Goal: Task Accomplishment & Management: Manage account settings

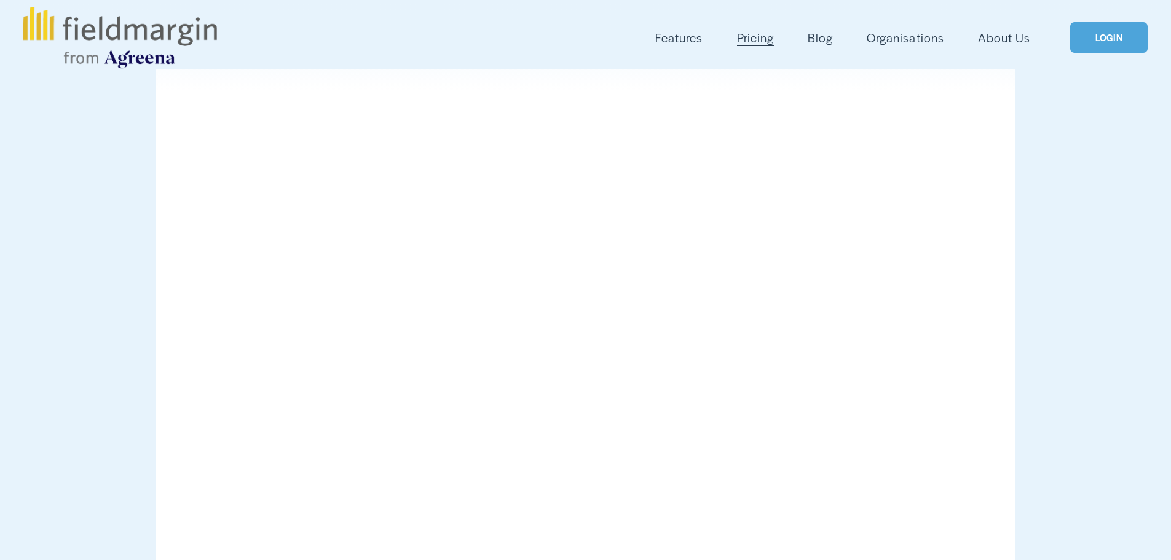
scroll to position [103, 0]
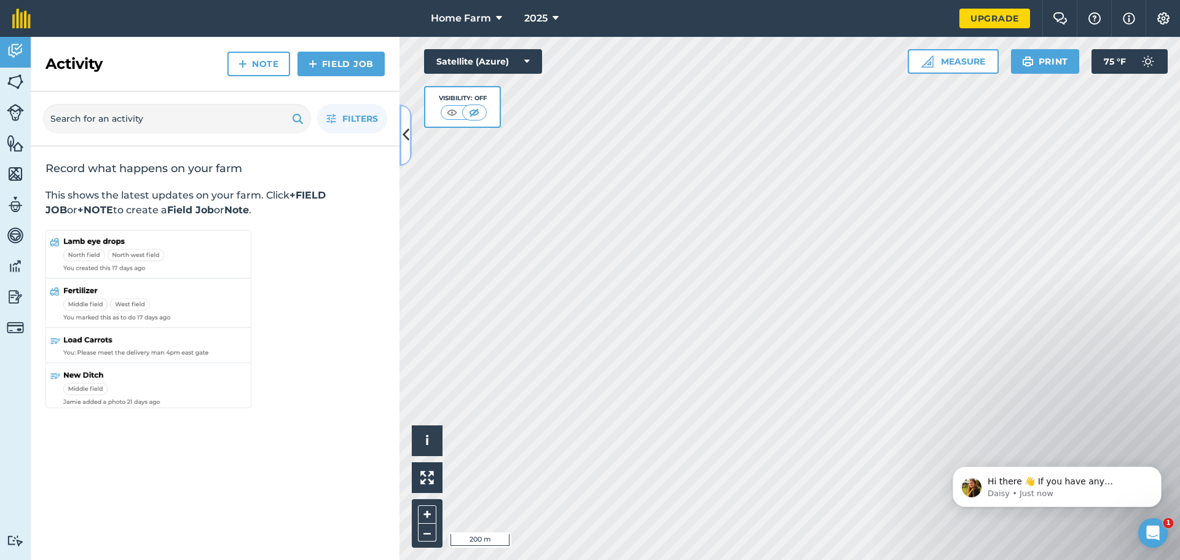
click at [399, 160] on button at bounding box center [405, 134] width 12 height 61
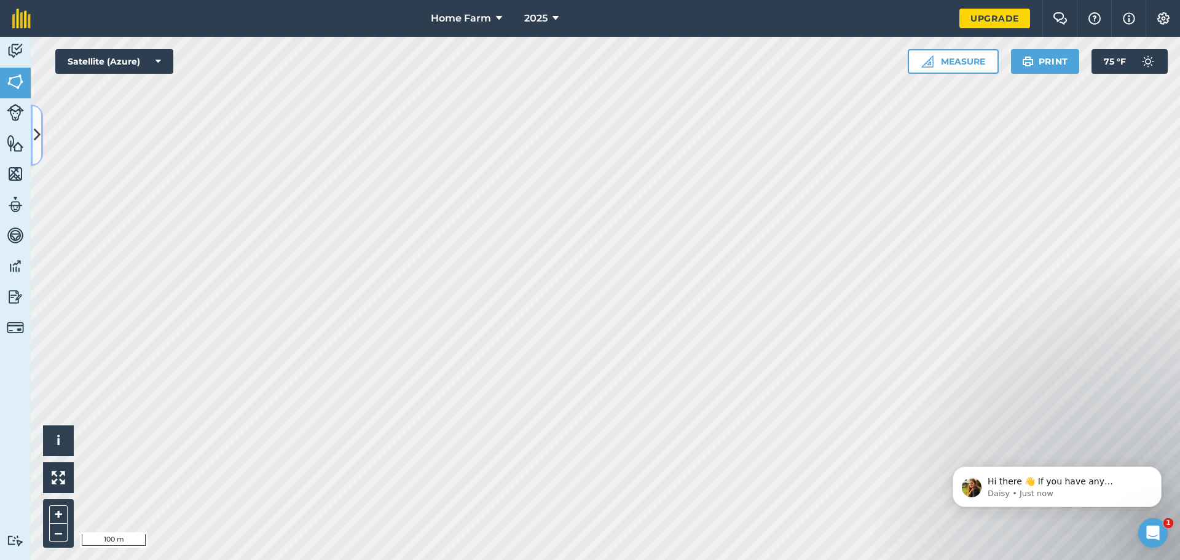
click at [39, 136] on icon at bounding box center [37, 135] width 7 height 22
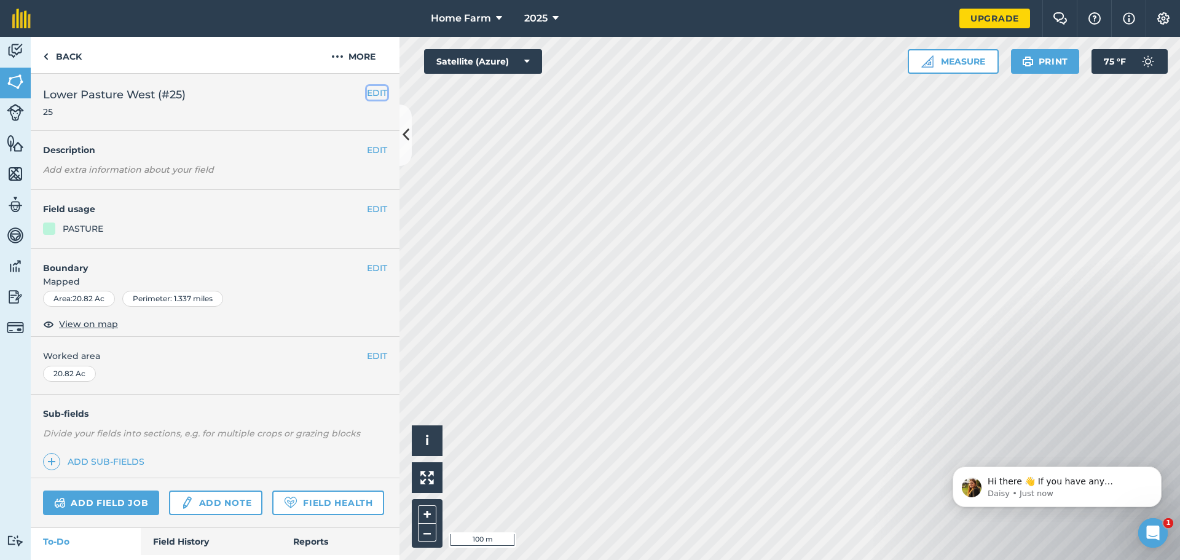
click at [368, 90] on button "EDIT" at bounding box center [377, 93] width 20 height 14
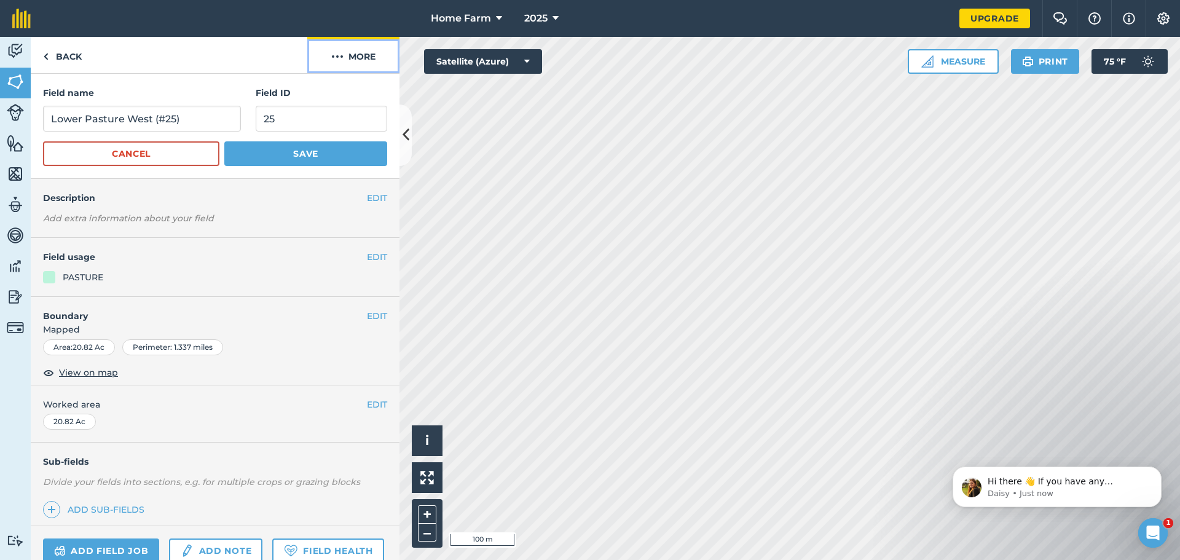
click at [348, 57] on button "More" at bounding box center [353, 55] width 92 height 36
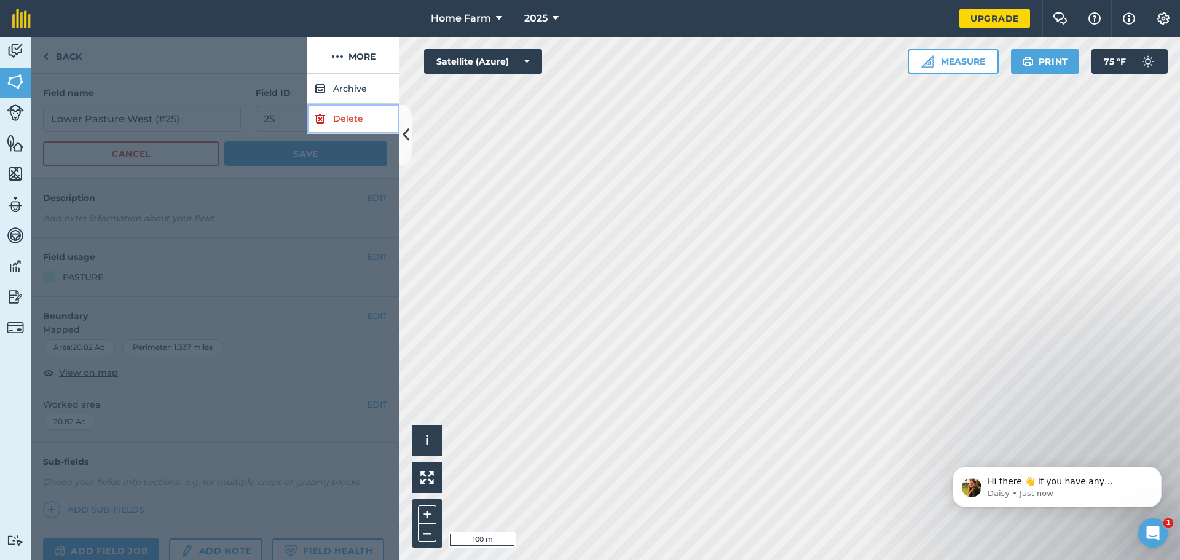
click at [350, 116] on link "Delete" at bounding box center [353, 119] width 92 height 30
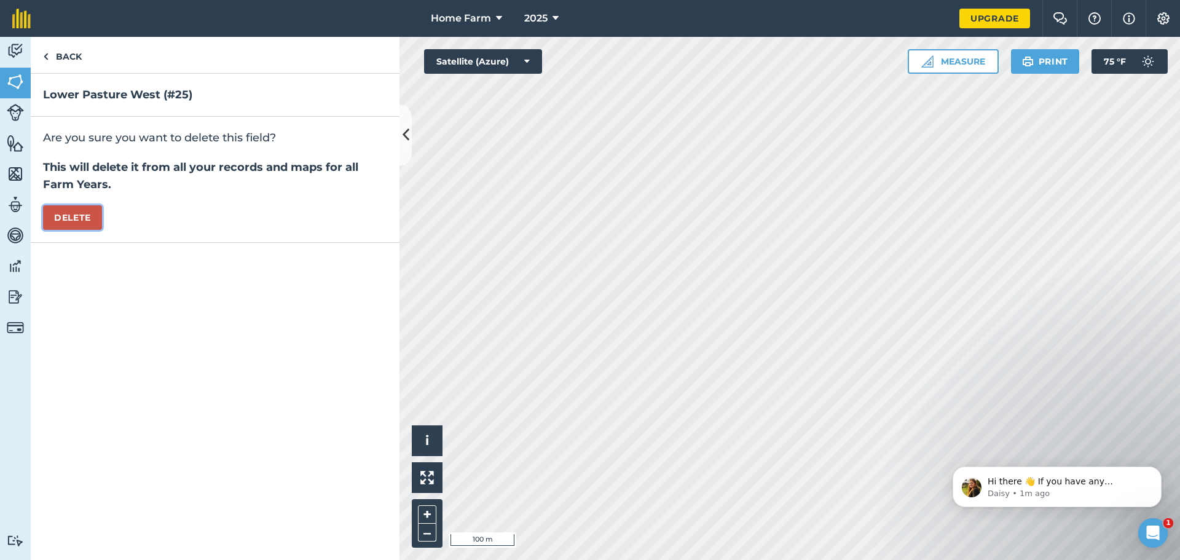
click at [76, 221] on button "Delete" at bounding box center [72, 217] width 59 height 25
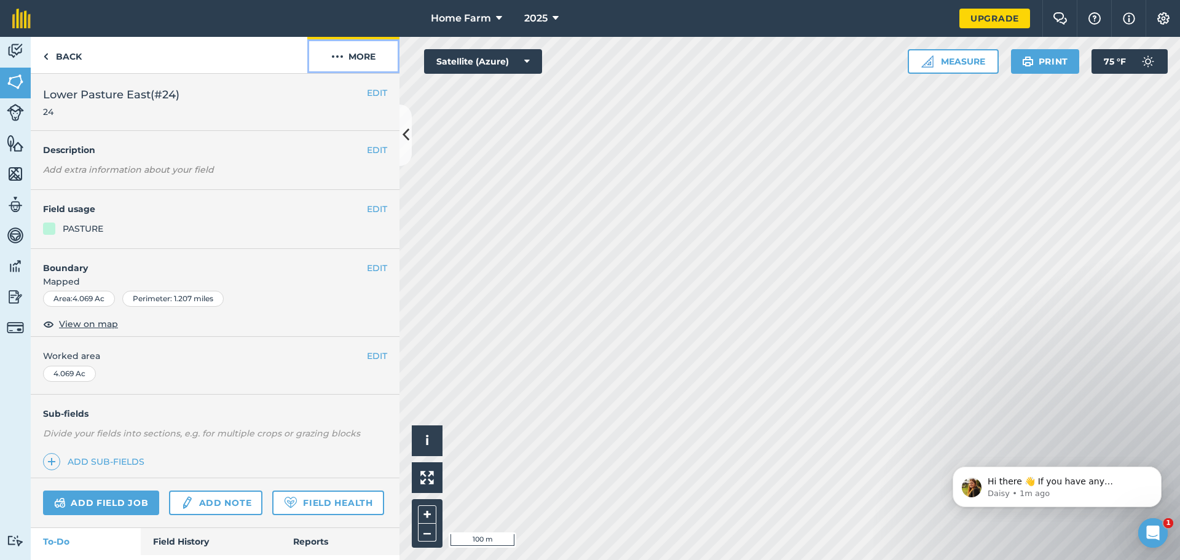
click at [350, 56] on button "More" at bounding box center [353, 55] width 92 height 36
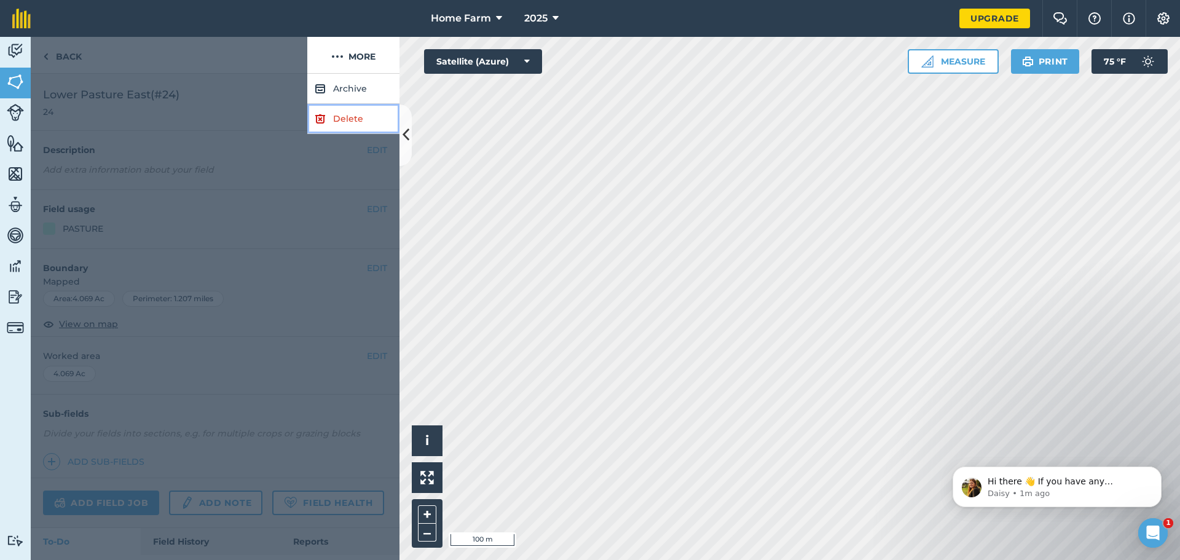
click at [337, 117] on link "Delete" at bounding box center [353, 119] width 92 height 30
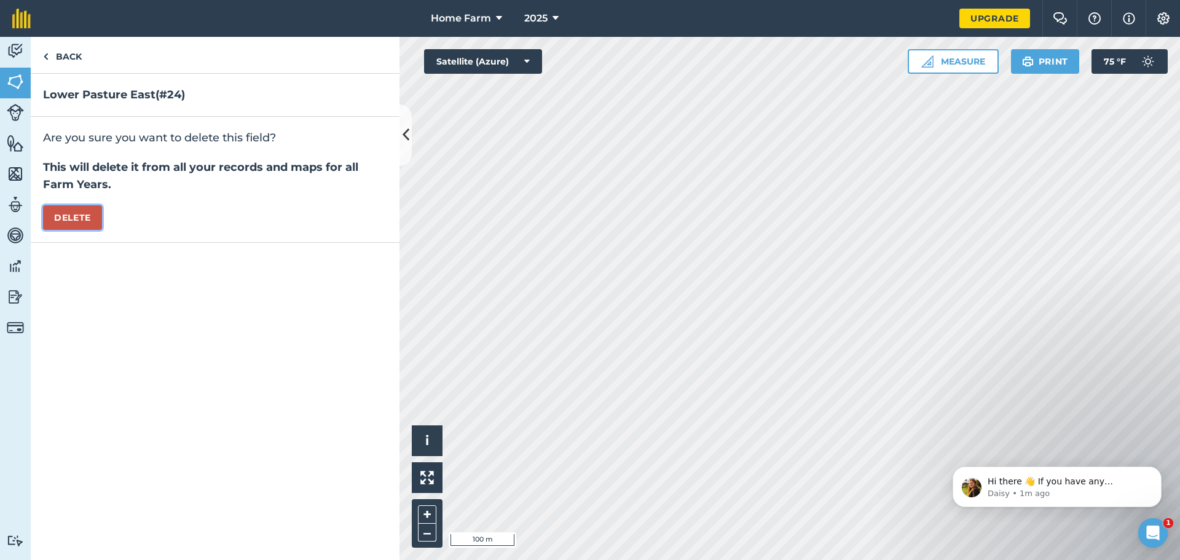
click at [84, 220] on button "Delete" at bounding box center [72, 217] width 59 height 25
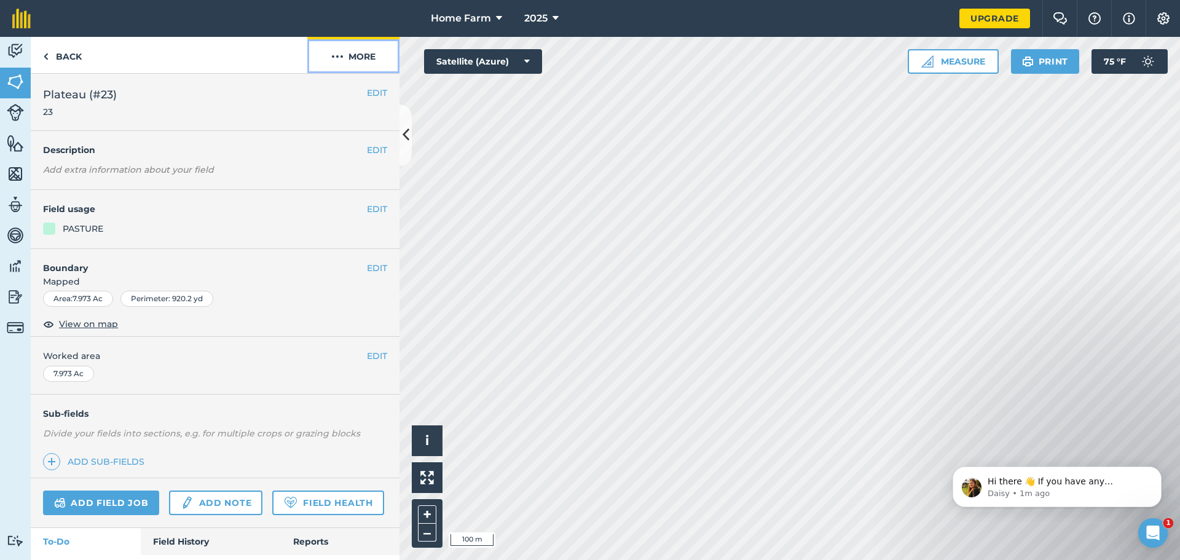
click at [353, 64] on button "More" at bounding box center [353, 55] width 92 height 36
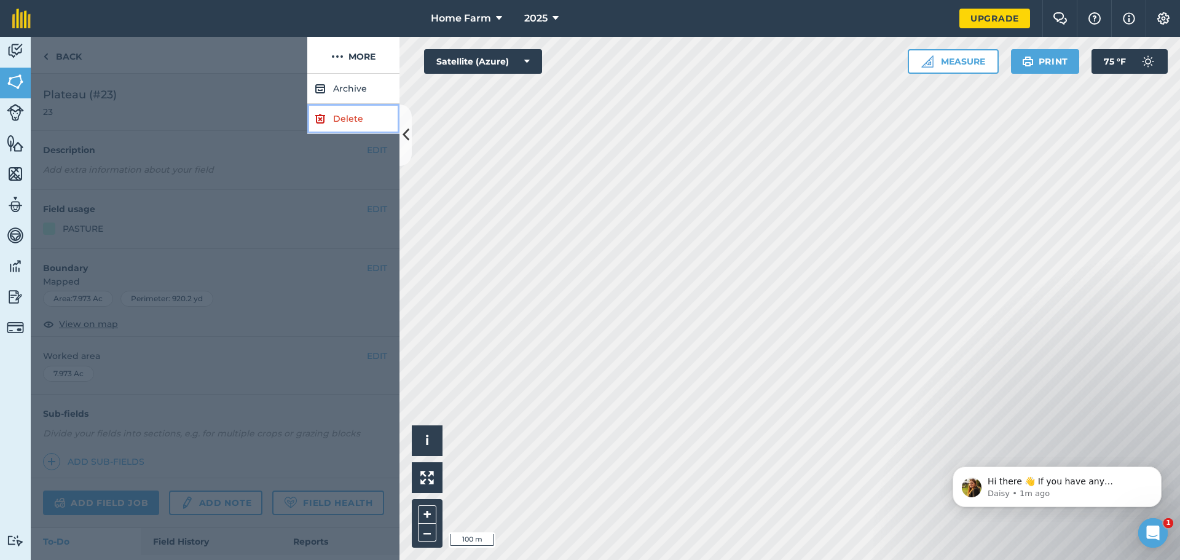
click at [348, 122] on link "Delete" at bounding box center [353, 119] width 92 height 30
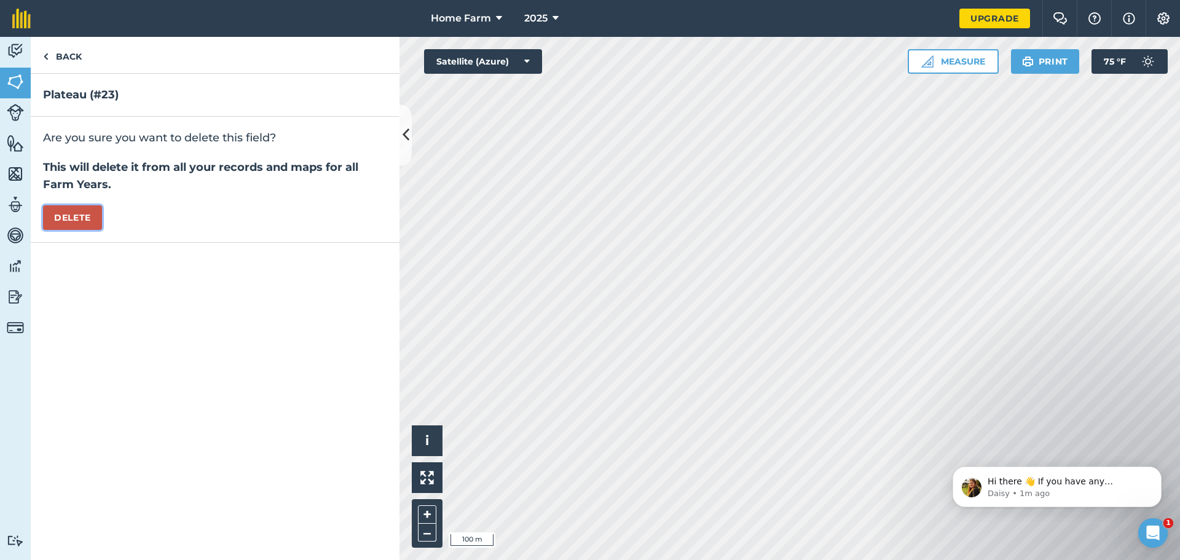
click at [61, 222] on button "Delete" at bounding box center [72, 217] width 59 height 25
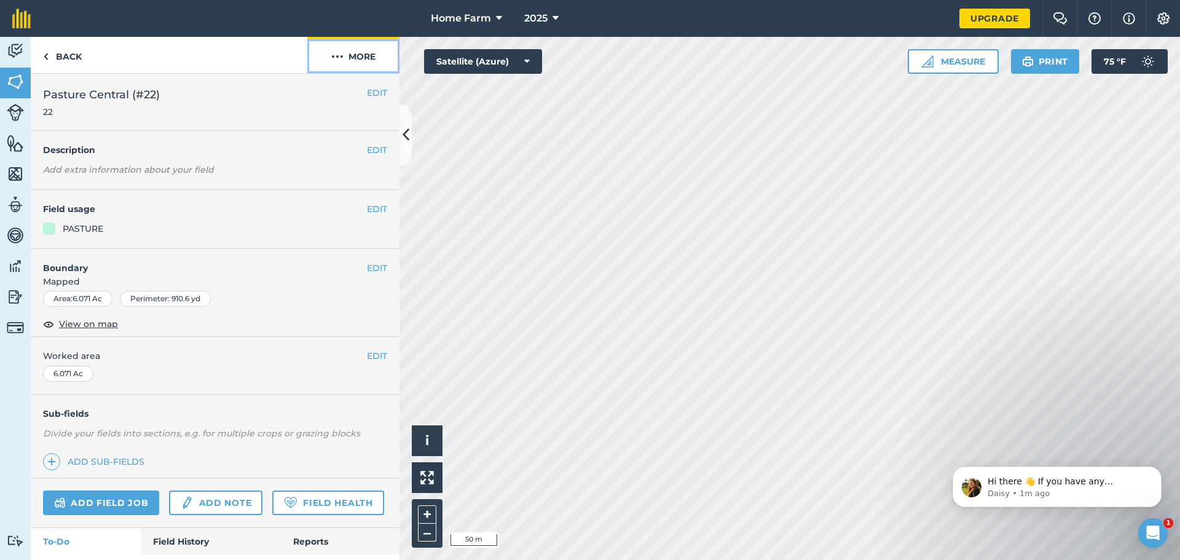
click at [363, 66] on button "More" at bounding box center [353, 55] width 92 height 36
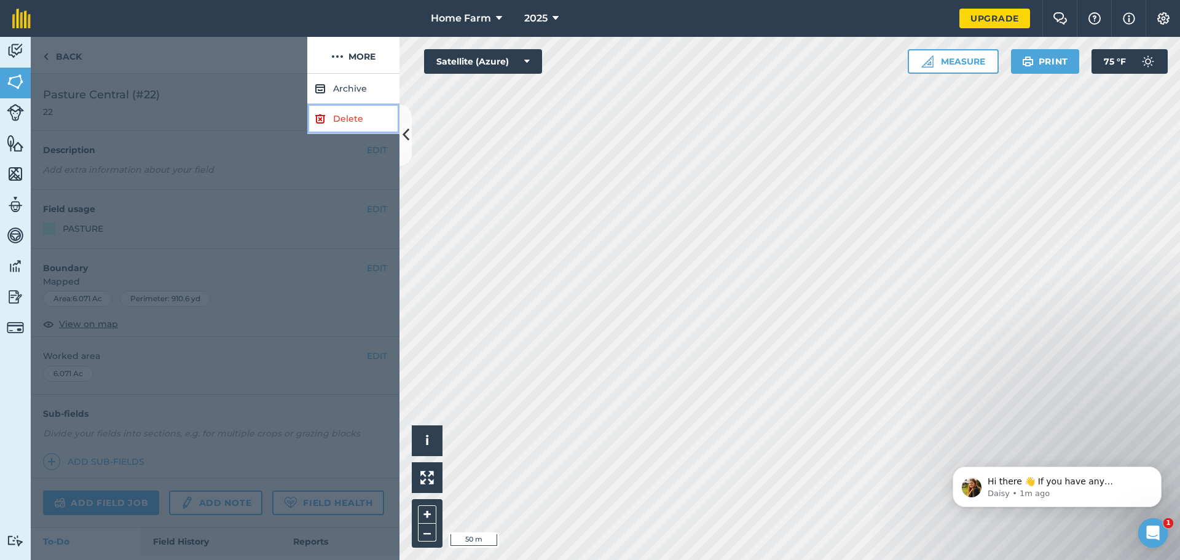
click at [345, 109] on link "Delete" at bounding box center [353, 119] width 92 height 30
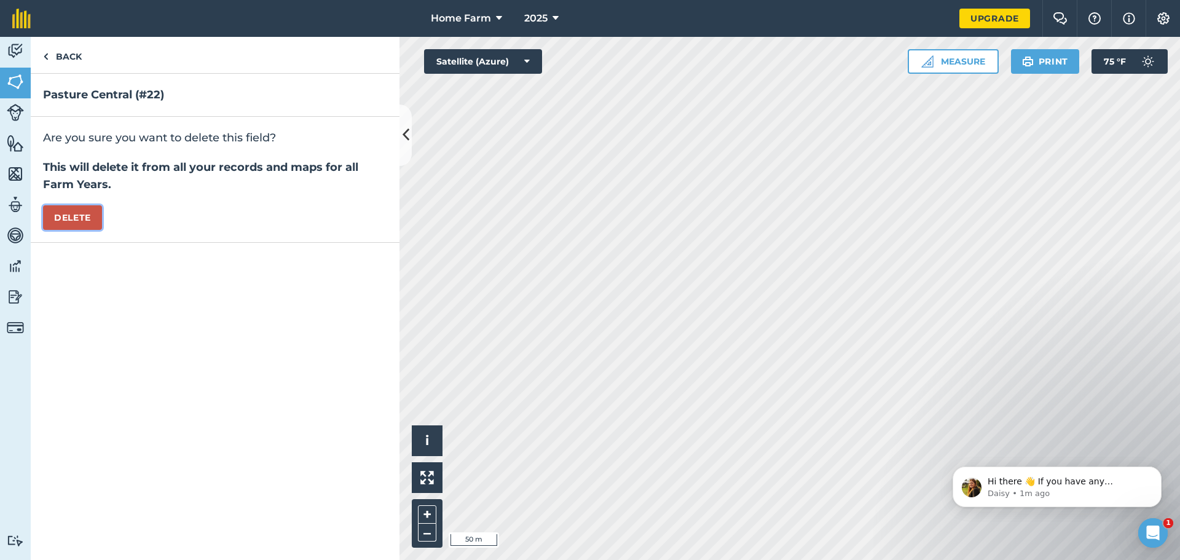
click at [77, 214] on button "Delete" at bounding box center [72, 217] width 59 height 25
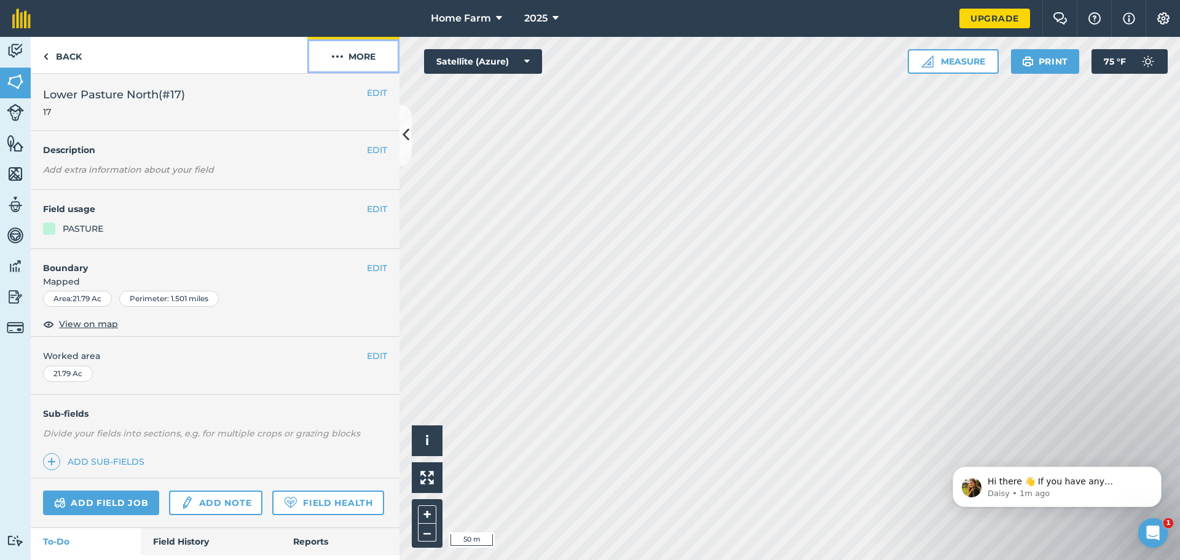
click at [334, 59] on img at bounding box center [337, 56] width 12 height 15
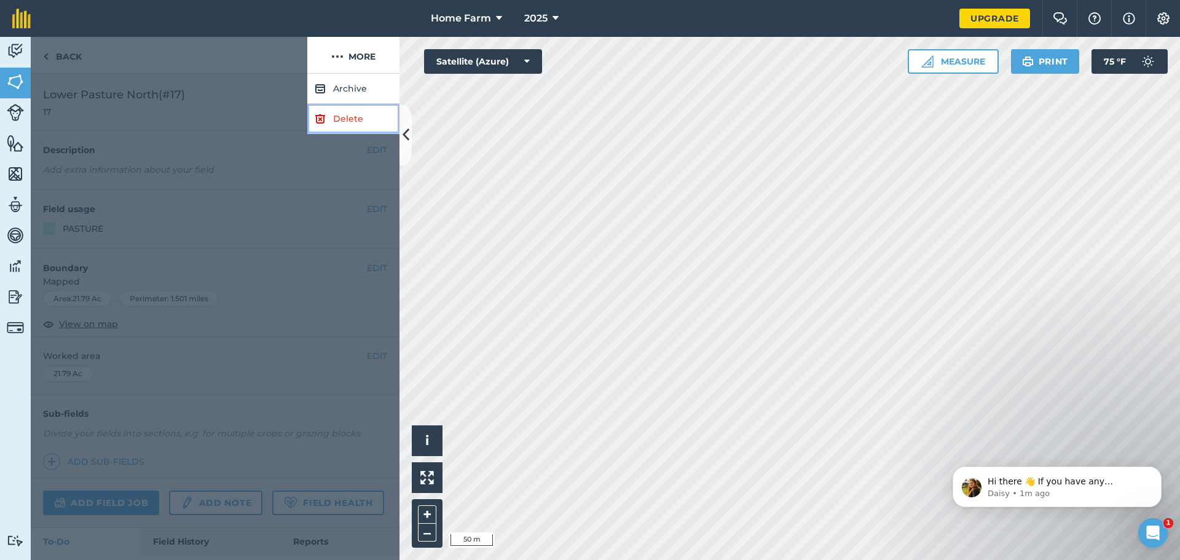
click at [334, 124] on link "Delete" at bounding box center [353, 119] width 92 height 30
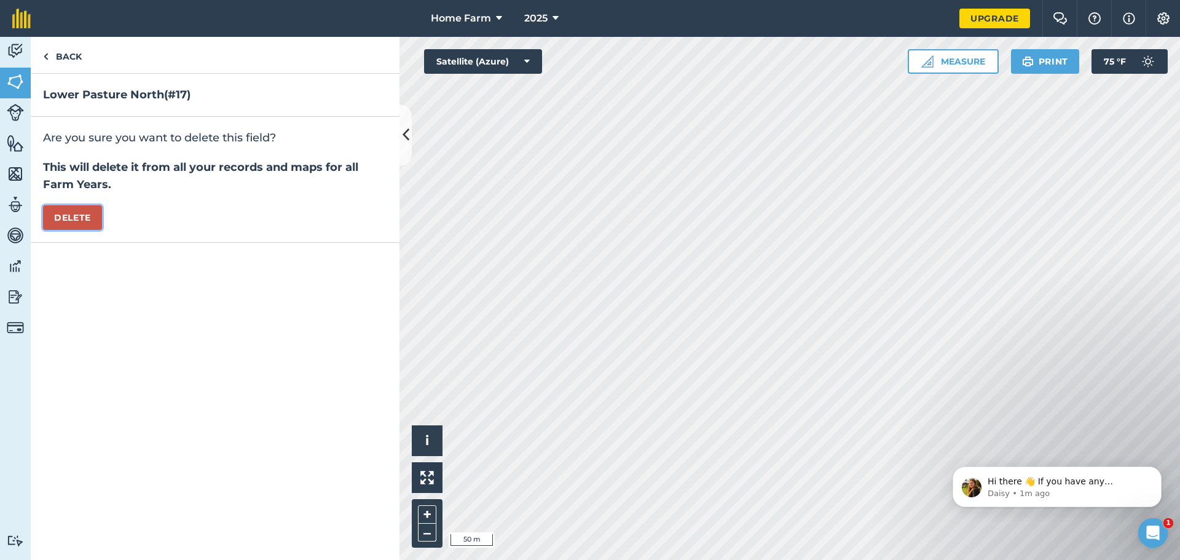
click at [53, 213] on button "Delete" at bounding box center [72, 217] width 59 height 25
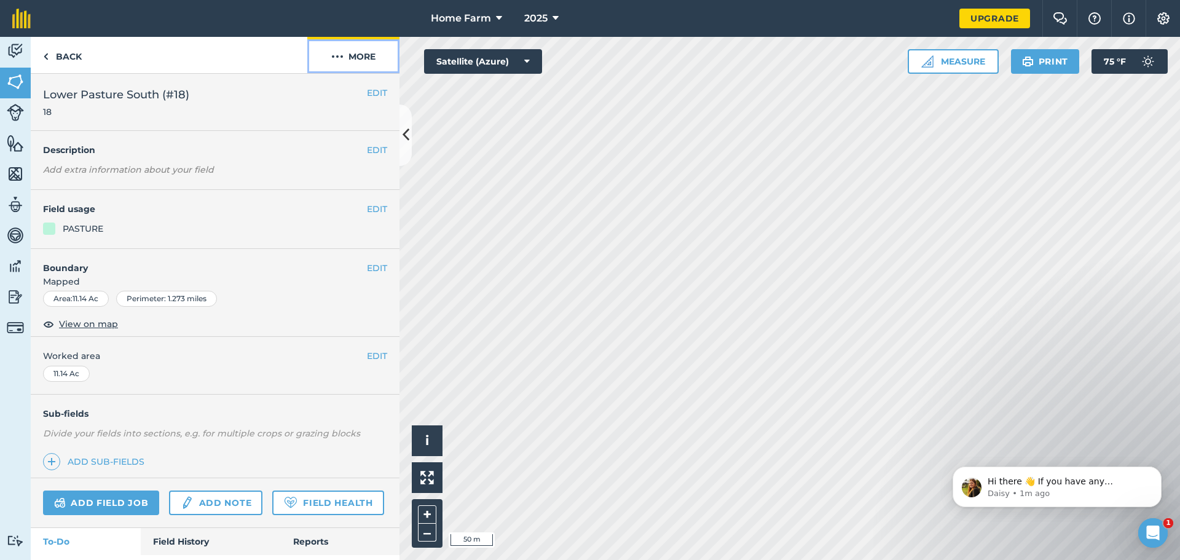
click at [328, 54] on button "More" at bounding box center [353, 55] width 92 height 36
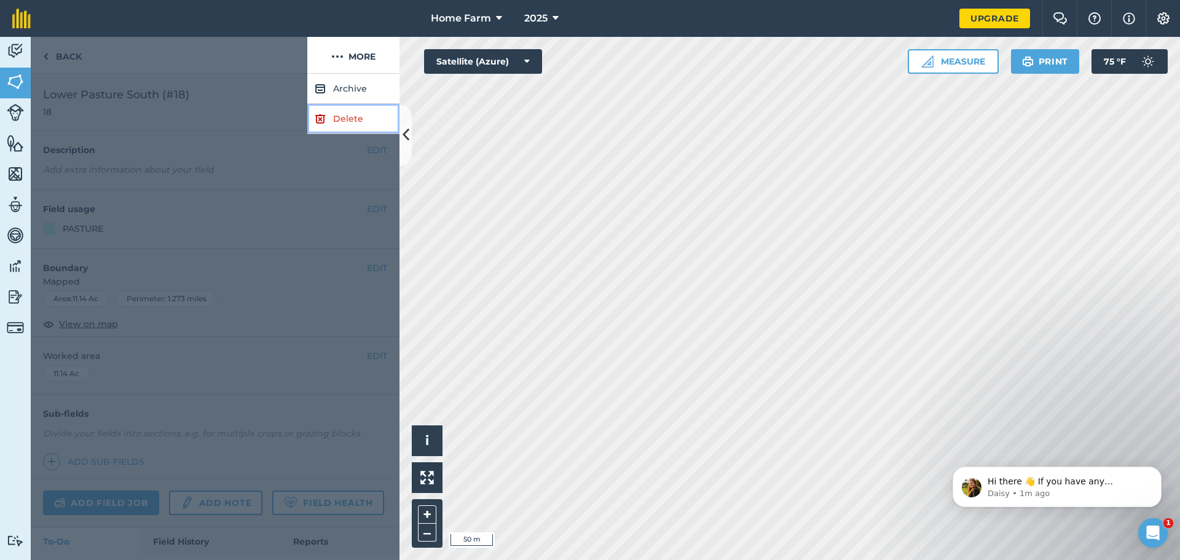
click at [326, 117] on link "Delete" at bounding box center [353, 119] width 92 height 30
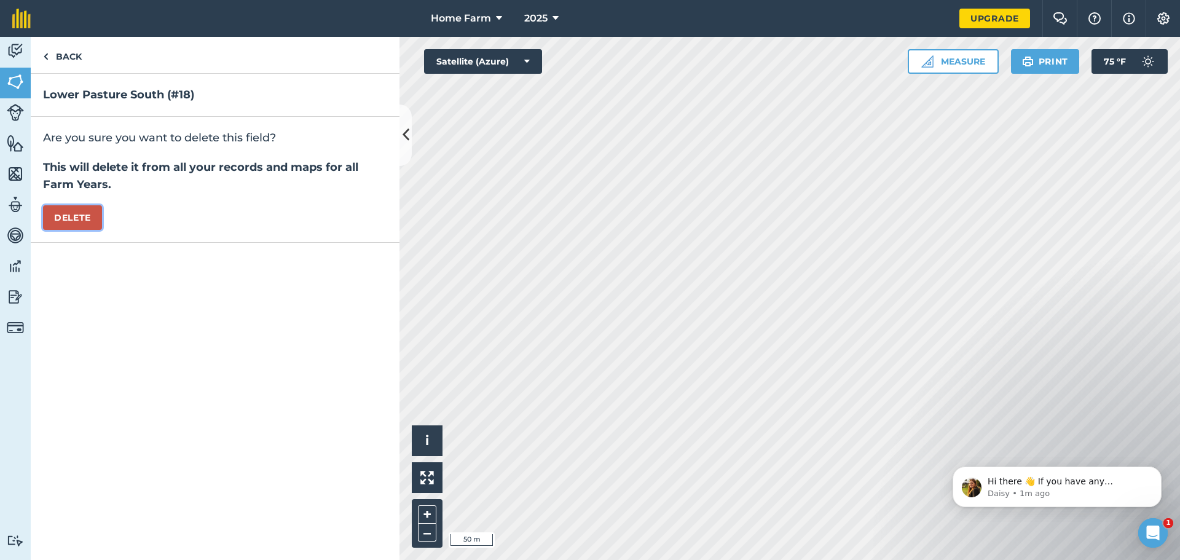
click at [81, 215] on button "Delete" at bounding box center [72, 217] width 59 height 25
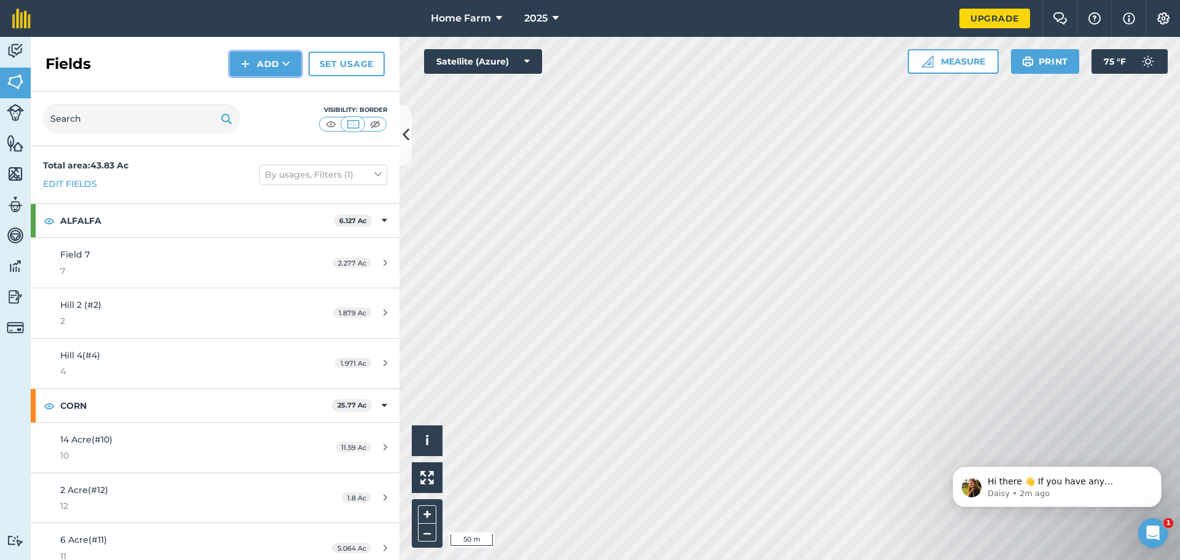
click at [281, 67] on button "Add" at bounding box center [265, 64] width 71 height 25
click at [269, 95] on link "Draw" at bounding box center [266, 91] width 68 height 27
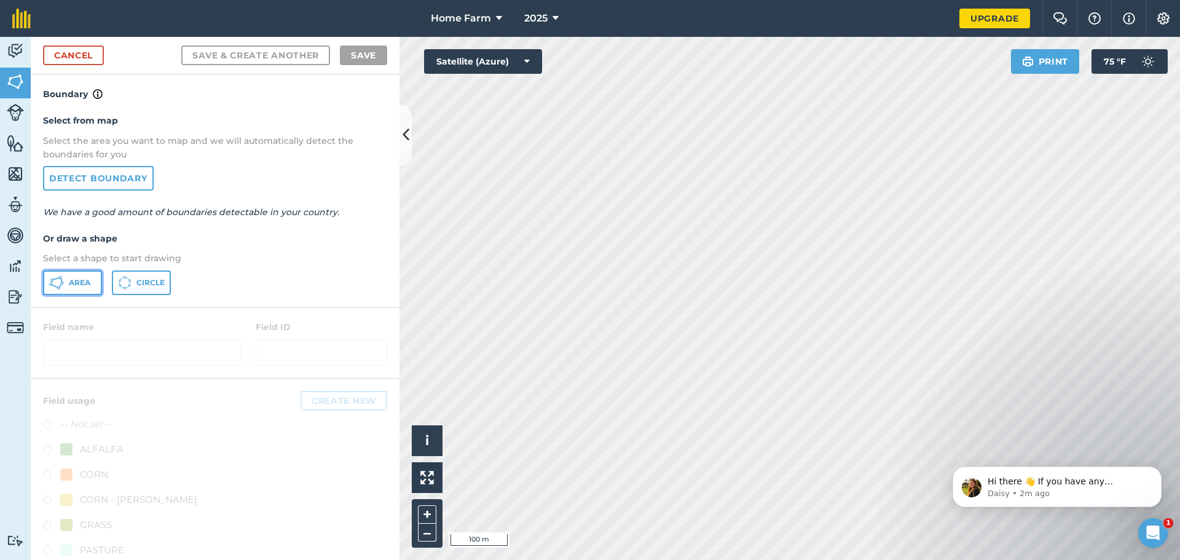
click at [64, 282] on button "Area" at bounding box center [72, 282] width 59 height 25
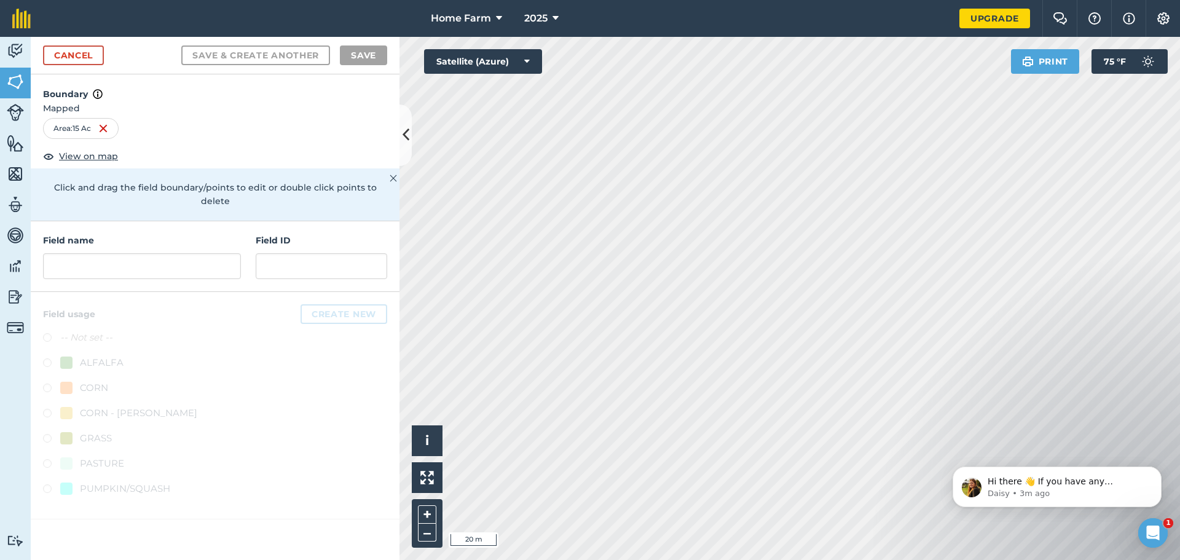
click at [262, 128] on div "Area : 15 Ac" at bounding box center [215, 128] width 344 height 21
drag, startPoint x: 218, startPoint y: 127, endPoint x: 187, endPoint y: 146, distance: 35.6
click at [218, 128] on div "Area : 12.69 Ac" at bounding box center [215, 128] width 344 height 21
click at [135, 256] on input "text" at bounding box center [142, 266] width 198 height 26
click at [71, 49] on link "Cancel" at bounding box center [73, 55] width 61 height 20
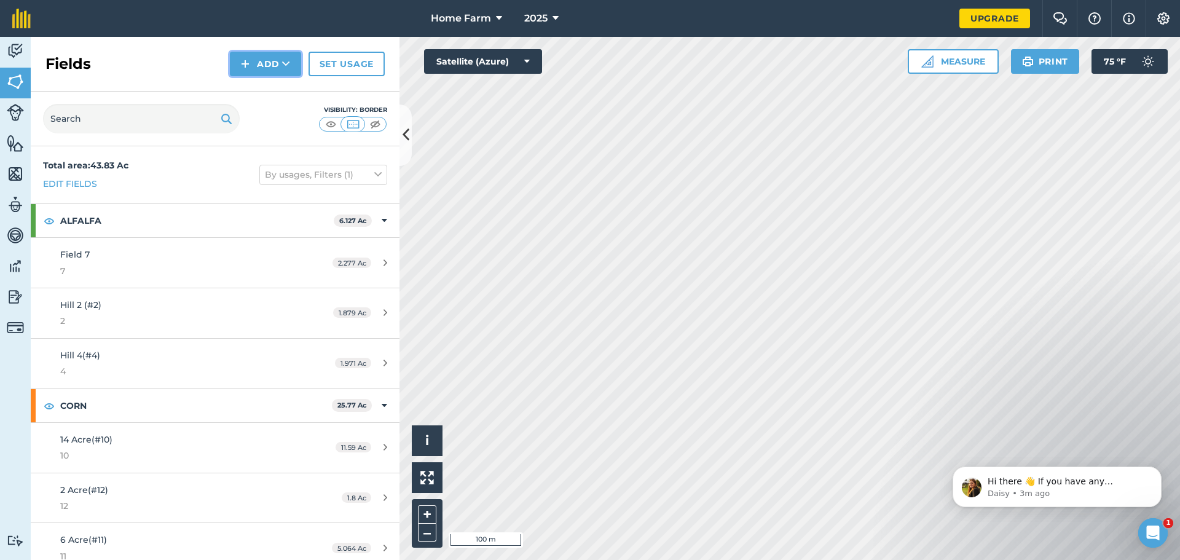
click at [253, 52] on button "Add" at bounding box center [265, 64] width 71 height 25
click at [256, 92] on link "Draw" at bounding box center [266, 91] width 68 height 27
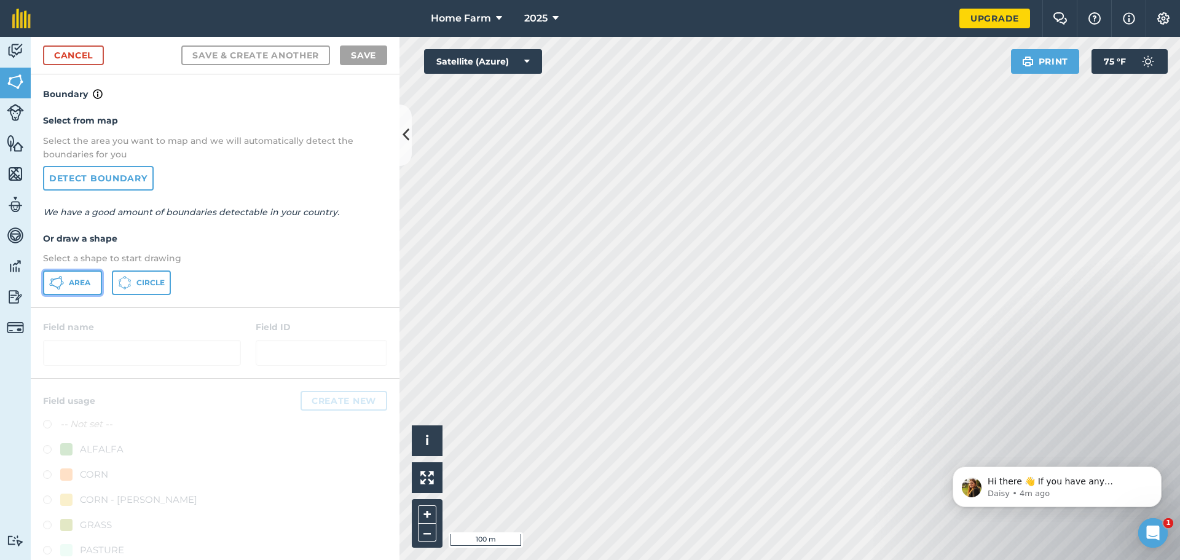
click at [79, 283] on span "Area" at bounding box center [80, 283] width 22 height 10
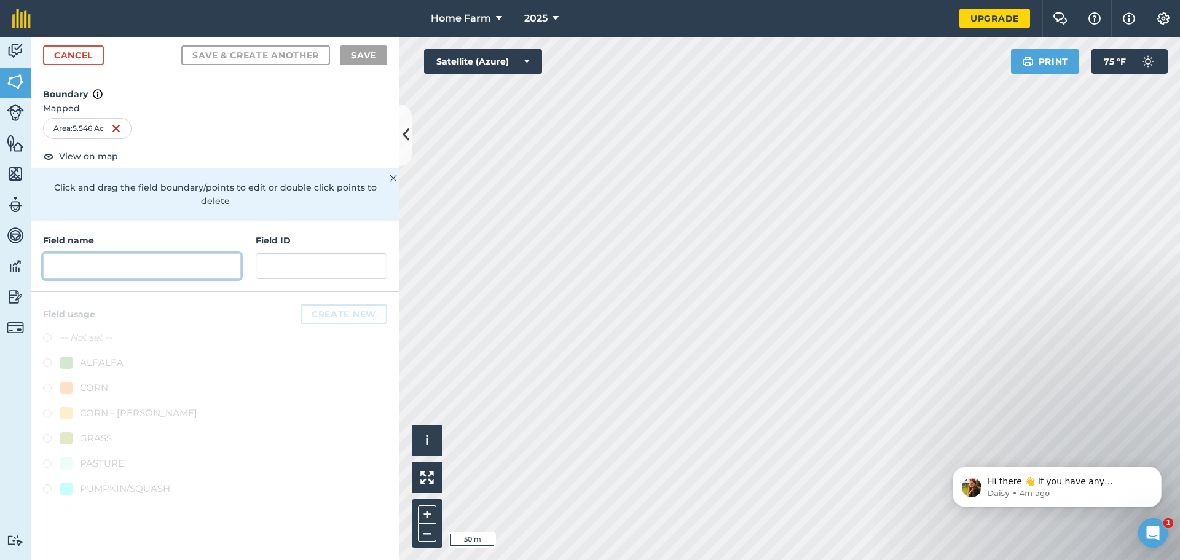
click at [140, 253] on input "text" at bounding box center [142, 266] width 198 height 26
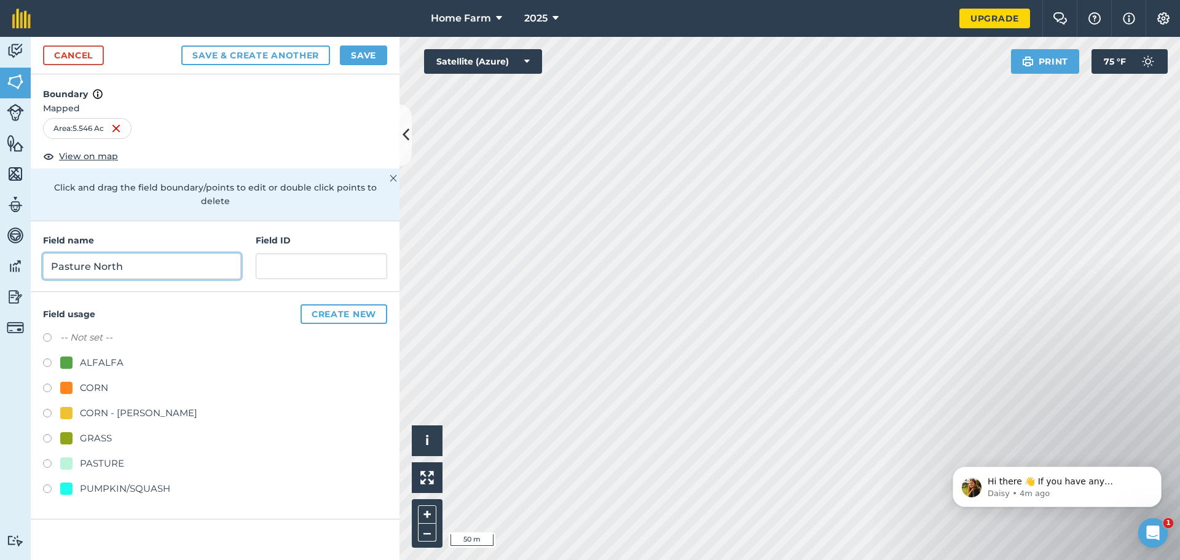
type input "Pasture North"
click at [277, 275] on div "Field name [GEOGRAPHIC_DATA] ID" at bounding box center [215, 256] width 369 height 71
click at [292, 253] on input "text" at bounding box center [322, 266] width 132 height 26
type input "99"
click at [305, 331] on div "-- Not set --" at bounding box center [215, 339] width 344 height 18
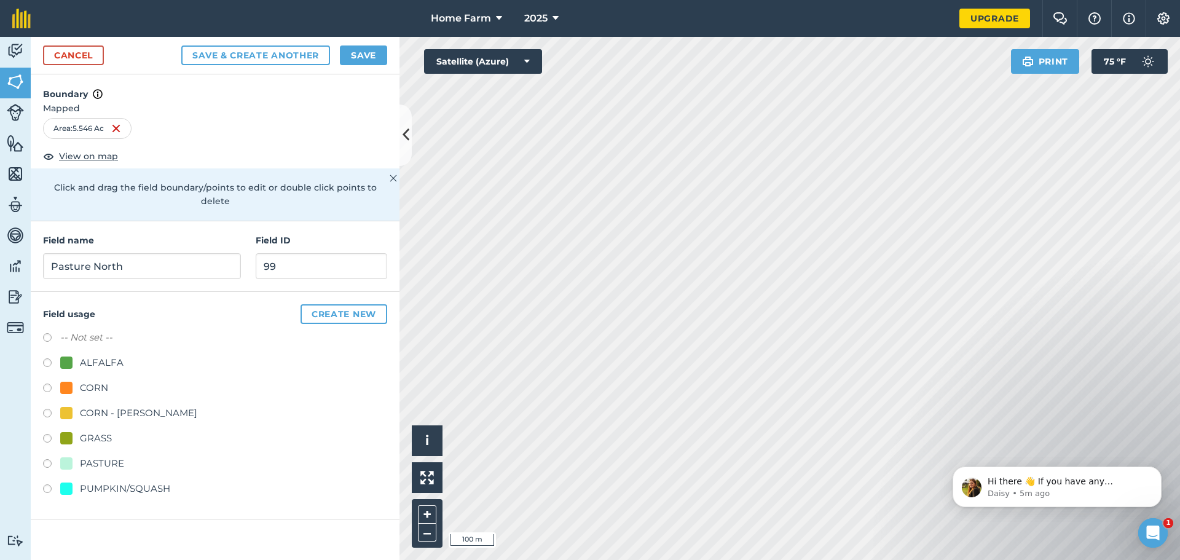
click at [48, 459] on label at bounding box center [51, 465] width 17 height 12
radio input "true"
click at [366, 53] on button "Save" at bounding box center [363, 55] width 47 height 20
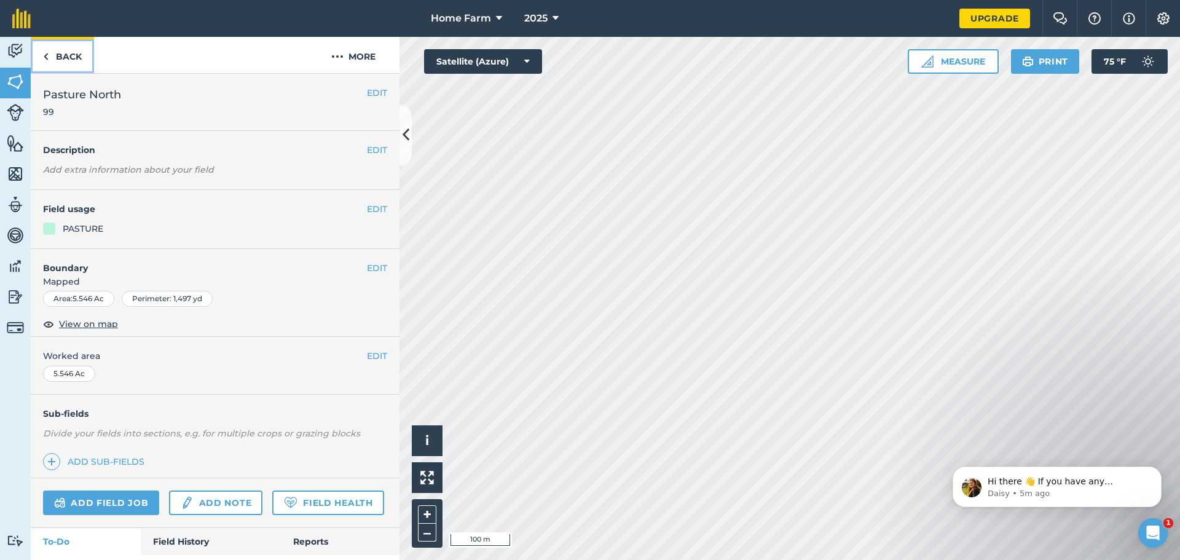
click at [53, 60] on link "Back" at bounding box center [62, 55] width 63 height 36
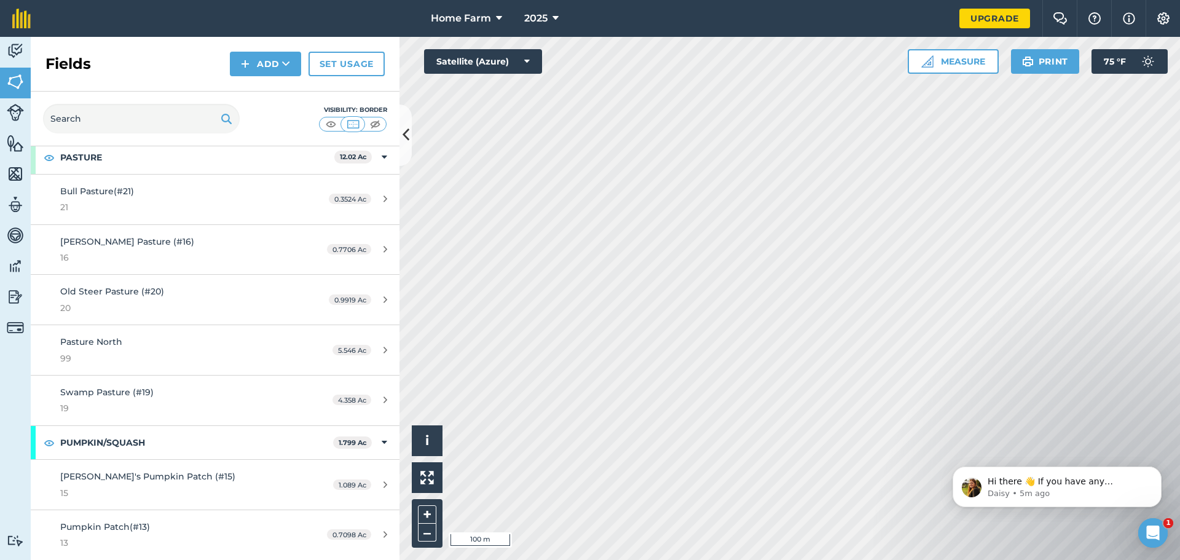
scroll to position [750, 0]
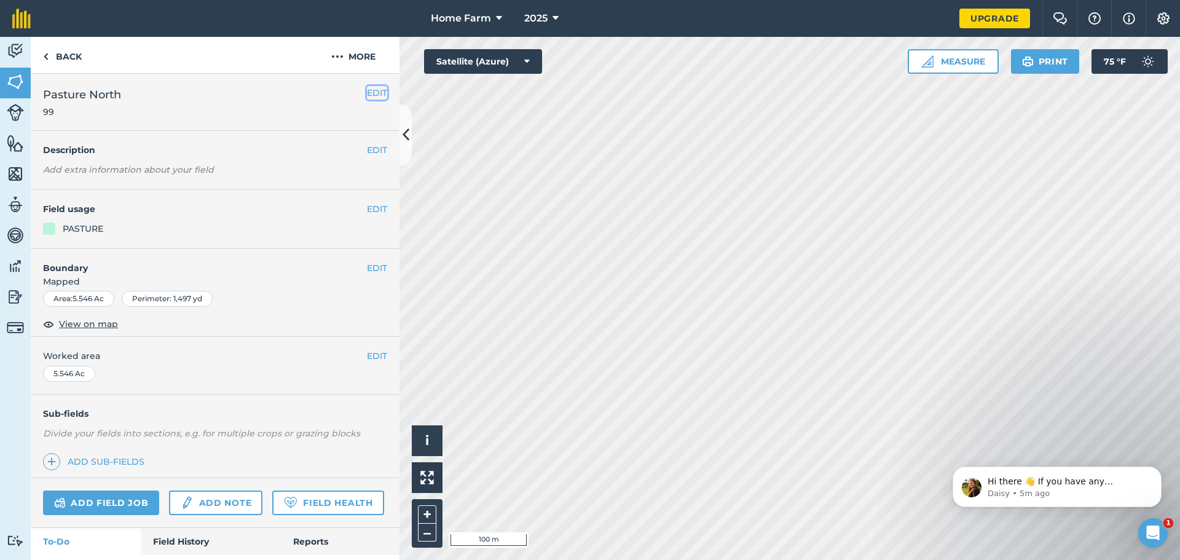
click at [367, 94] on button "EDIT" at bounding box center [377, 93] width 20 height 14
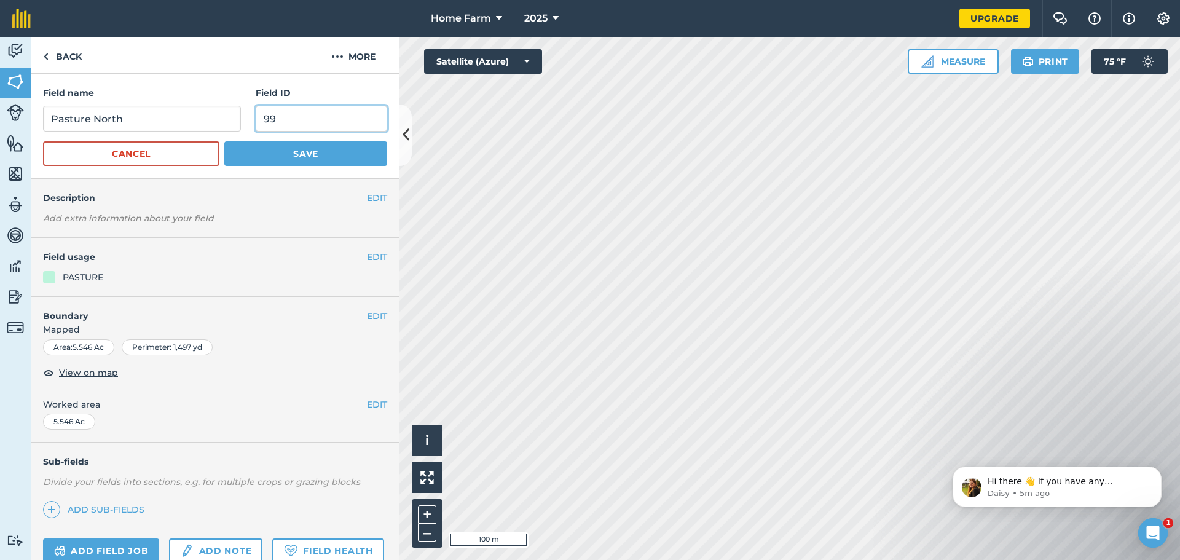
click at [313, 113] on input "99" at bounding box center [322, 119] width 132 height 26
type input "9"
type input "21"
click at [342, 146] on button "Save" at bounding box center [305, 153] width 163 height 25
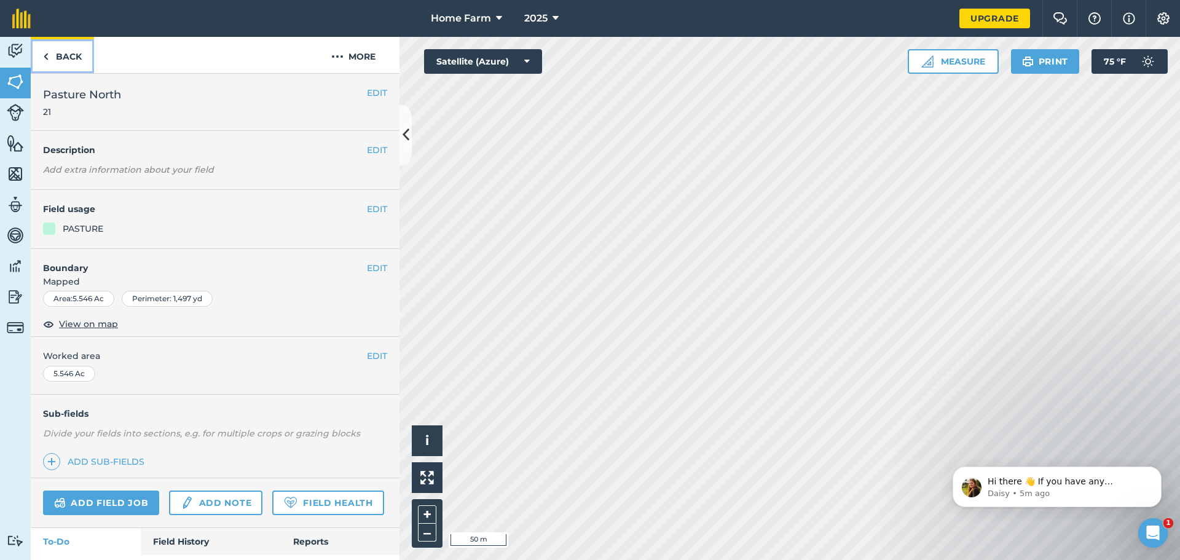
click at [55, 55] on link "Back" at bounding box center [62, 55] width 63 height 36
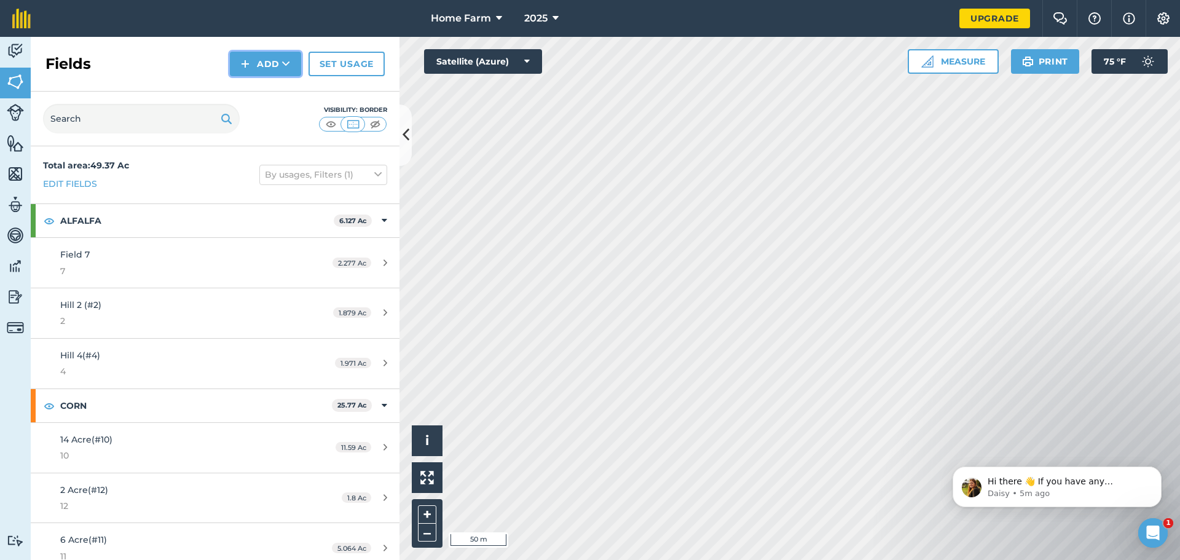
click at [256, 59] on button "Add" at bounding box center [265, 64] width 71 height 25
click at [271, 87] on link "Draw" at bounding box center [266, 91] width 68 height 27
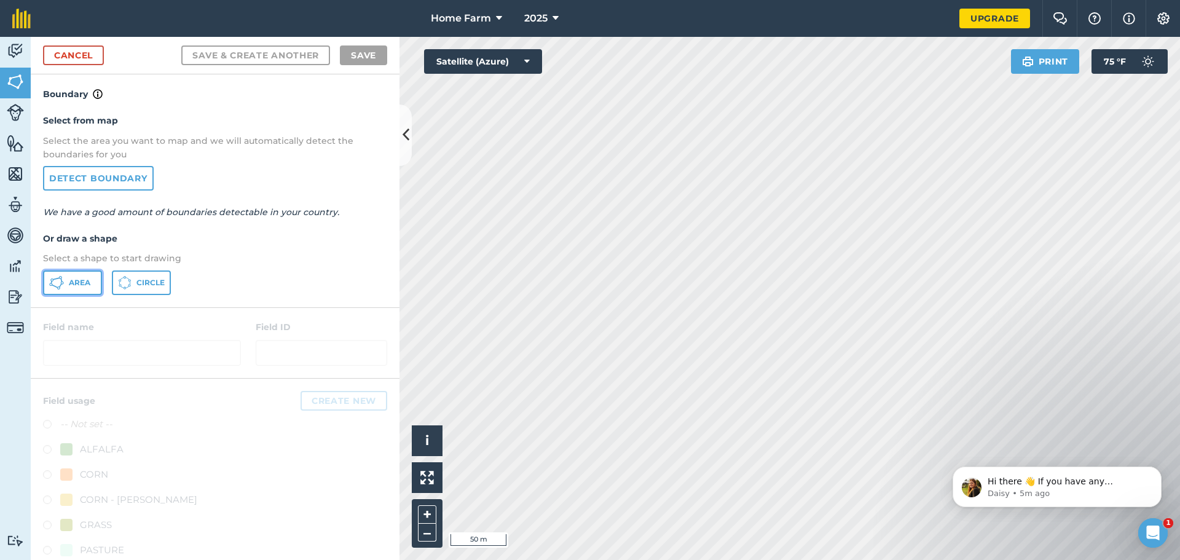
click at [61, 282] on icon at bounding box center [62, 282] width 3 height 3
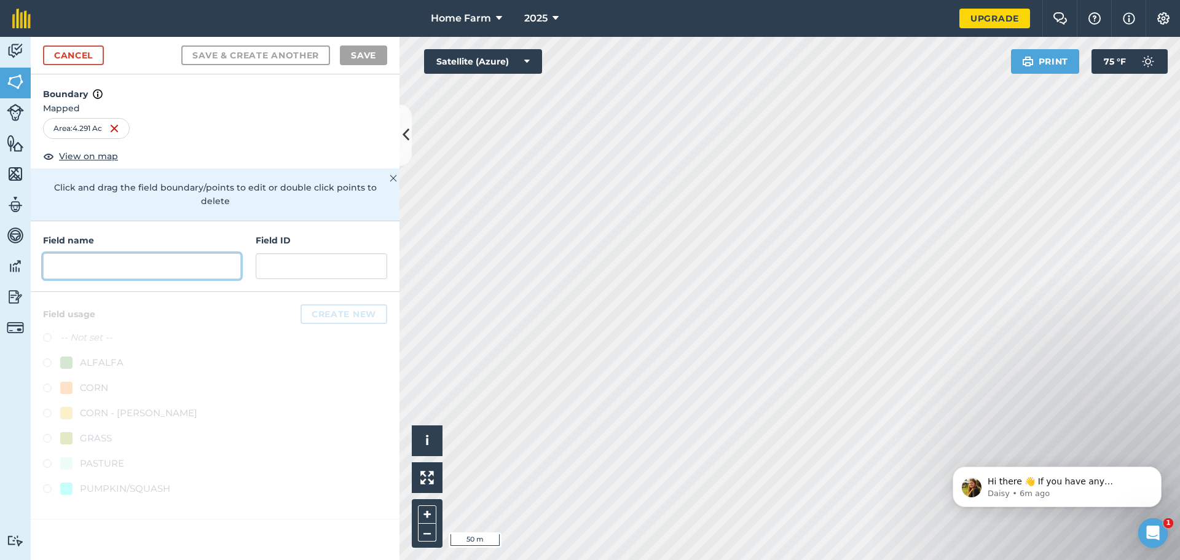
click at [168, 254] on input "text" at bounding box center [142, 266] width 198 height 26
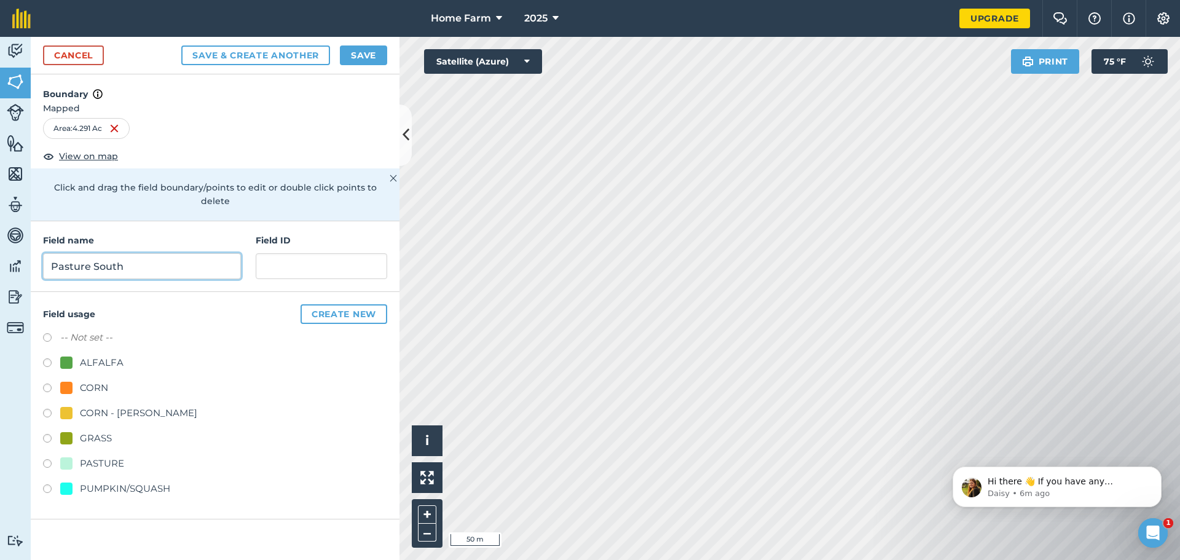
type input "Pasture South"
click at [364, 254] on input "text" at bounding box center [322, 266] width 132 height 26
type input "22"
click at [181, 45] on button "Save & Create Another" at bounding box center [255, 55] width 149 height 20
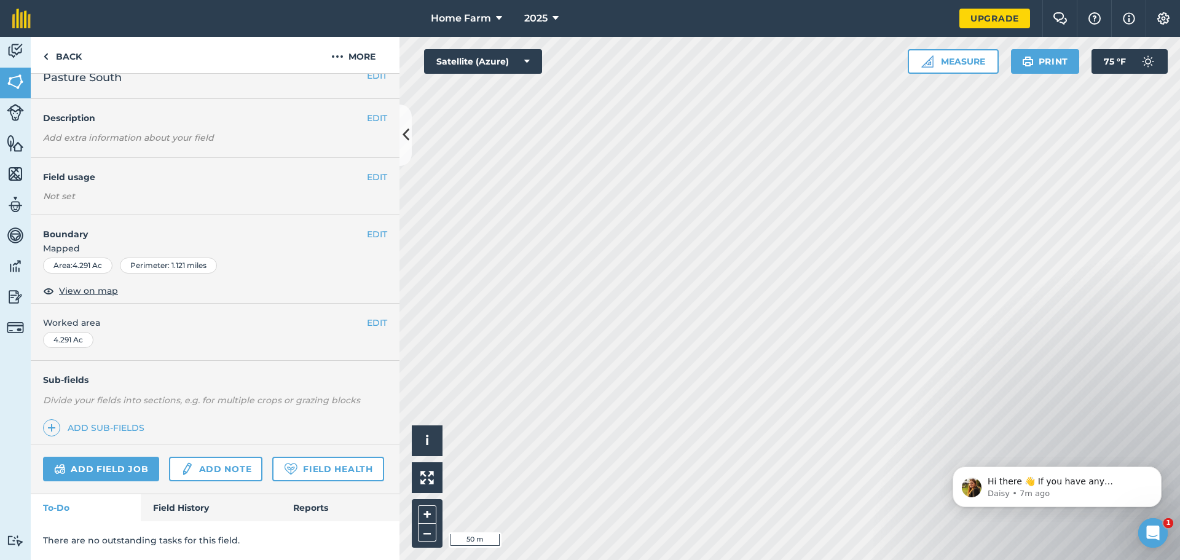
scroll to position [52, 0]
drag, startPoint x: 92, startPoint y: 164, endPoint x: 98, endPoint y: 166, distance: 6.4
click at [92, 190] on div "Not set" at bounding box center [215, 196] width 344 height 12
click at [372, 170] on button "EDIT" at bounding box center [377, 177] width 20 height 14
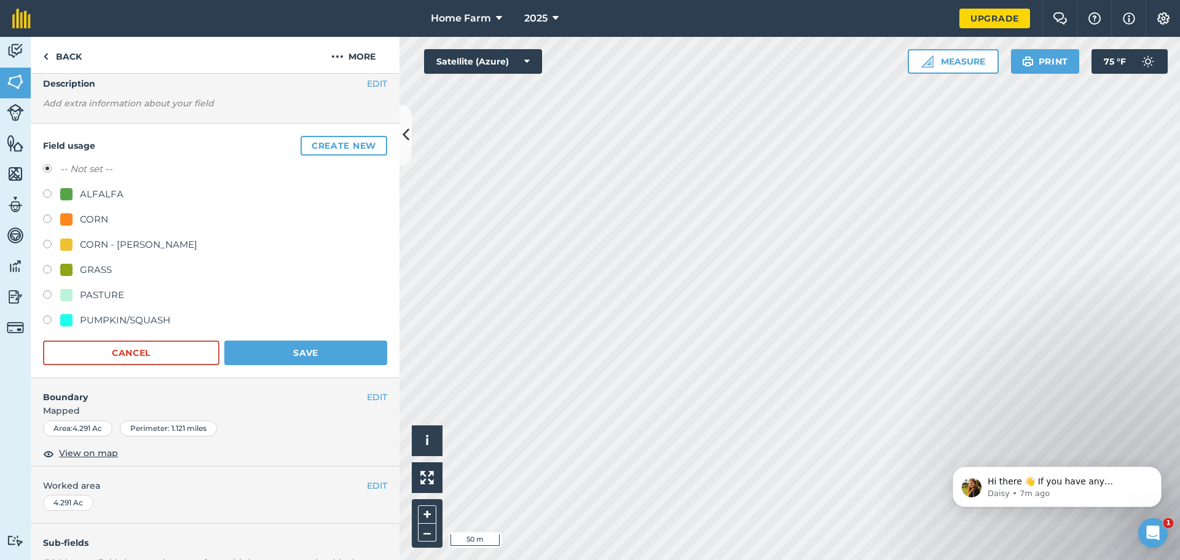
click at [46, 291] on label at bounding box center [51, 296] width 17 height 12
radio input "true"
radio input "false"
click at [294, 352] on button "Save" at bounding box center [305, 352] width 163 height 25
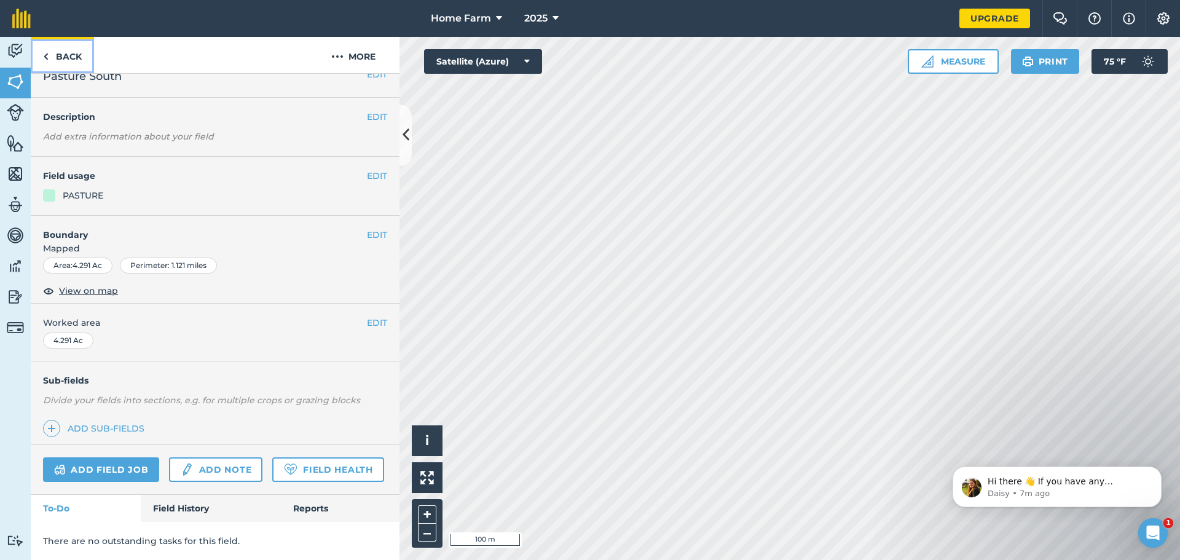
click at [66, 60] on link "Back" at bounding box center [62, 55] width 63 height 36
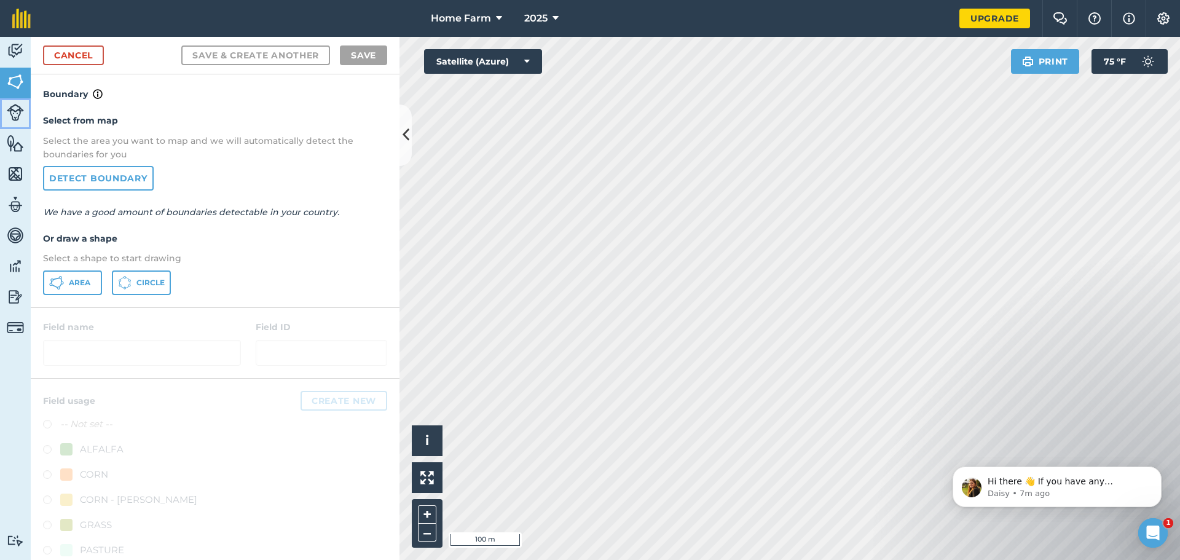
click at [21, 103] on link "Livestock" at bounding box center [15, 113] width 31 height 31
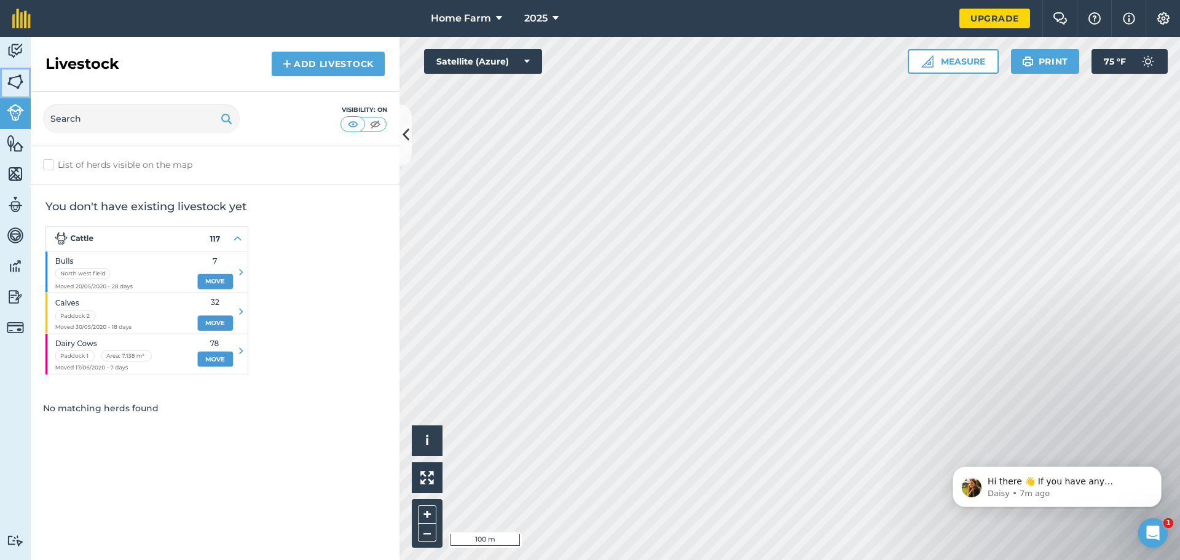
click at [18, 87] on img at bounding box center [15, 82] width 17 height 18
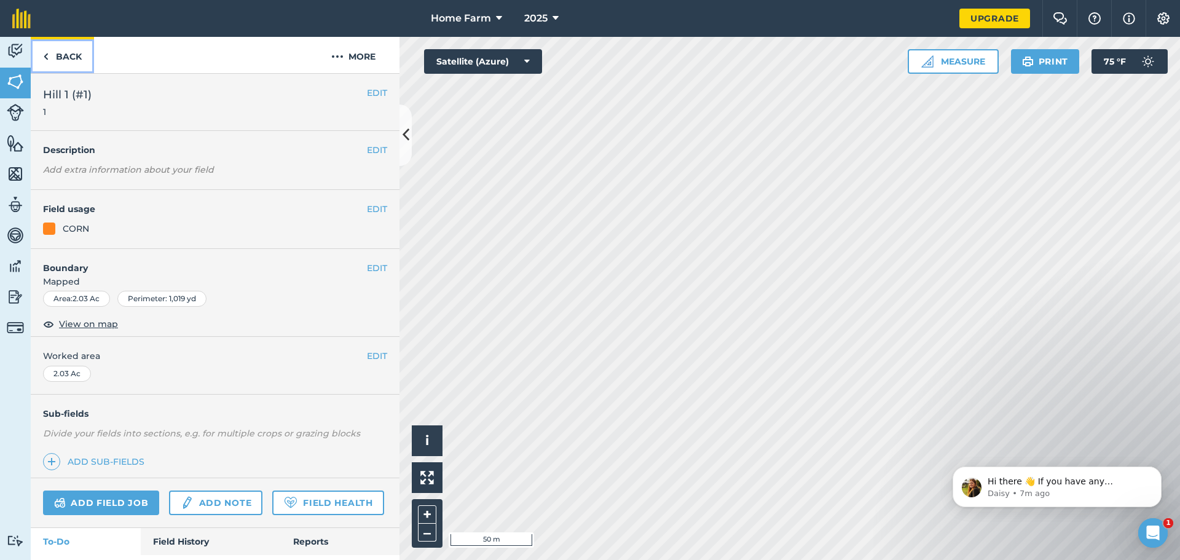
click at [42, 54] on link "Back" at bounding box center [62, 55] width 63 height 36
click at [368, 212] on button "EDIT" at bounding box center [377, 209] width 20 height 14
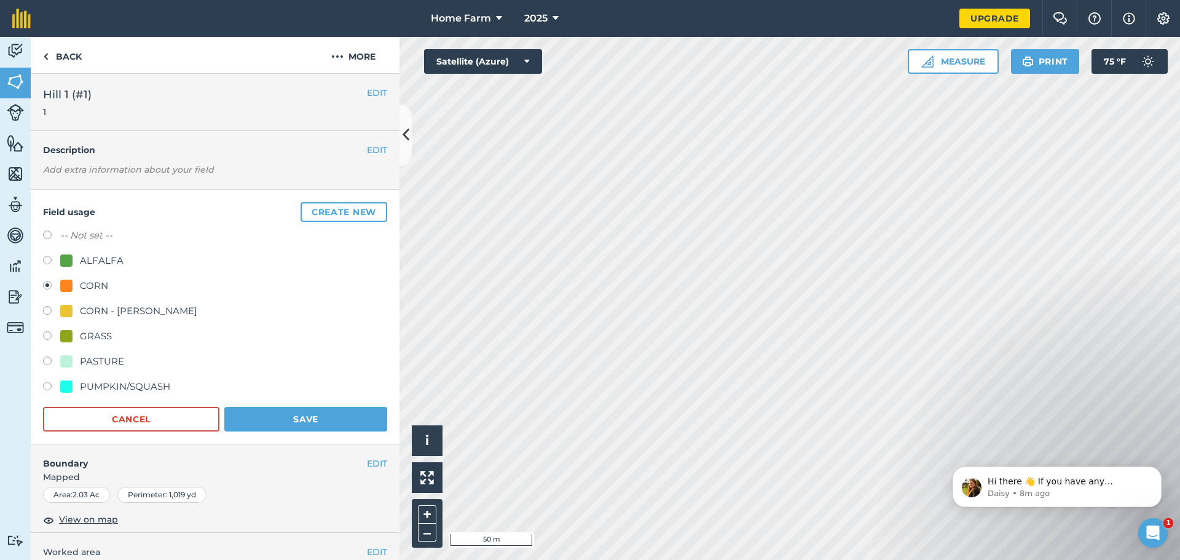
click at [52, 261] on label at bounding box center [51, 262] width 17 height 12
radio input "true"
radio input "false"
click at [277, 413] on button "Save" at bounding box center [305, 419] width 163 height 25
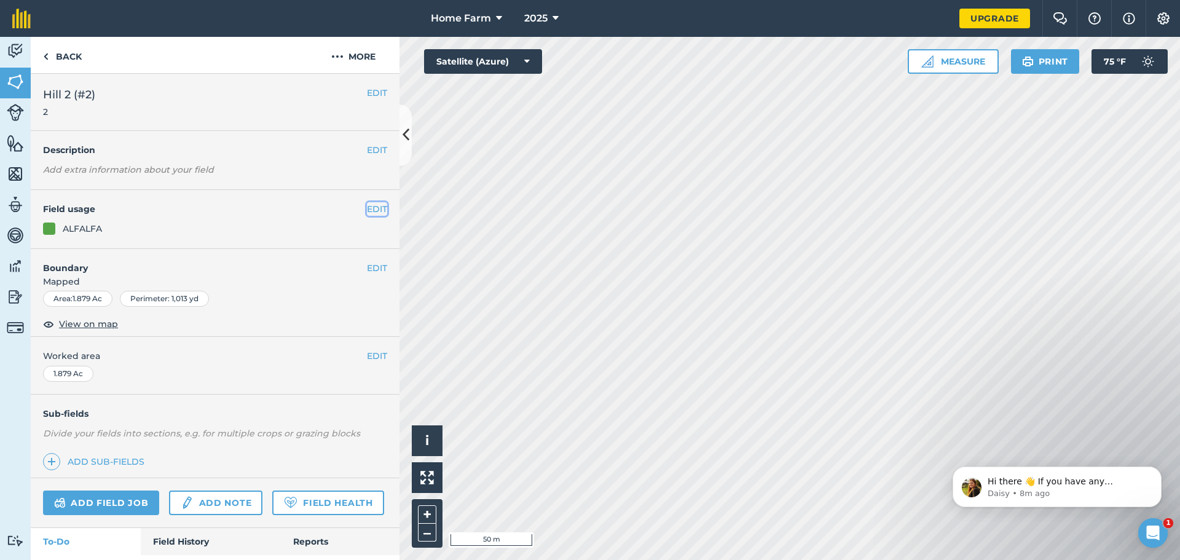
click at [367, 214] on button "EDIT" at bounding box center [377, 209] width 20 height 14
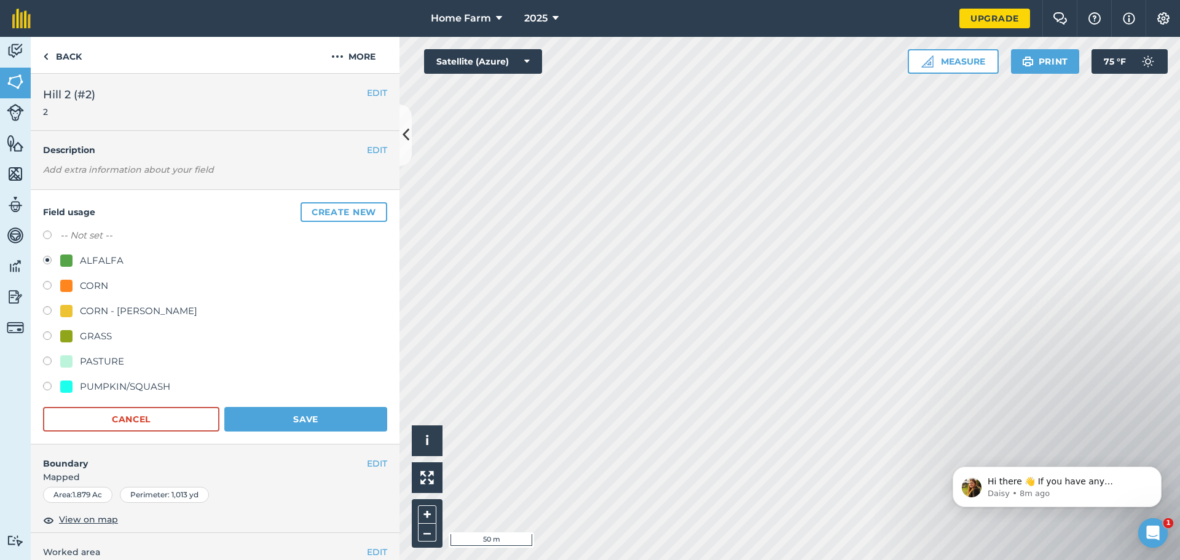
click at [47, 282] on label at bounding box center [51, 287] width 17 height 12
radio input "true"
radio input "false"
click at [304, 417] on button "Save" at bounding box center [305, 419] width 163 height 25
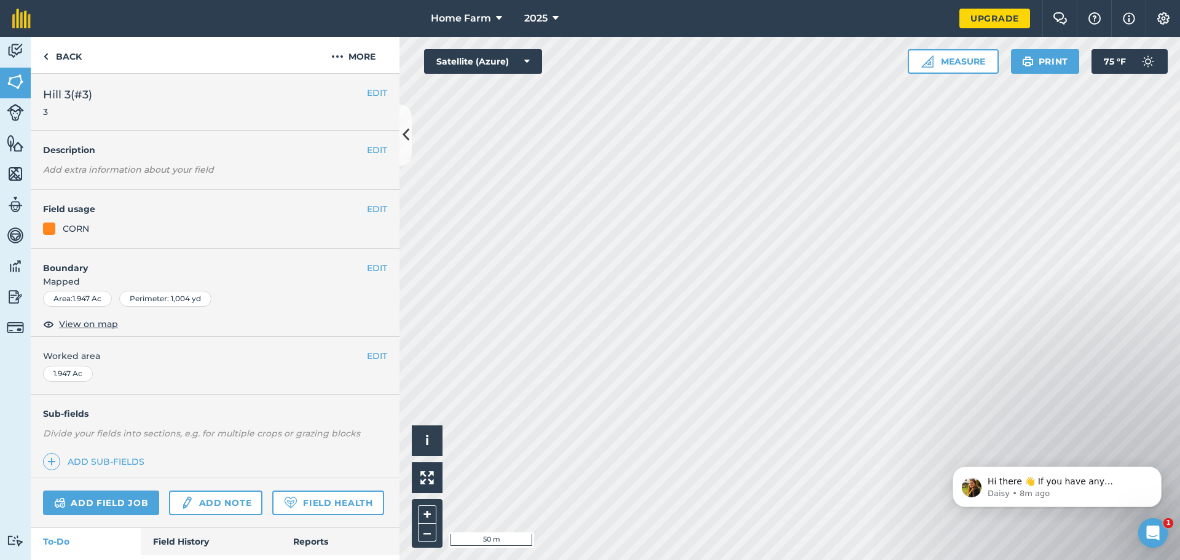
click at [378, 213] on div "EDIT Field usage CORN" at bounding box center [215, 219] width 369 height 59
click at [372, 210] on button "EDIT" at bounding box center [377, 209] width 20 height 14
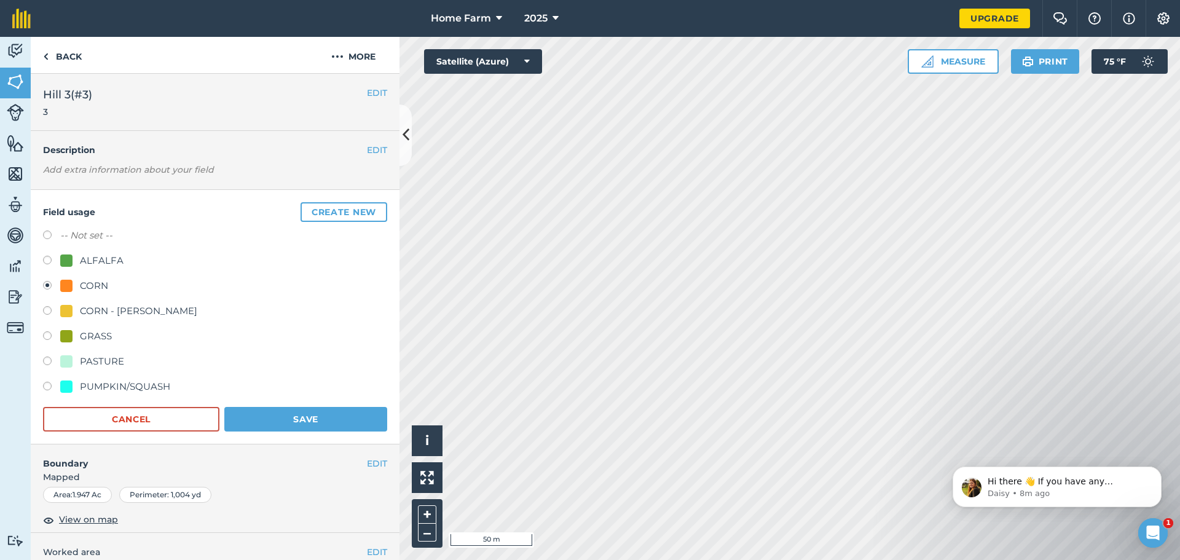
click at [138, 258] on div "ALFALFA" at bounding box center [215, 262] width 344 height 18
click at [46, 258] on label at bounding box center [51, 262] width 17 height 12
radio input "true"
radio input "false"
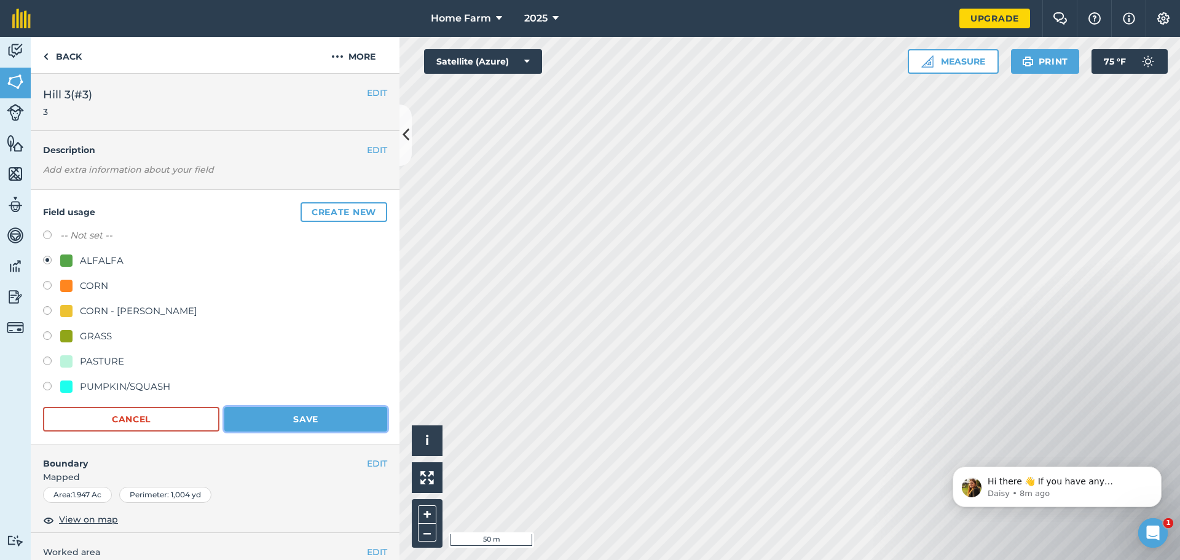
click at [301, 417] on button "Save" at bounding box center [305, 419] width 163 height 25
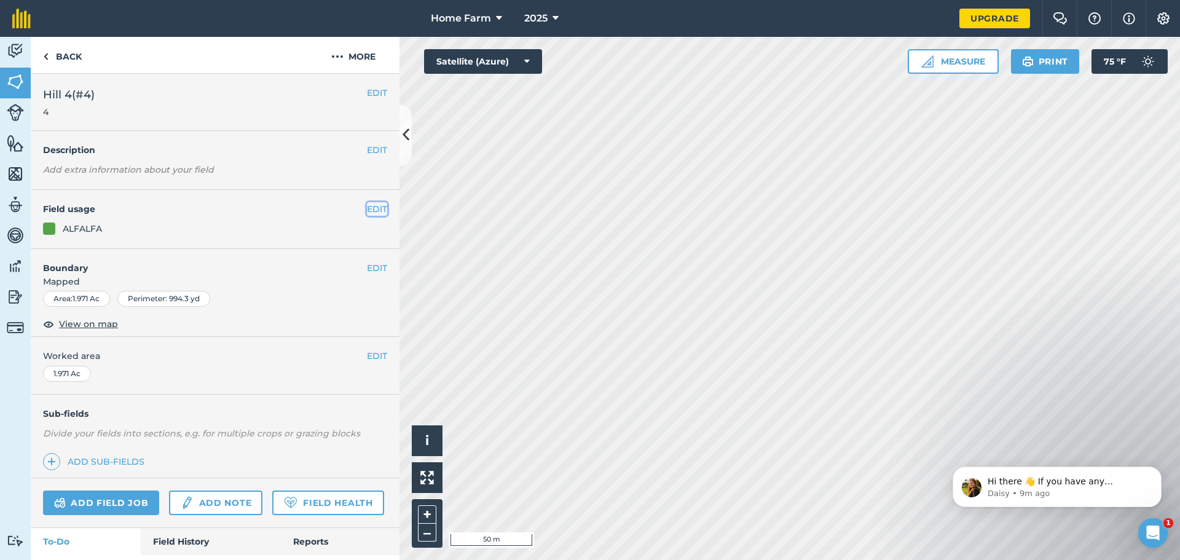
click at [368, 210] on button "EDIT" at bounding box center [377, 209] width 20 height 14
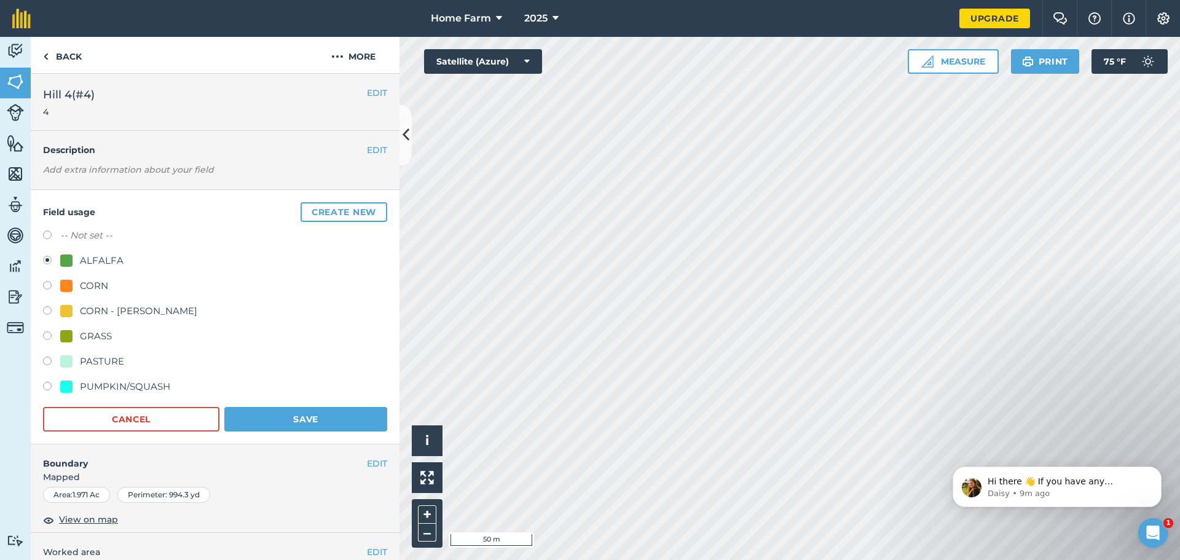
click at [47, 289] on label at bounding box center [51, 287] width 17 height 12
radio input "true"
radio input "false"
click at [313, 418] on button "Save" at bounding box center [305, 419] width 163 height 25
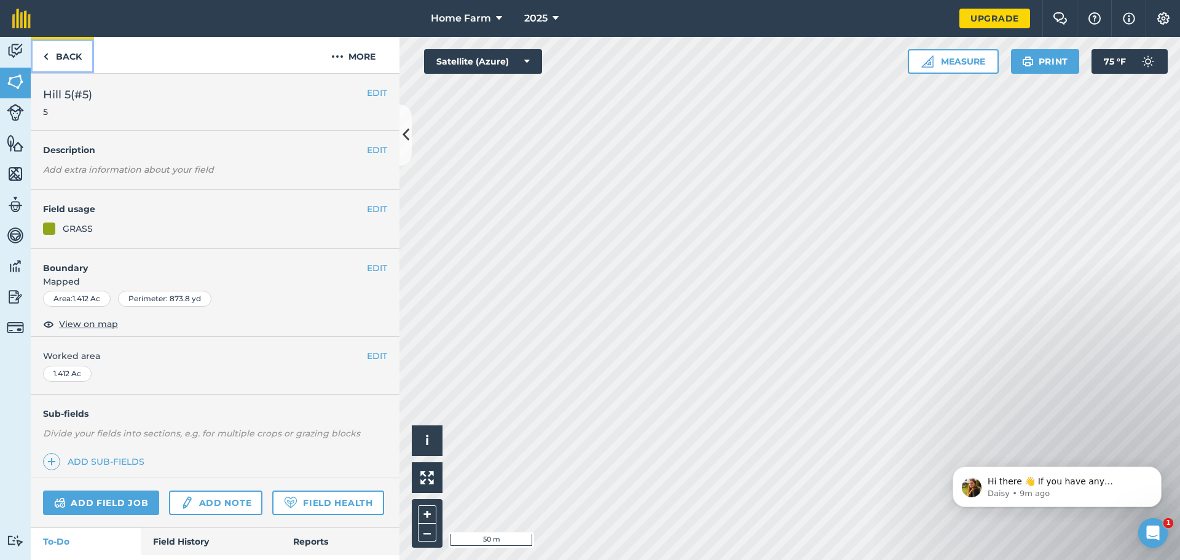
click at [45, 58] on img at bounding box center [46, 56] width 6 height 15
click at [8, 58] on img at bounding box center [15, 51] width 17 height 18
click at [4, 53] on link "Activity" at bounding box center [15, 52] width 31 height 31
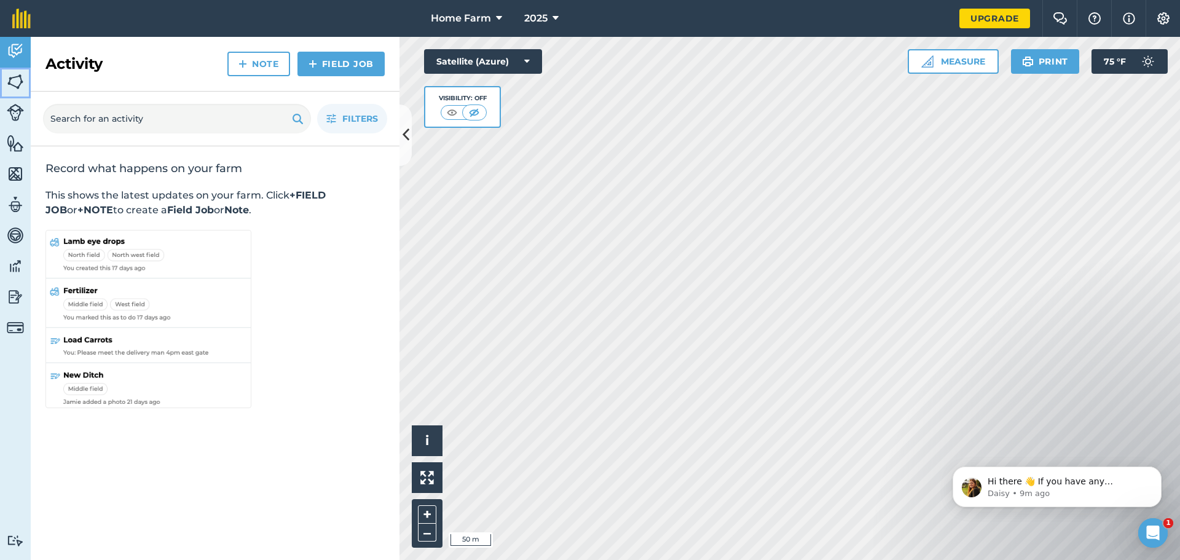
click at [17, 90] on img at bounding box center [15, 82] width 17 height 18
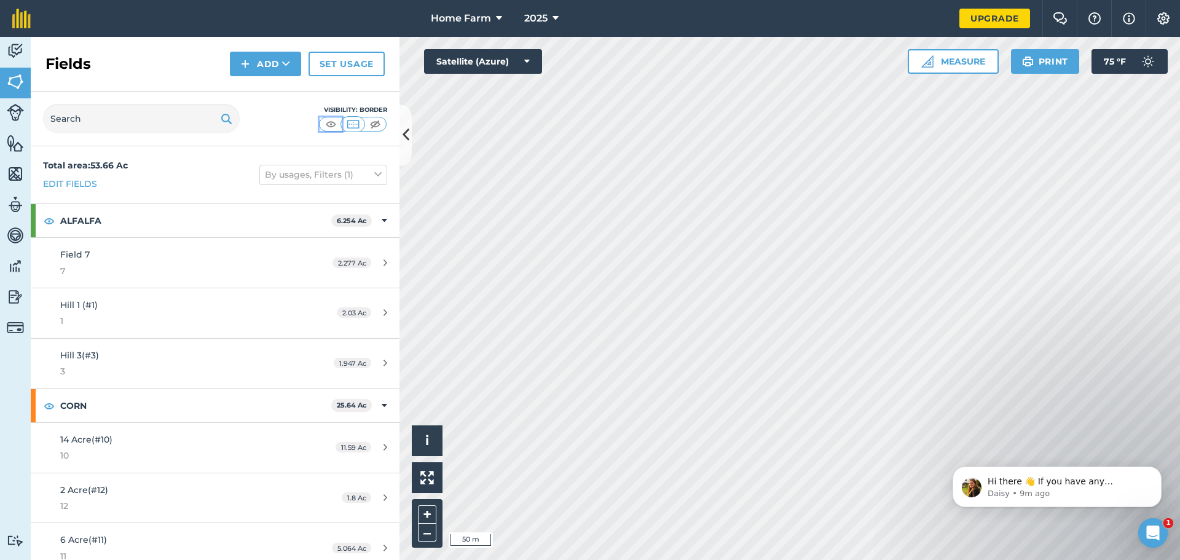
click at [326, 123] on img at bounding box center [330, 124] width 15 height 12
click at [630, 30] on div "Home Farm 2025 Upgrade Farm Chat Help Info Settings Map printing is not availab…" at bounding box center [590, 280] width 1180 height 560
click at [494, 12] on button "Home Farm" at bounding box center [466, 18] width 81 height 37
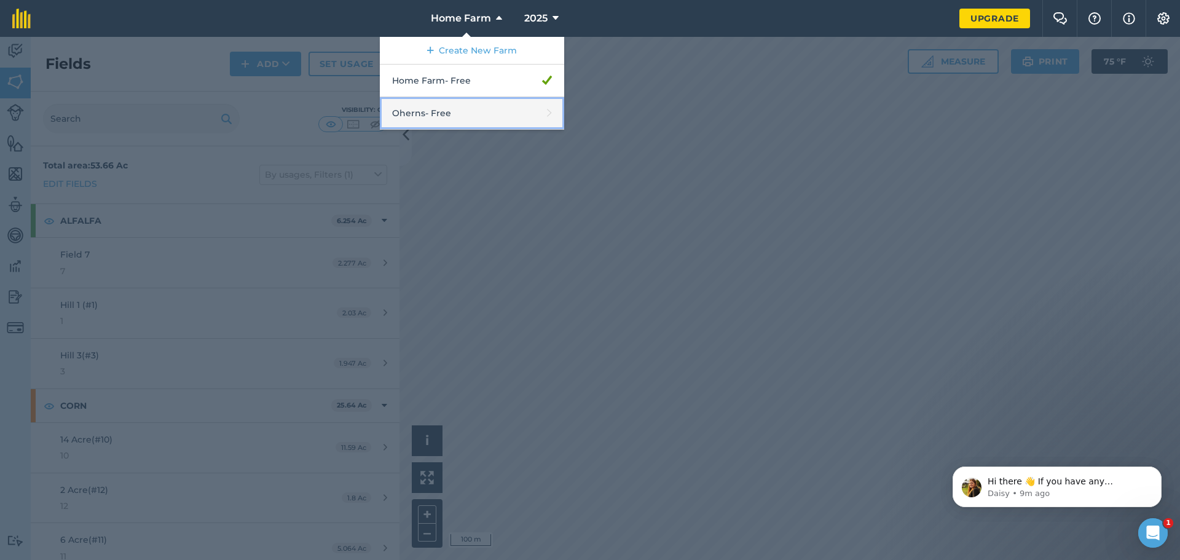
click at [467, 108] on link "Oherns - Free" at bounding box center [472, 113] width 184 height 33
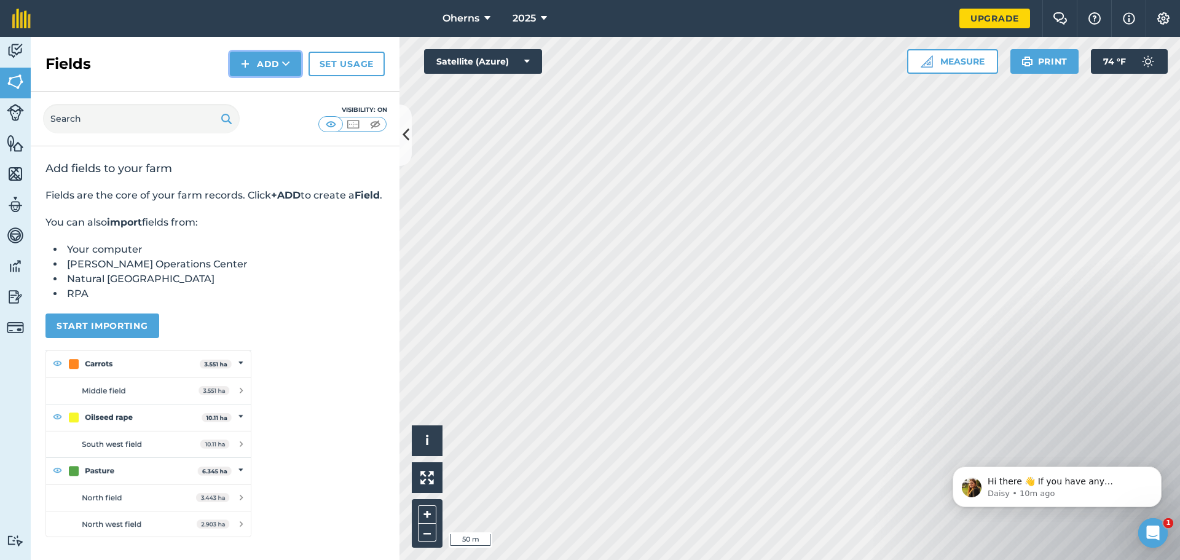
click at [264, 54] on button "Add" at bounding box center [265, 64] width 71 height 25
click at [264, 92] on link "Draw" at bounding box center [266, 91] width 68 height 27
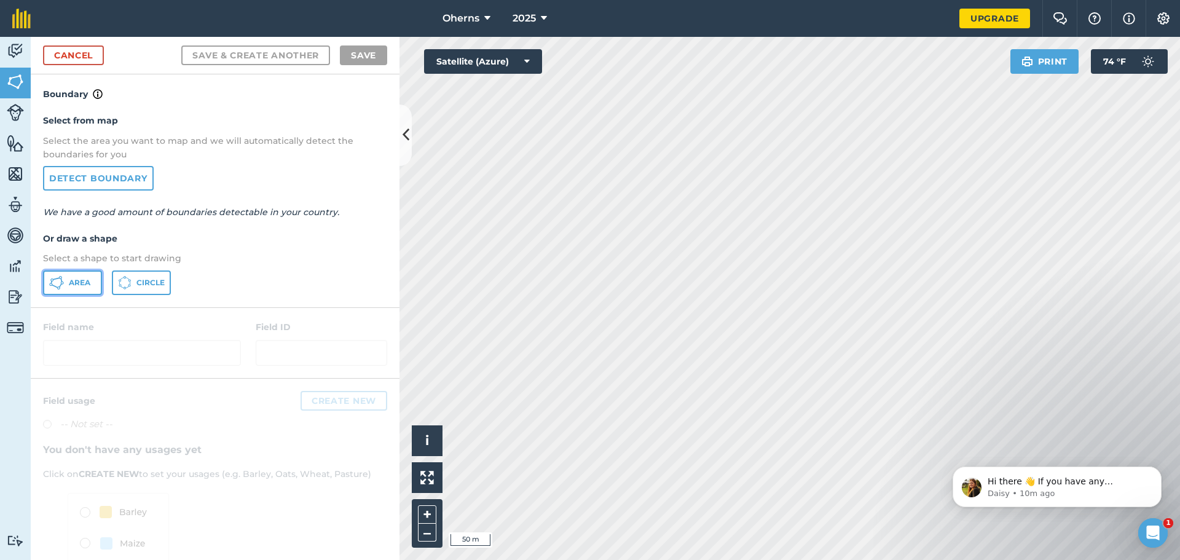
click at [61, 280] on icon at bounding box center [61, 280] width 2 height 4
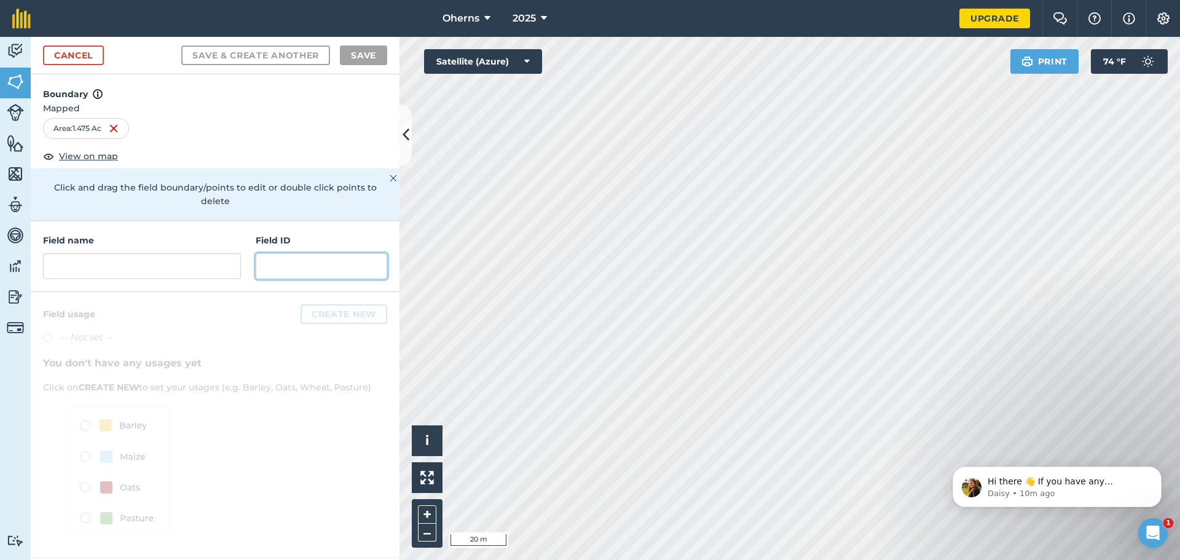
click at [307, 256] on input "text" at bounding box center [322, 266] width 132 height 26
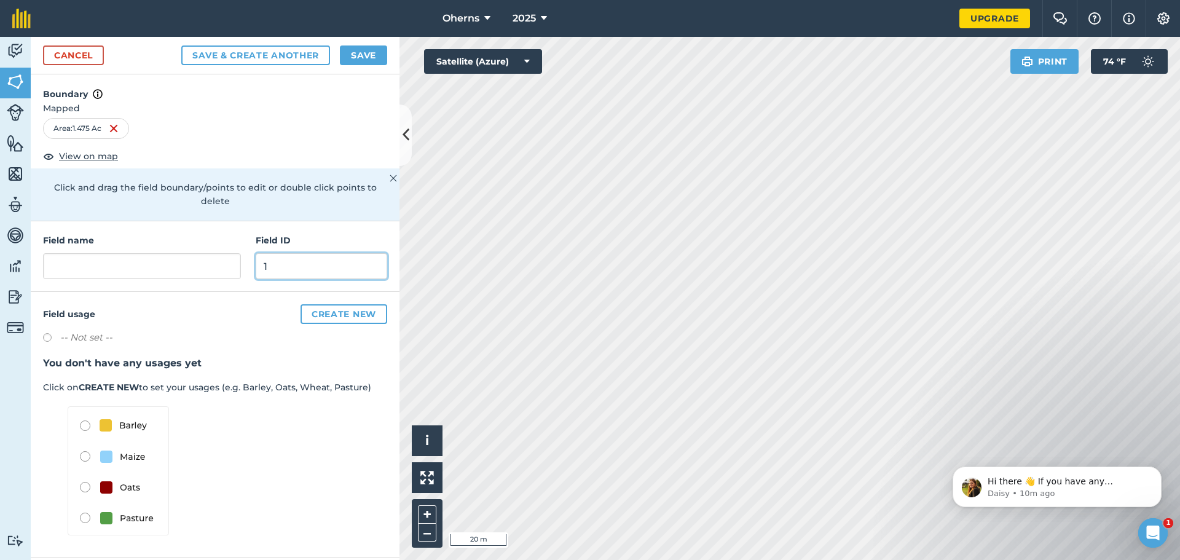
type input "1"
click at [112, 330] on label "-- Not set --" at bounding box center [86, 337] width 52 height 15
radio input "true"
click at [321, 304] on button "Create new" at bounding box center [344, 314] width 87 height 20
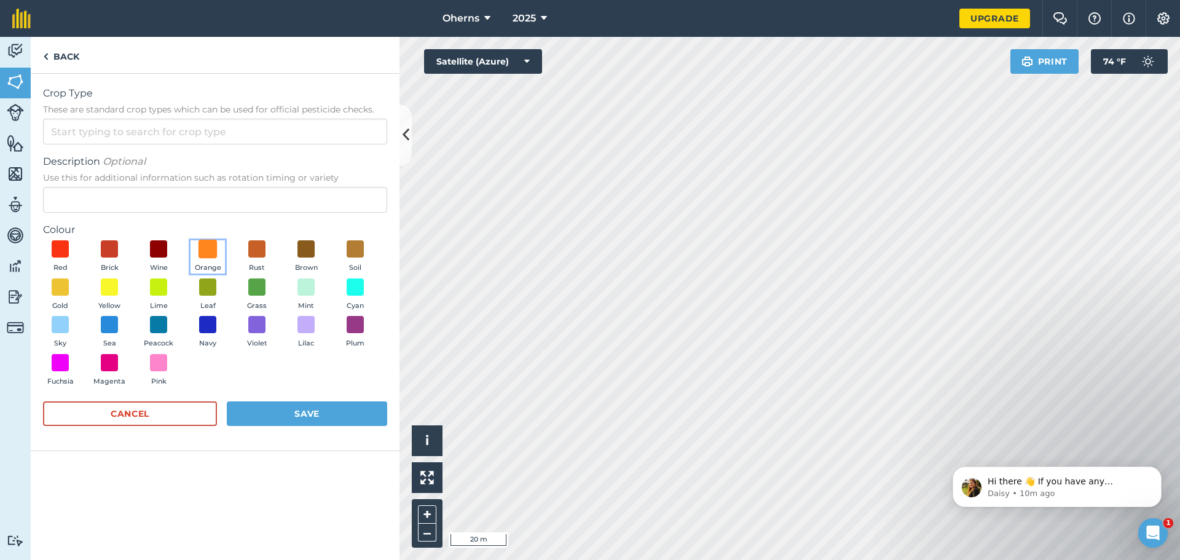
click at [208, 256] on span at bounding box center [208, 249] width 19 height 19
click at [198, 122] on input "Crop Type These are standard crop types which can be used for official pesticid…" at bounding box center [215, 132] width 344 height 26
click at [186, 108] on span "These are standard crop types which can be used for official pesticide checks." at bounding box center [215, 109] width 344 height 12
click at [186, 119] on input "C" at bounding box center [215, 132] width 344 height 26
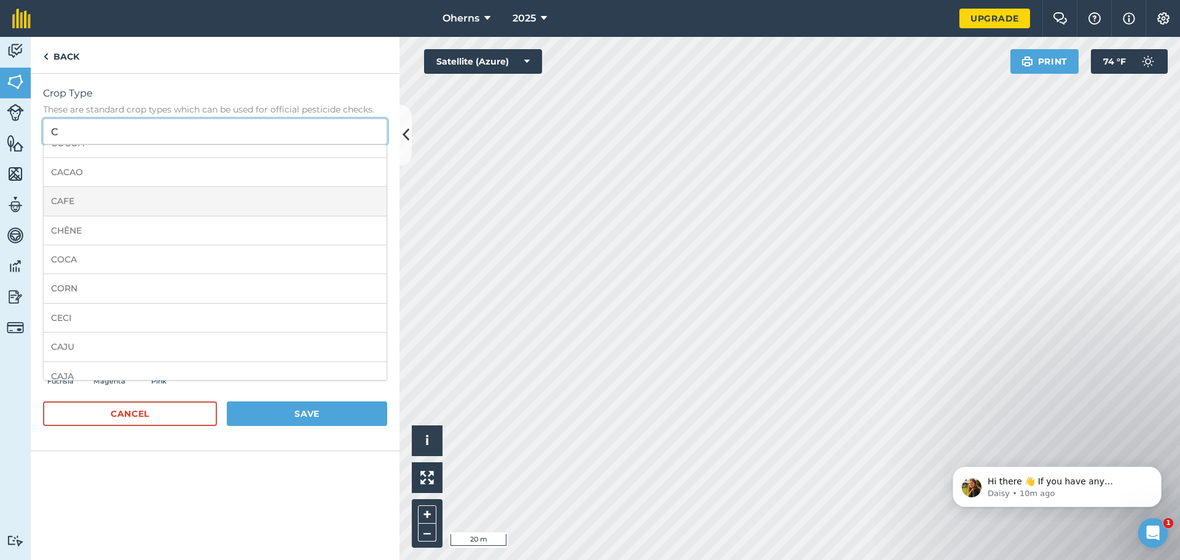
scroll to position [307, 0]
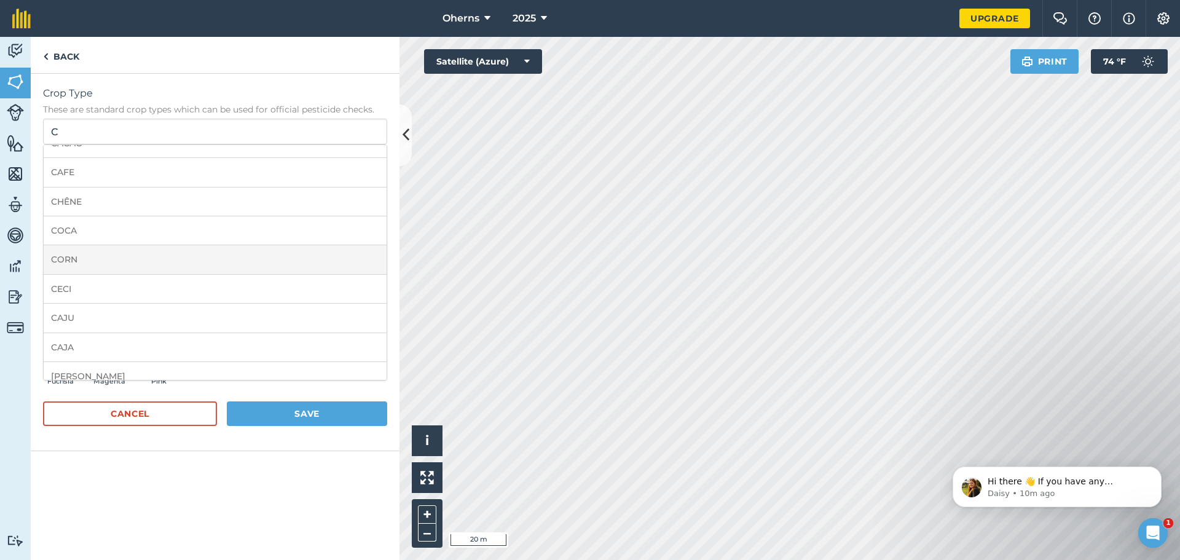
click at [124, 261] on li "CORN" at bounding box center [215, 259] width 343 height 29
type input "CORN"
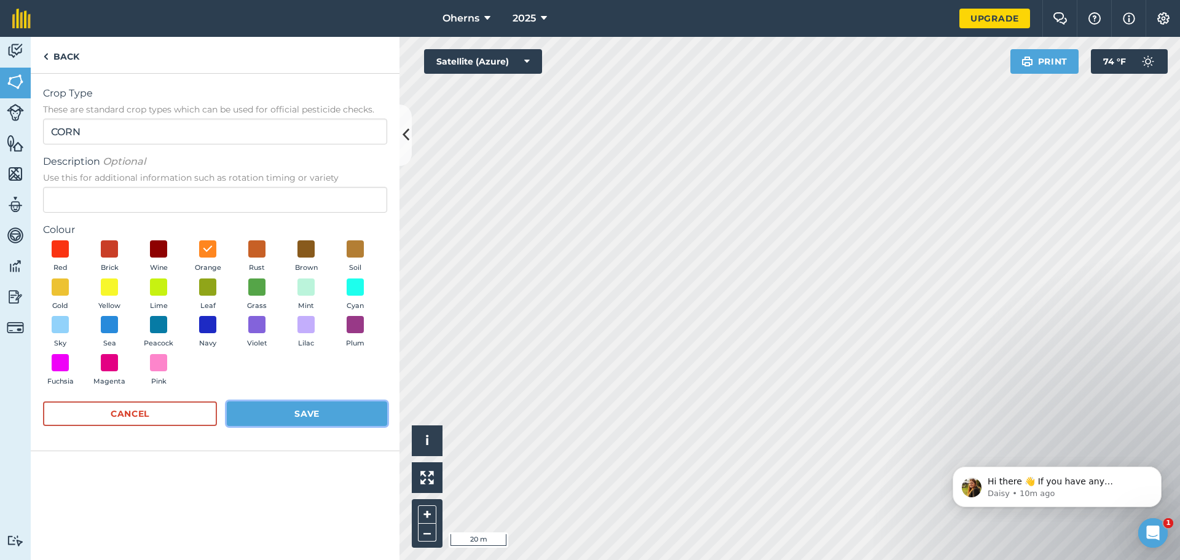
click at [308, 411] on button "Save" at bounding box center [307, 413] width 160 height 25
radio input "false"
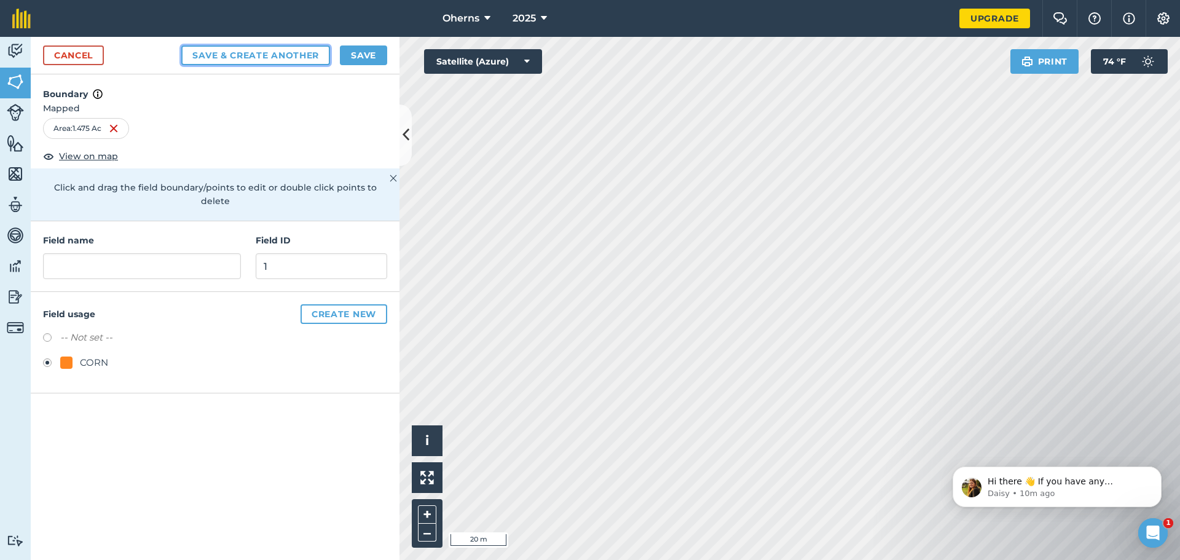
click at [230, 58] on button "Save & Create Another" at bounding box center [255, 55] width 149 height 20
type input "Field 1"
click at [205, 435] on div "Boundary Mapped Area : 1.475 Ac View on map Click and drag the field boundary/p…" at bounding box center [215, 317] width 369 height 486
click at [292, 53] on button "Save & Create Another" at bounding box center [255, 55] width 149 height 20
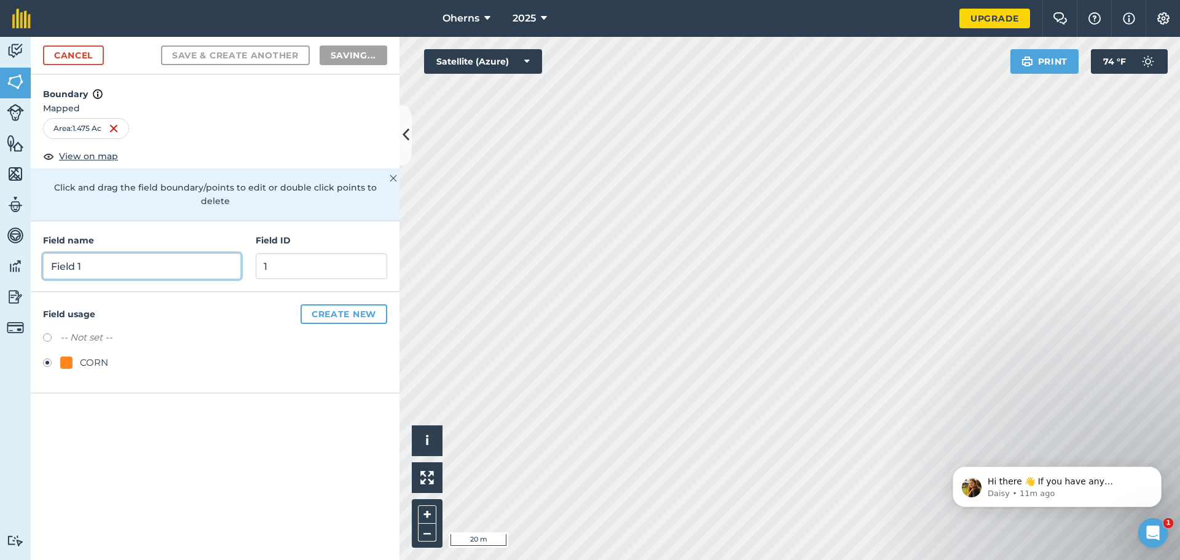
radio input "false"
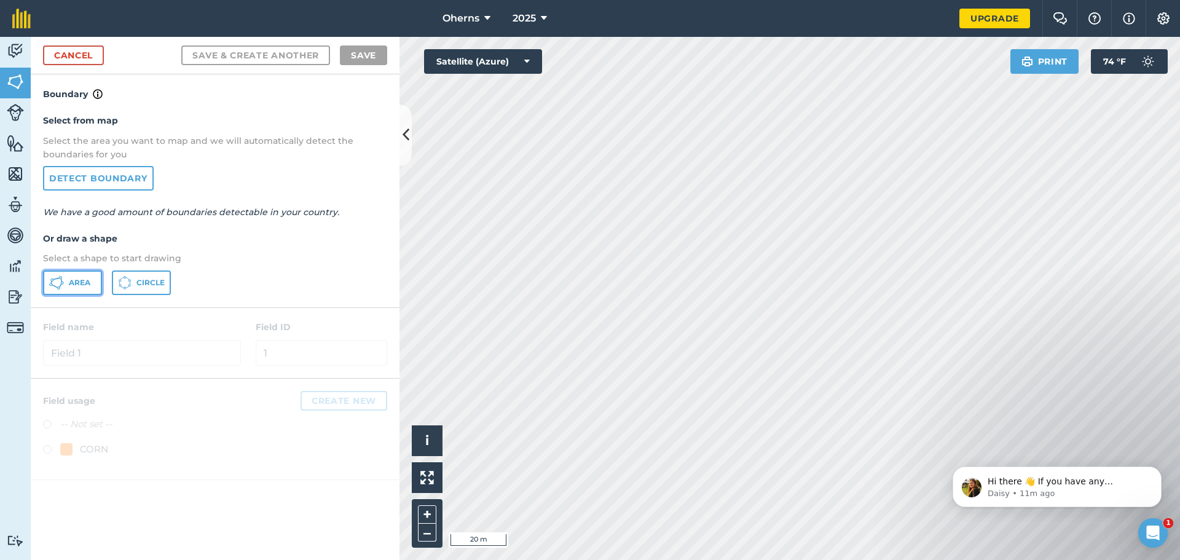
click at [75, 278] on span "Area" at bounding box center [80, 283] width 22 height 10
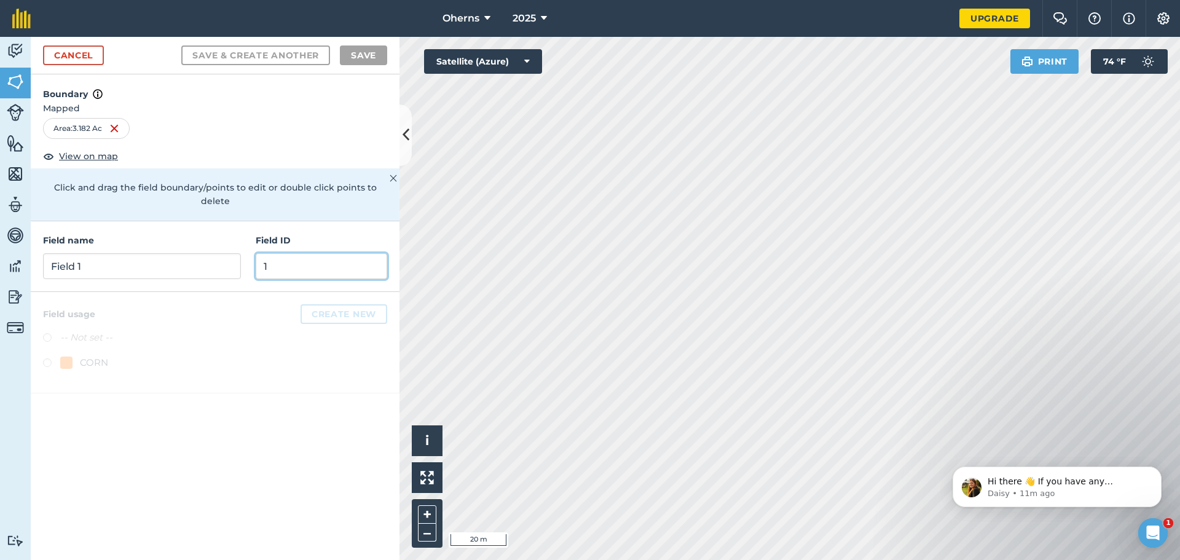
drag, startPoint x: 279, startPoint y: 247, endPoint x: 279, endPoint y: 256, distance: 9.2
click at [279, 253] on input "1" at bounding box center [322, 266] width 132 height 26
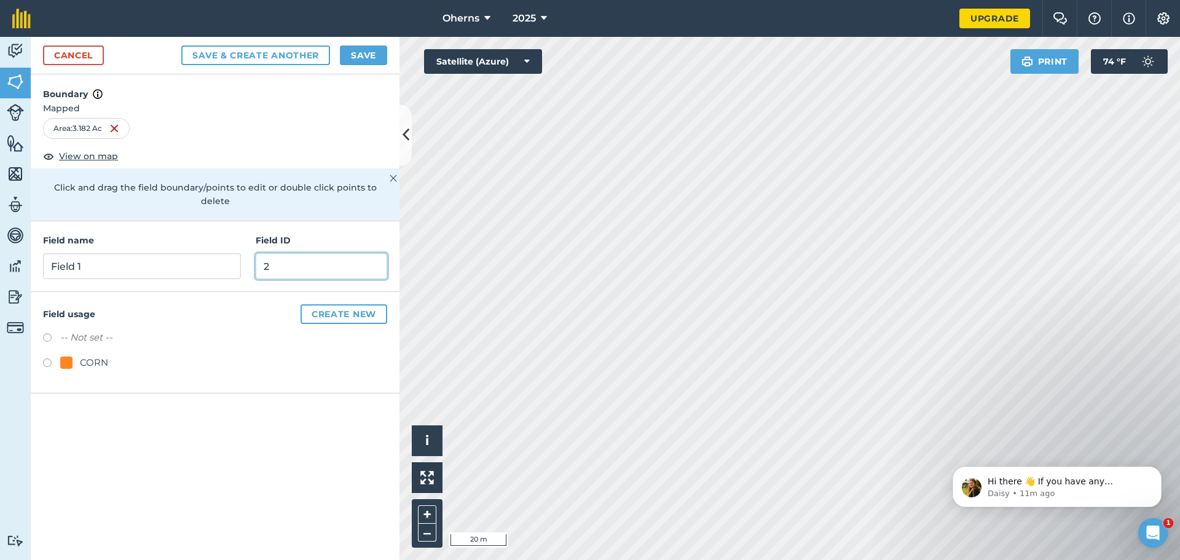
type input "2"
drag, startPoint x: 83, startPoint y: 259, endPoint x: 88, endPoint y: 263, distance: 6.5
click at [87, 262] on input "Field 1" at bounding box center [142, 266] width 198 height 26
type input "Field 2"
click at [45, 358] on label at bounding box center [51, 364] width 17 height 12
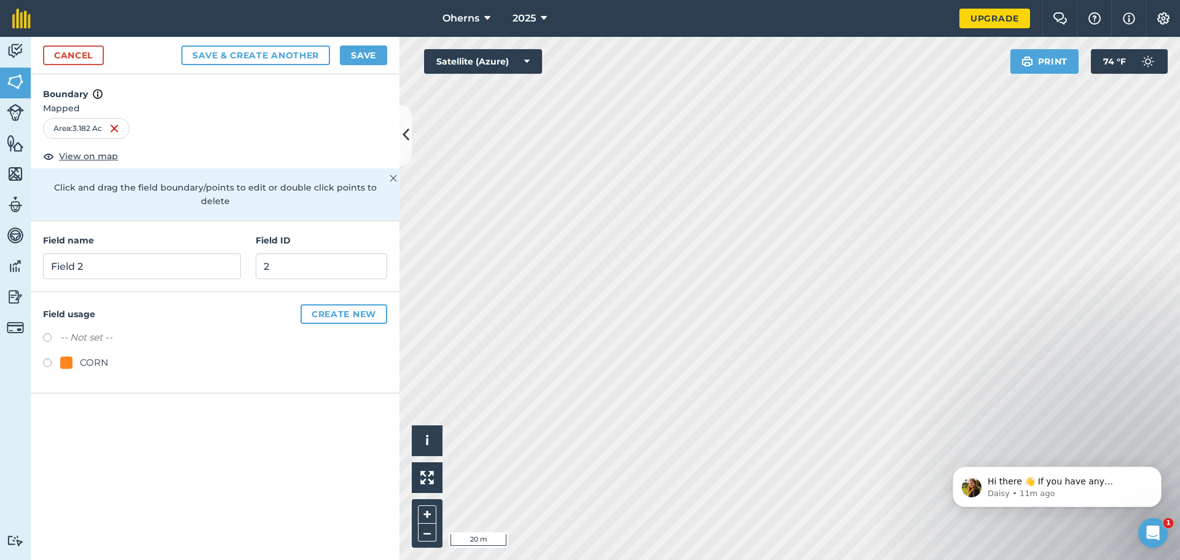
click at [292, 59] on button "Save & Create Another" at bounding box center [255, 55] width 149 height 20
radio input "false"
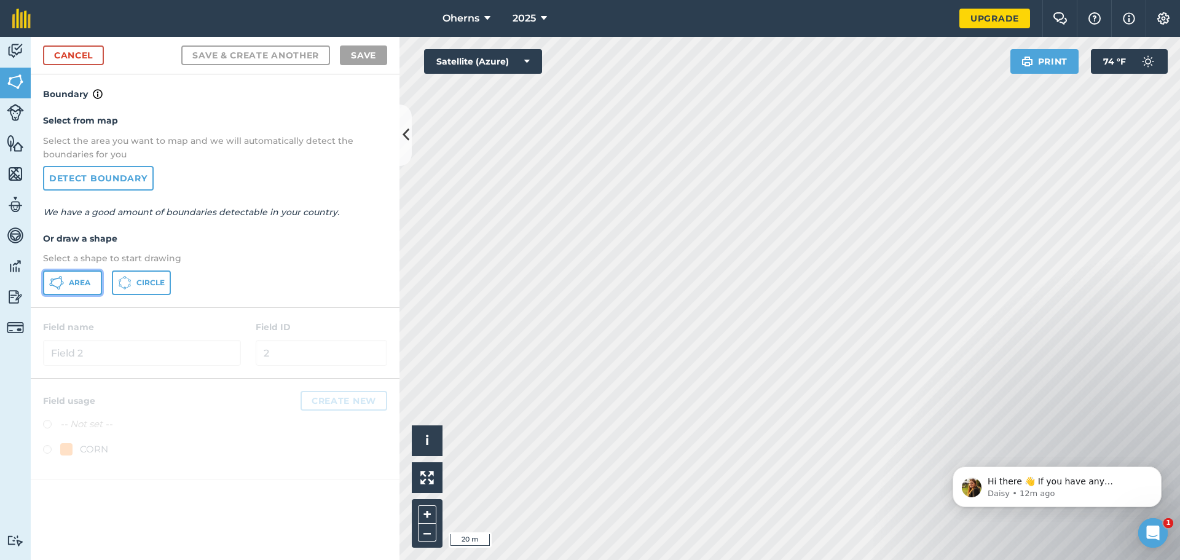
click at [83, 278] on span "Area" at bounding box center [80, 283] width 22 height 10
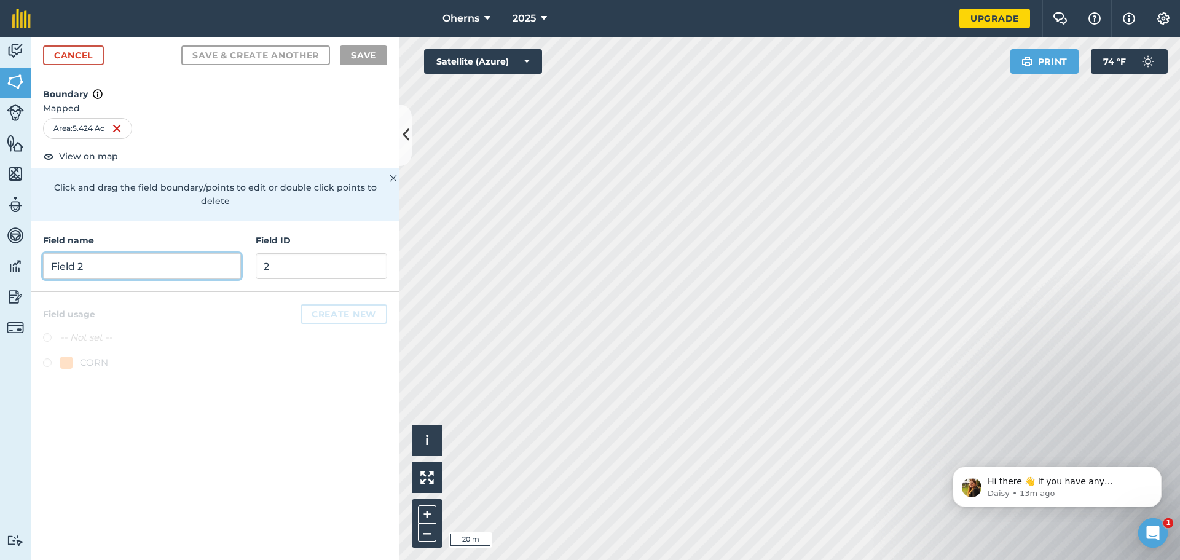
click at [145, 253] on input "Field 2" at bounding box center [142, 266] width 198 height 26
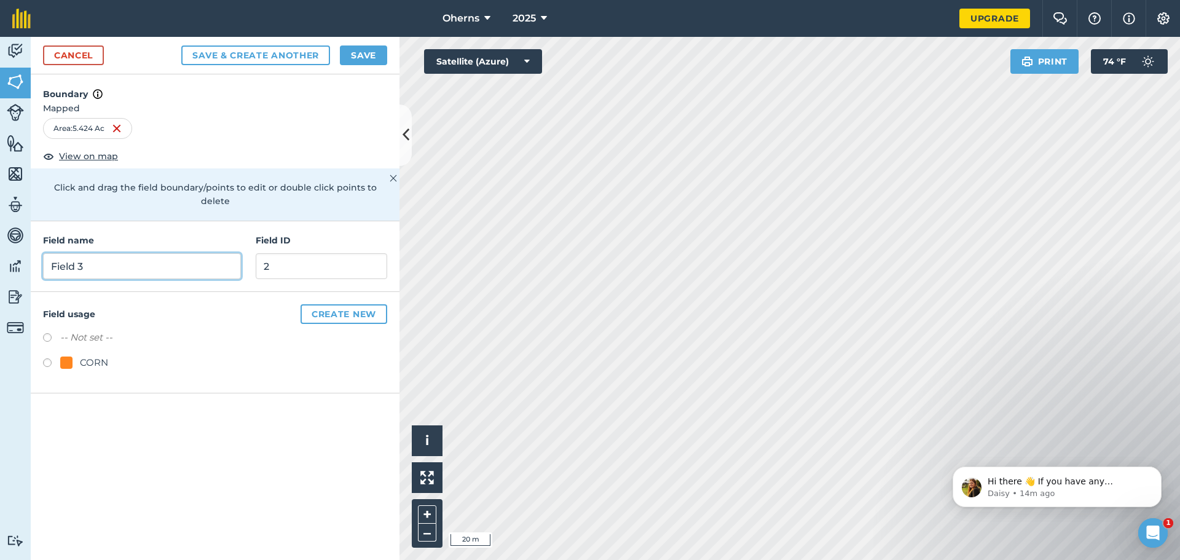
type input "Field 3"
click at [275, 264] on input "2" at bounding box center [322, 266] width 132 height 26
type input "3"
click at [45, 358] on label at bounding box center [51, 364] width 17 height 12
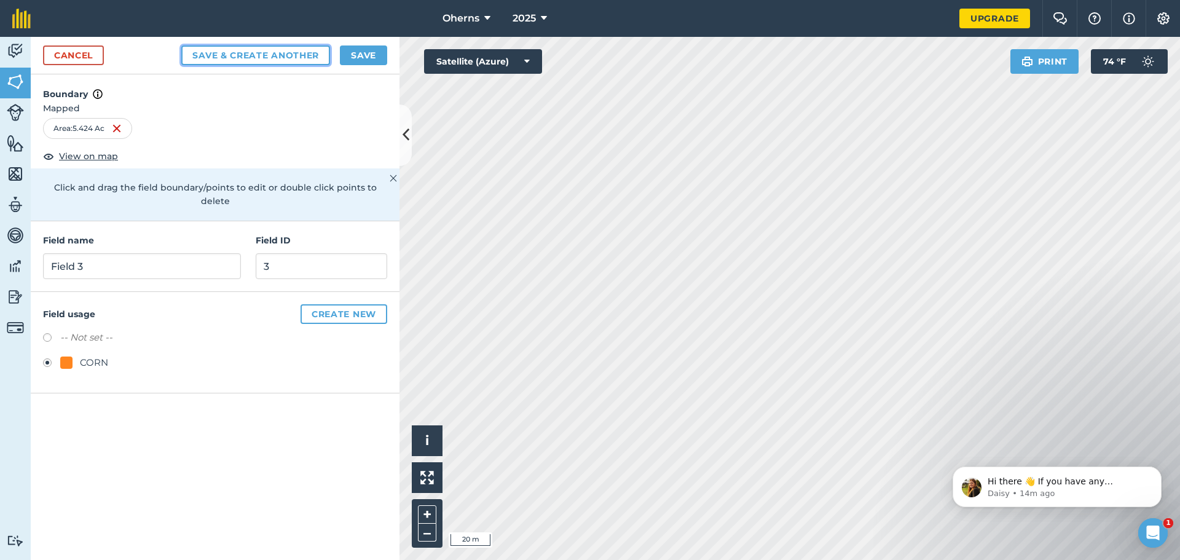
click at [295, 46] on button "Save & Create Another" at bounding box center [255, 55] width 149 height 20
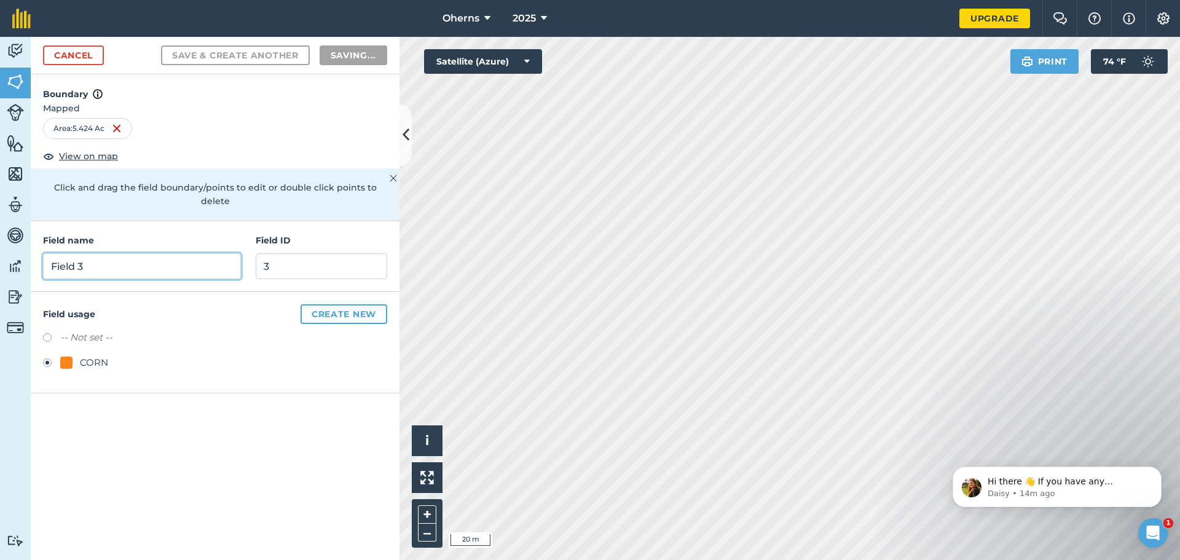
radio input "false"
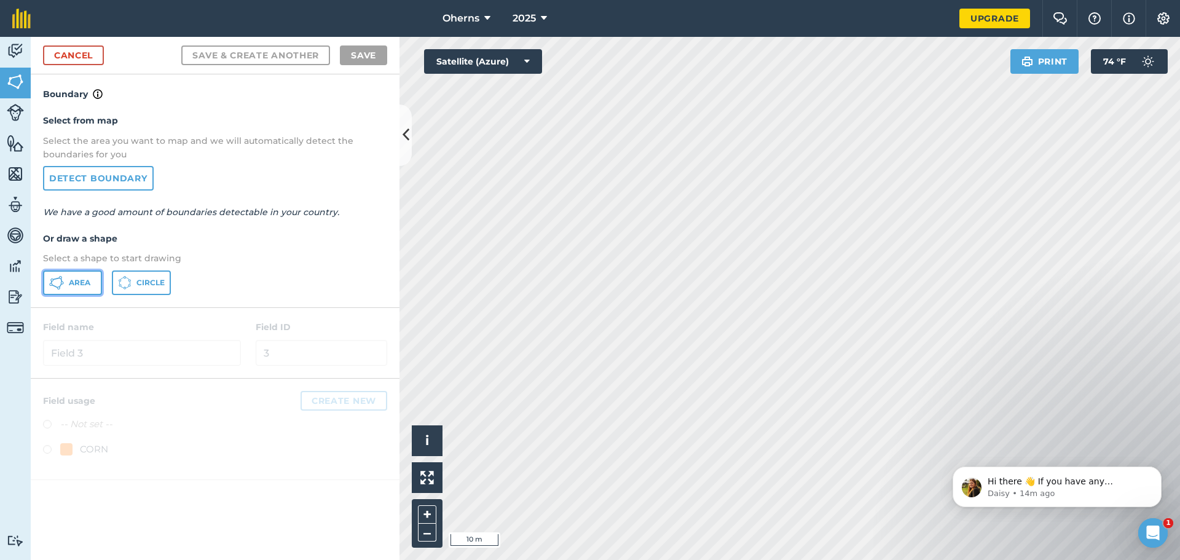
click at [67, 281] on button "Area" at bounding box center [72, 282] width 59 height 25
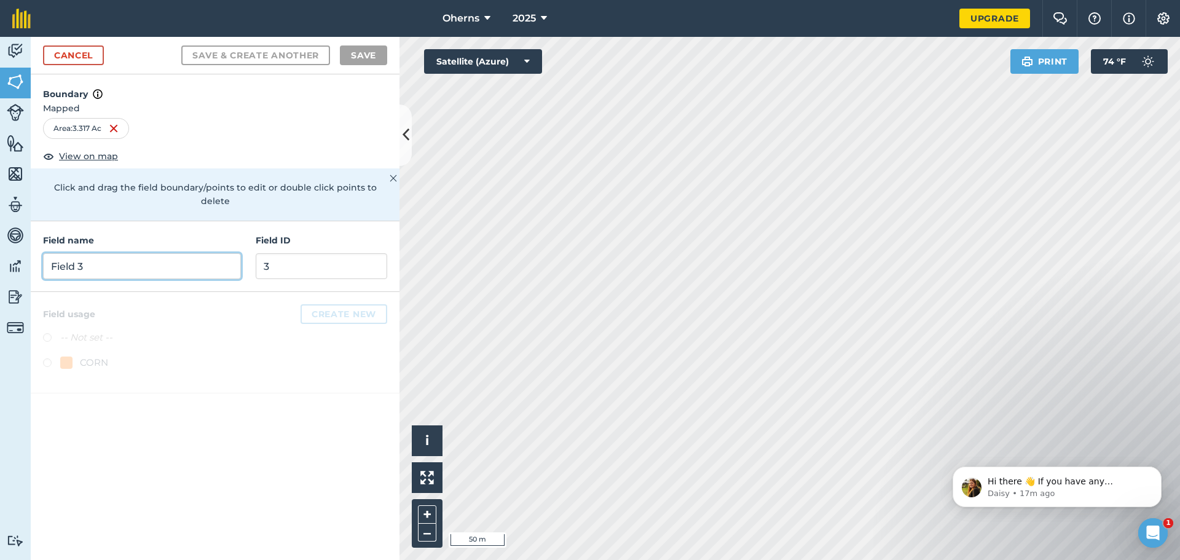
click at [93, 258] on input "Field 3" at bounding box center [142, 266] width 198 height 26
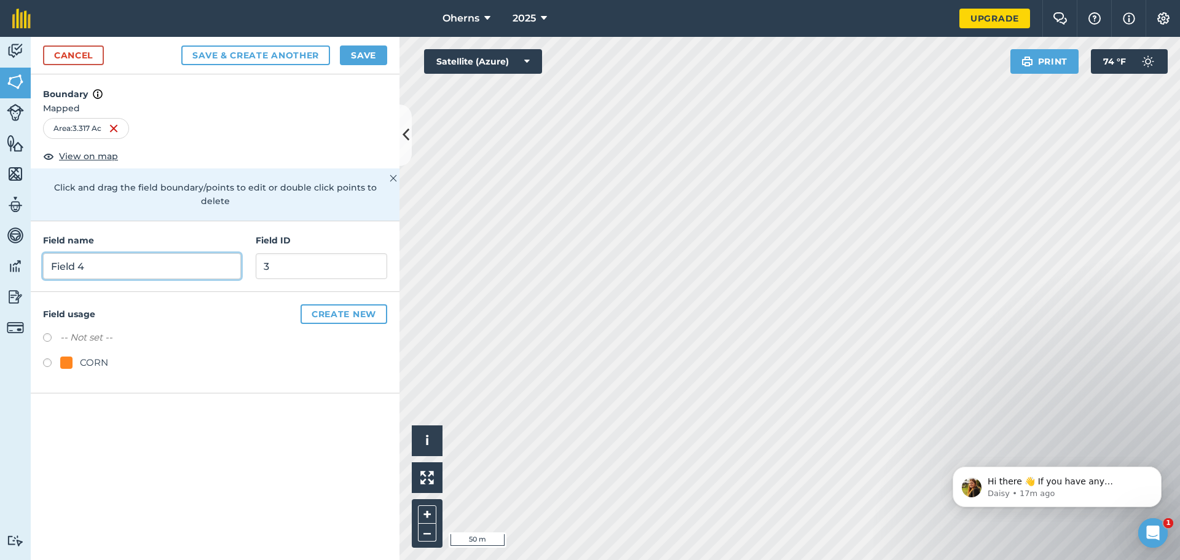
type input "Field 4"
click at [272, 256] on input "3" at bounding box center [322, 266] width 132 height 26
type input "4"
click at [317, 304] on button "Create new" at bounding box center [344, 314] width 87 height 20
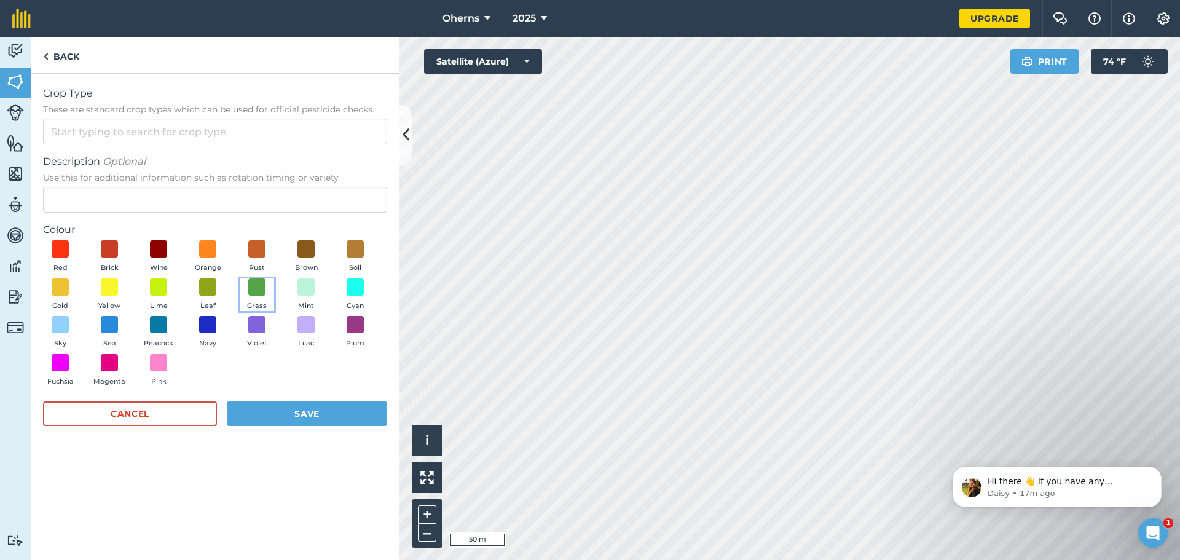
click at [259, 302] on span "Grass" at bounding box center [257, 306] width 20 height 11
click at [195, 126] on input "Crop Type These are standard crop types which can be used for official pesticid…" at bounding box center [215, 132] width 344 height 26
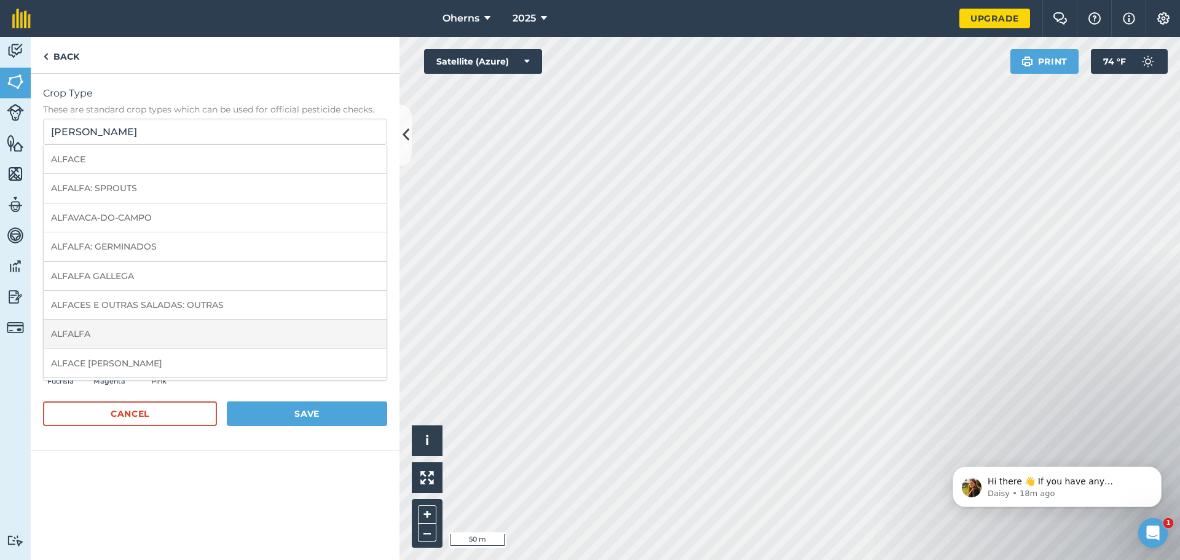
click at [191, 333] on li "ALFALFA" at bounding box center [215, 334] width 343 height 29
type input "ALFALFA"
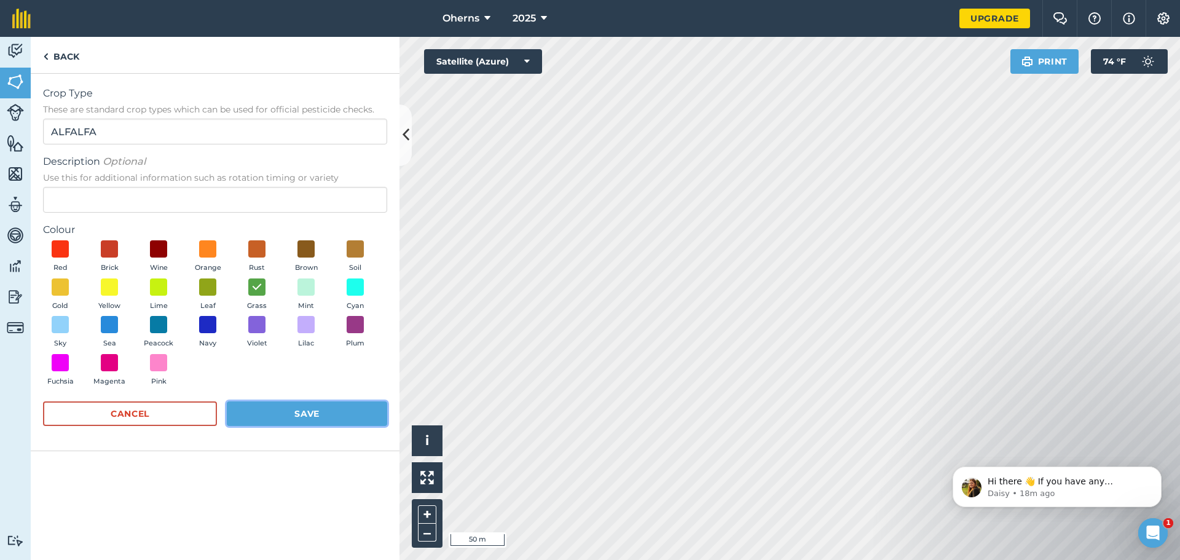
click at [280, 423] on button "Save" at bounding box center [307, 413] width 160 height 25
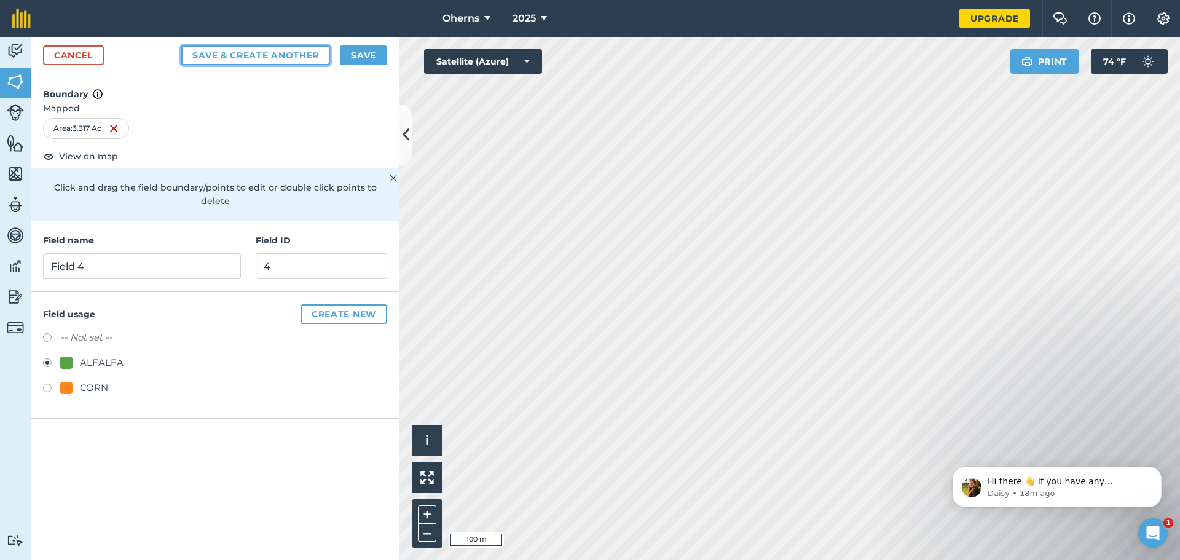
click at [245, 50] on button "Save & Create Another" at bounding box center [255, 55] width 149 height 20
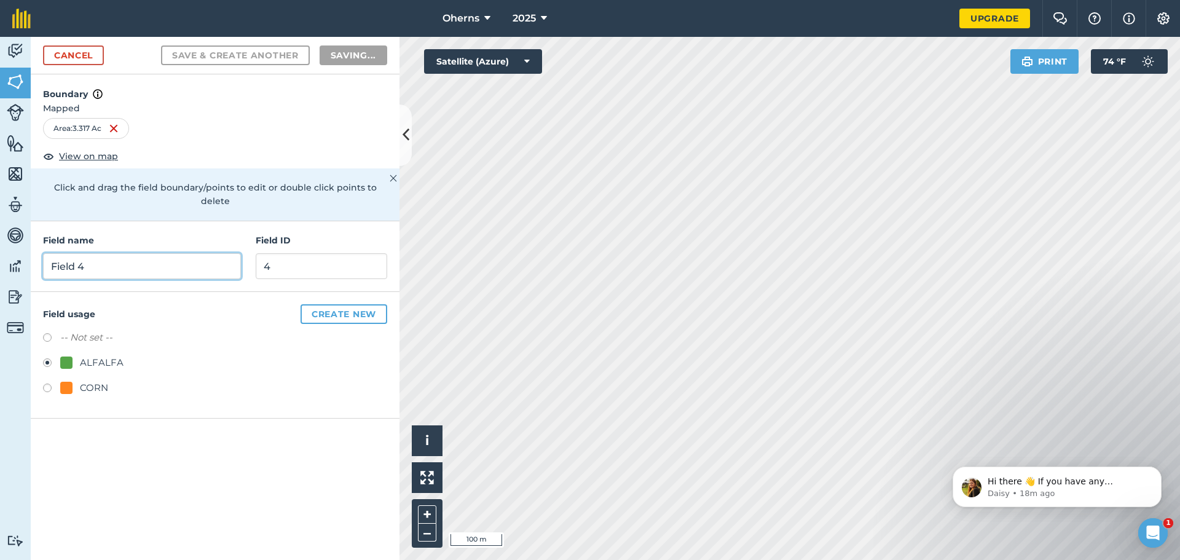
radio input "false"
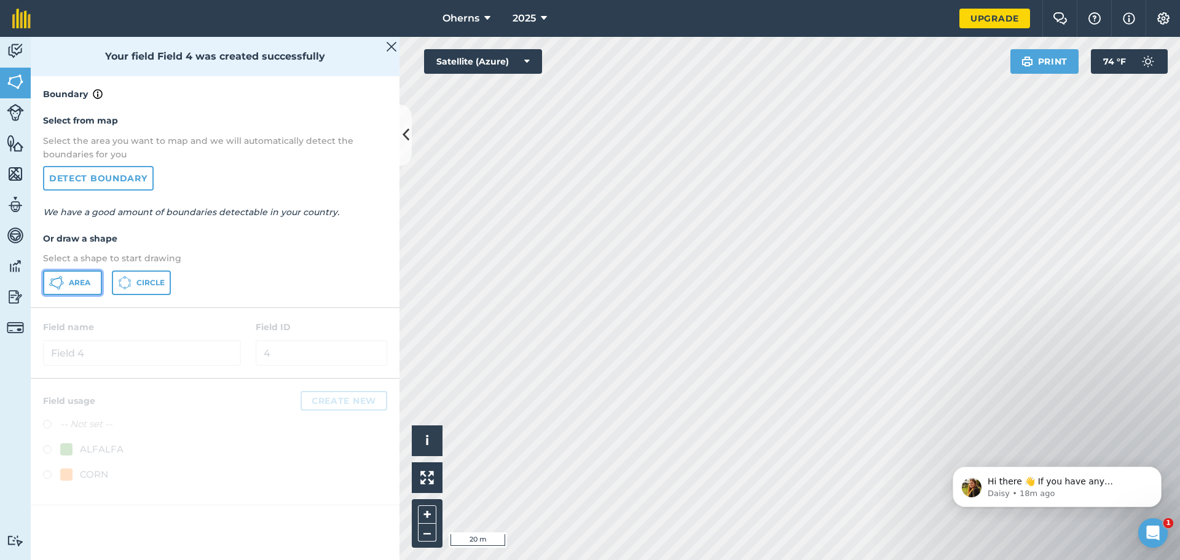
drag, startPoint x: 82, startPoint y: 279, endPoint x: 110, endPoint y: 281, distance: 28.3
click at [82, 278] on span "Area" at bounding box center [80, 283] width 22 height 10
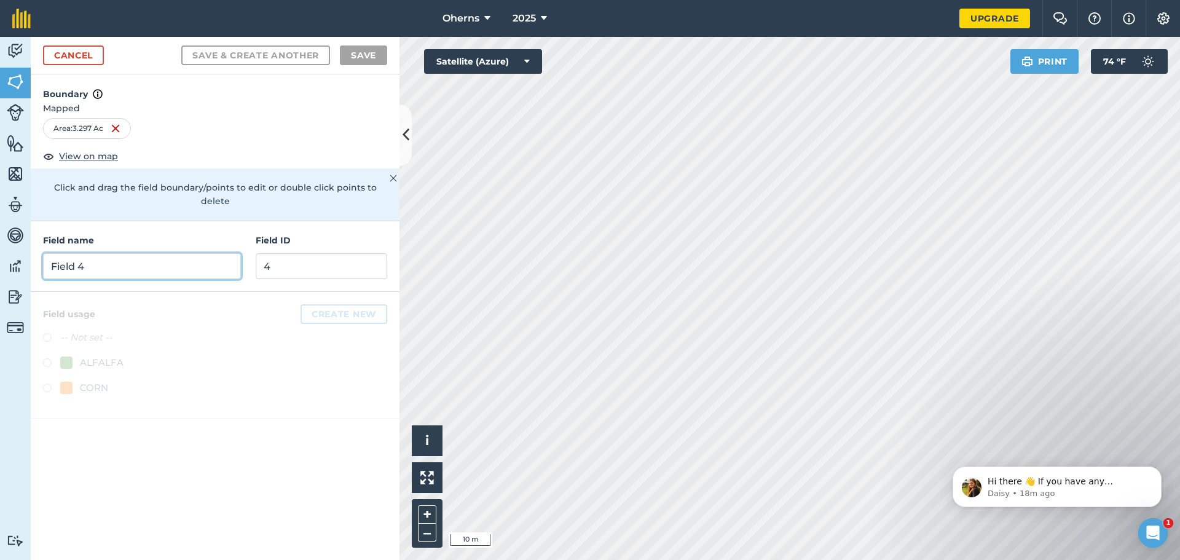
click at [138, 253] on input "Field 4" at bounding box center [142, 266] width 198 height 26
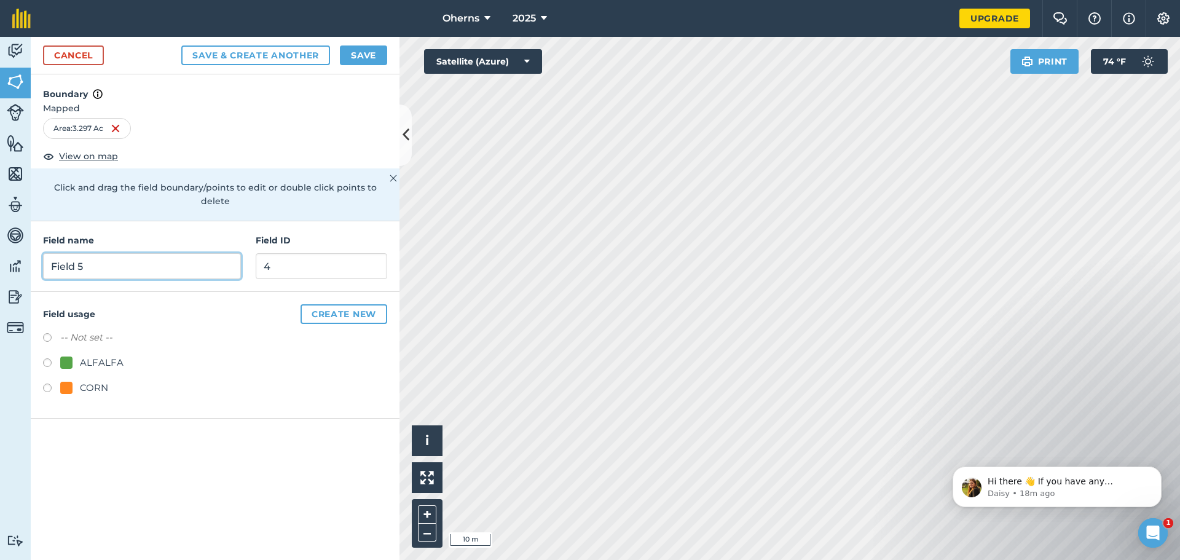
type input "Field 5"
click at [363, 257] on input "4" at bounding box center [322, 266] width 132 height 26
type input "5"
click at [42, 376] on div "Field usage Create new -- Not set -- ALFALFA CORN" at bounding box center [215, 355] width 369 height 127
click at [44, 383] on label at bounding box center [51, 389] width 17 height 12
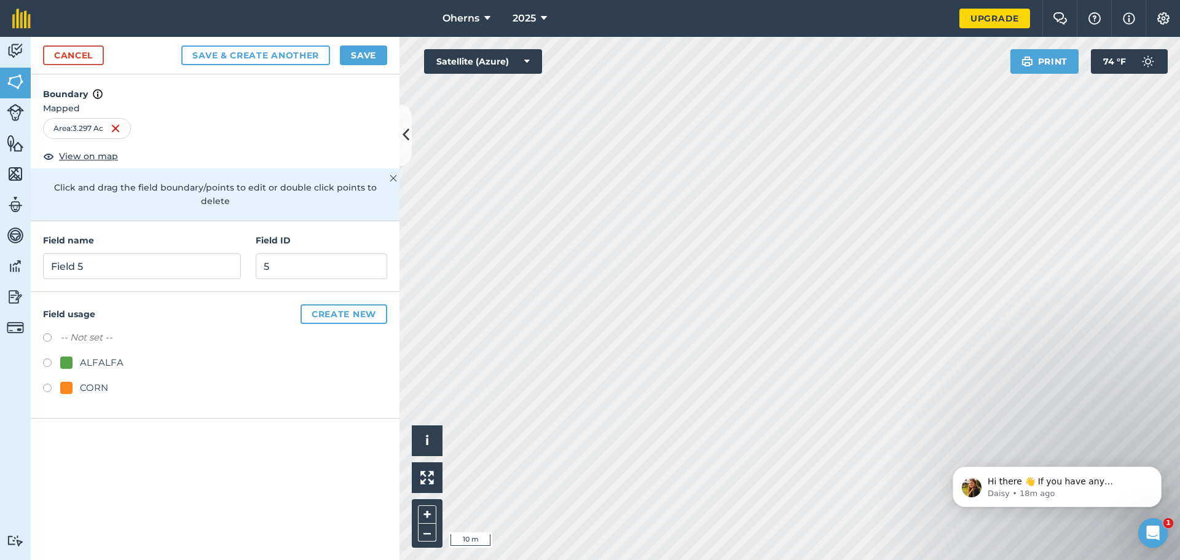
radio input "true"
click at [352, 55] on button "Save" at bounding box center [363, 55] width 47 height 20
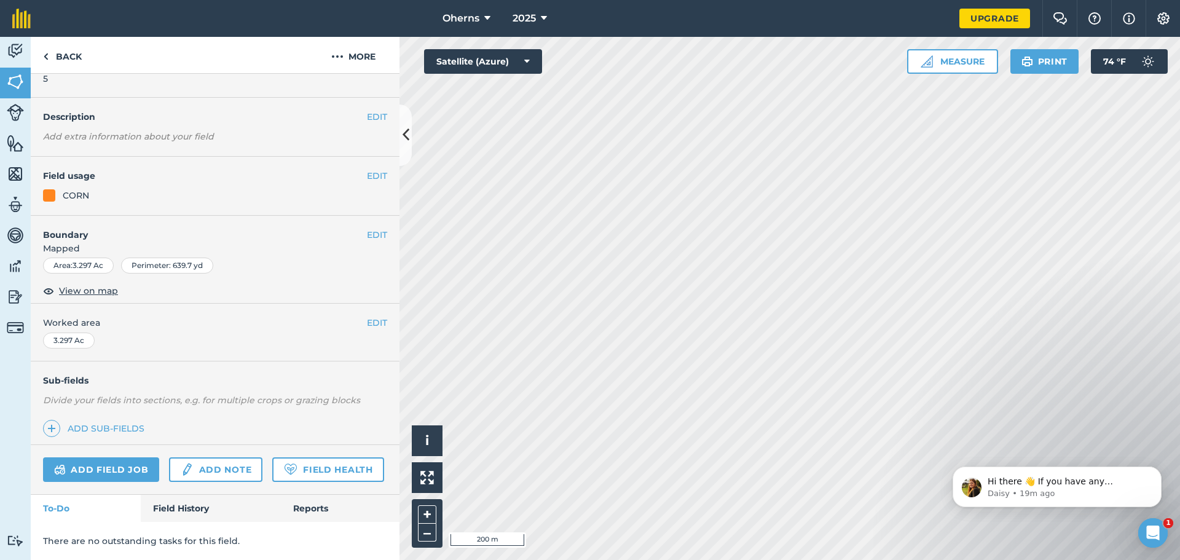
scroll to position [68, 0]
click at [15, 84] on img at bounding box center [15, 82] width 17 height 18
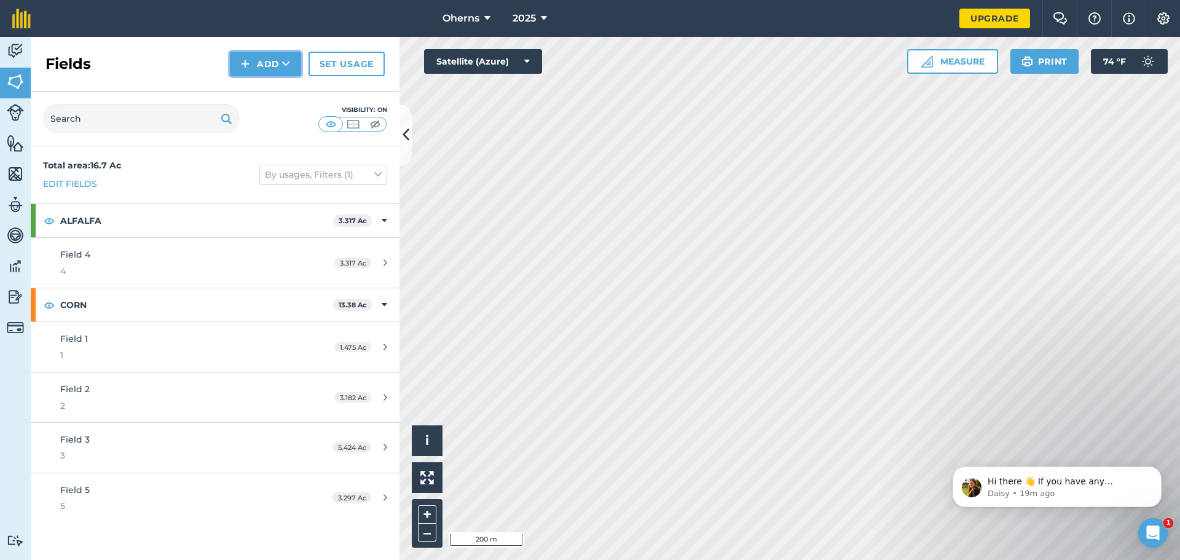
drag, startPoint x: 271, startPoint y: 56, endPoint x: 281, endPoint y: 76, distance: 22.5
click at [271, 56] on button "Add" at bounding box center [265, 64] width 71 height 25
click at [265, 88] on link "Draw" at bounding box center [266, 91] width 68 height 27
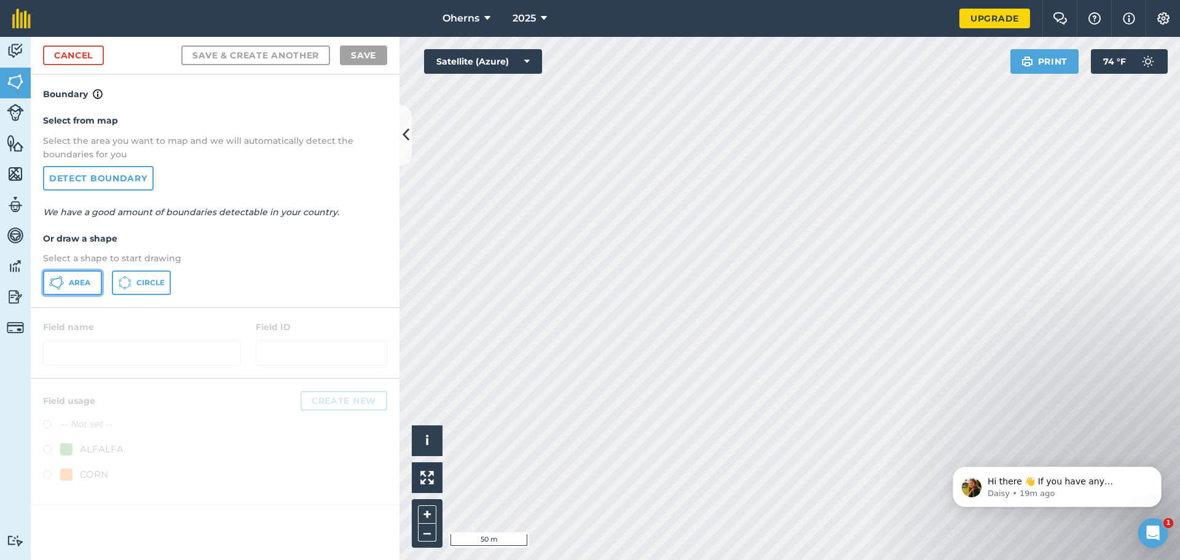
click at [61, 281] on icon at bounding box center [62, 282] width 3 height 3
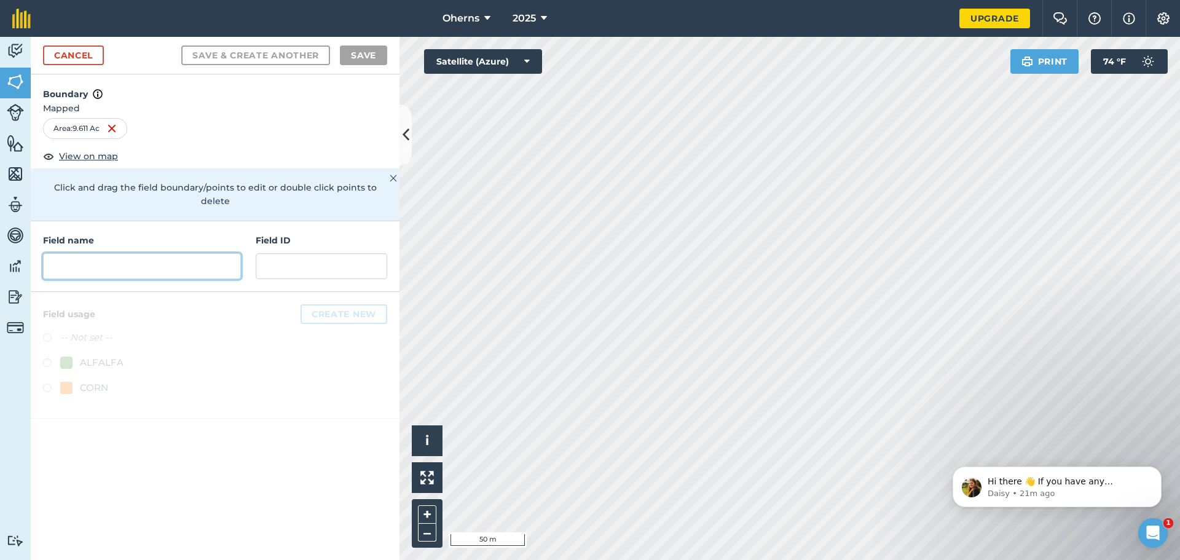
click at [106, 253] on input "text" at bounding box center [142, 266] width 198 height 26
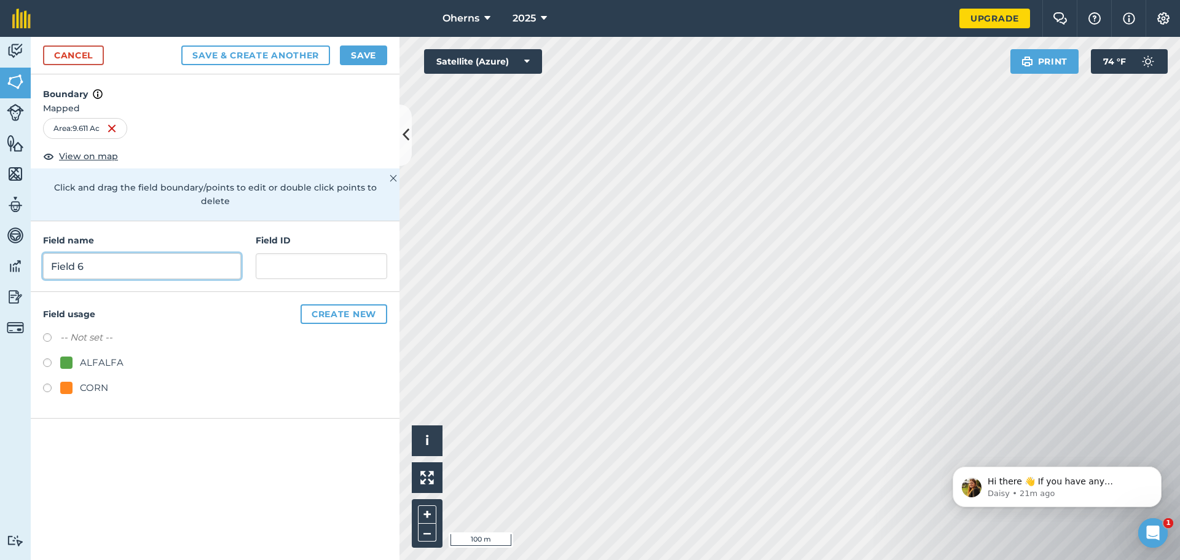
type input "Field 6"
click at [344, 253] on input "text" at bounding box center [322, 266] width 132 height 26
type input "6"
click at [304, 47] on button "Save & Create Another" at bounding box center [255, 55] width 149 height 20
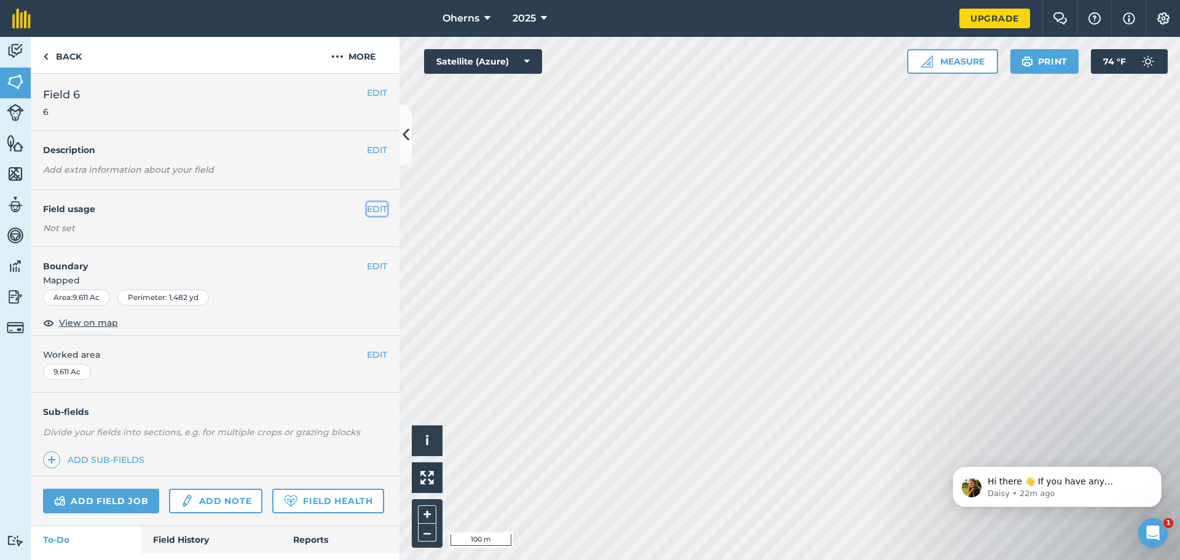
click at [368, 206] on button "EDIT" at bounding box center [377, 209] width 20 height 14
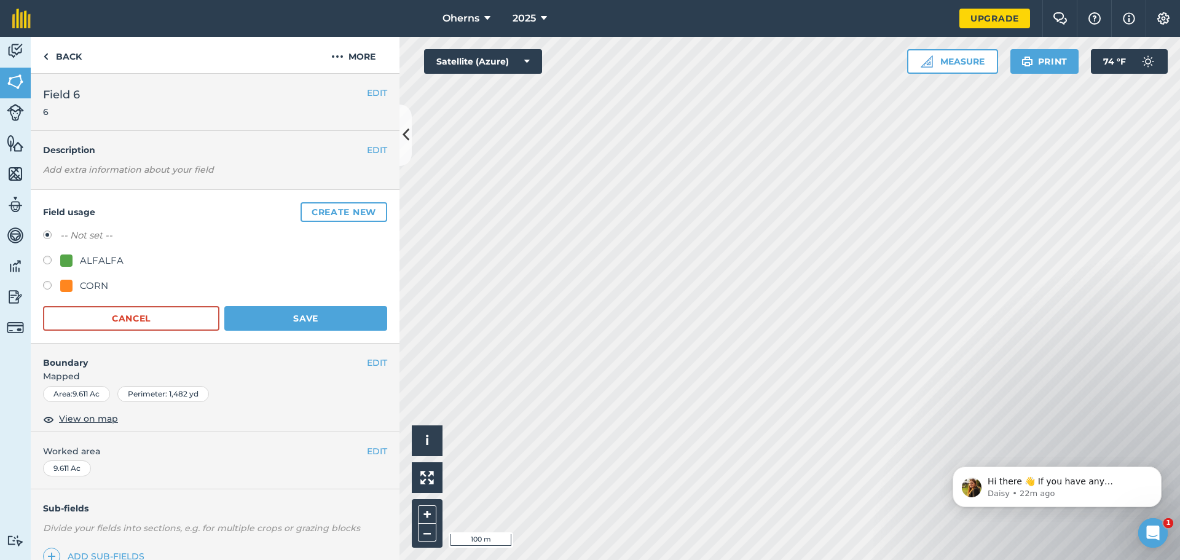
click at [52, 285] on label at bounding box center [51, 287] width 17 height 12
radio input "true"
radio input "false"
click at [247, 320] on button "Save" at bounding box center [305, 318] width 163 height 25
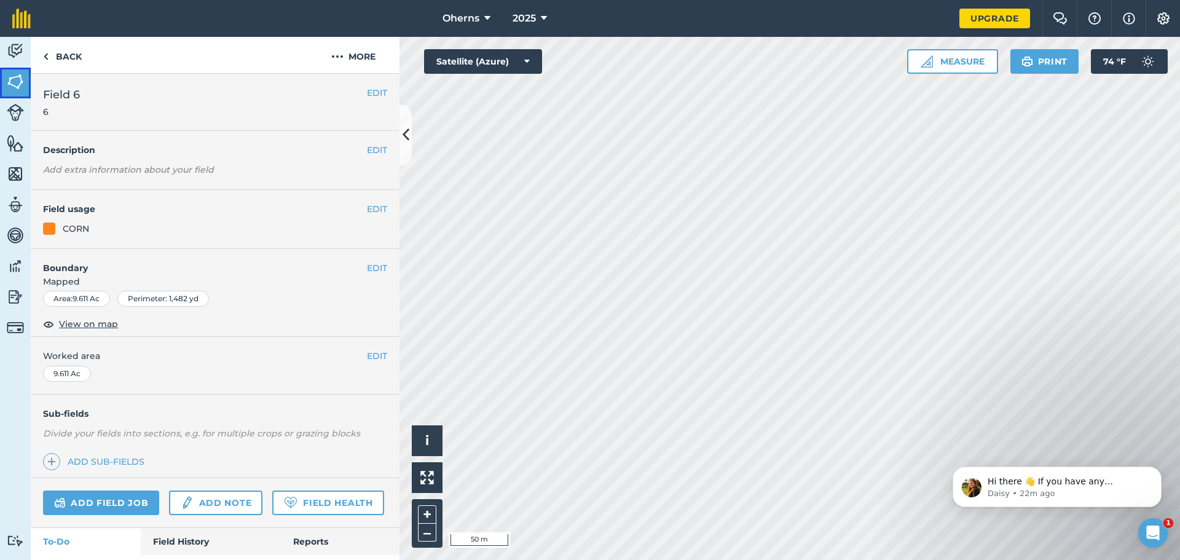
click at [20, 85] on img at bounding box center [15, 82] width 17 height 18
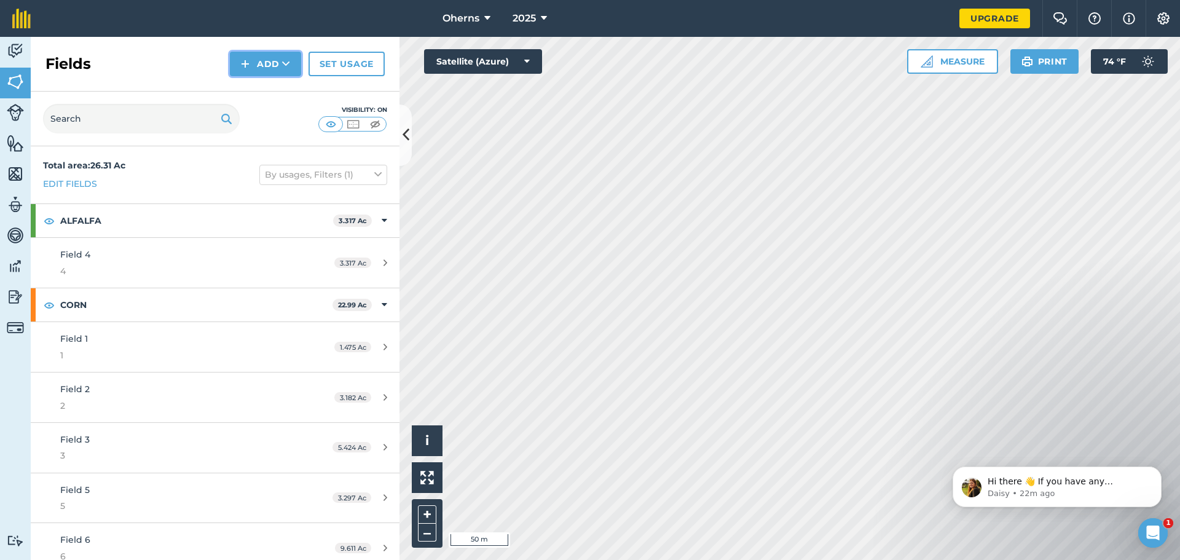
click at [272, 66] on button "Add" at bounding box center [265, 64] width 71 height 25
click at [258, 93] on link "Draw" at bounding box center [266, 91] width 68 height 27
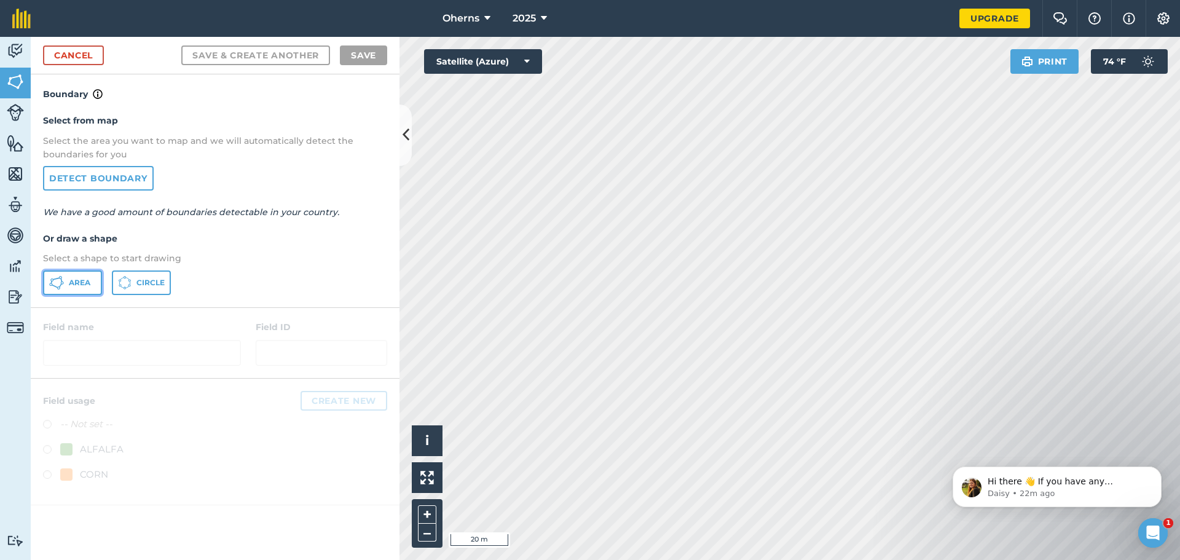
drag, startPoint x: 57, startPoint y: 277, endPoint x: 143, endPoint y: 283, distance: 86.2
click at [58, 277] on icon at bounding box center [56, 282] width 15 height 15
click at [85, 57] on link "Cancel" at bounding box center [73, 55] width 61 height 20
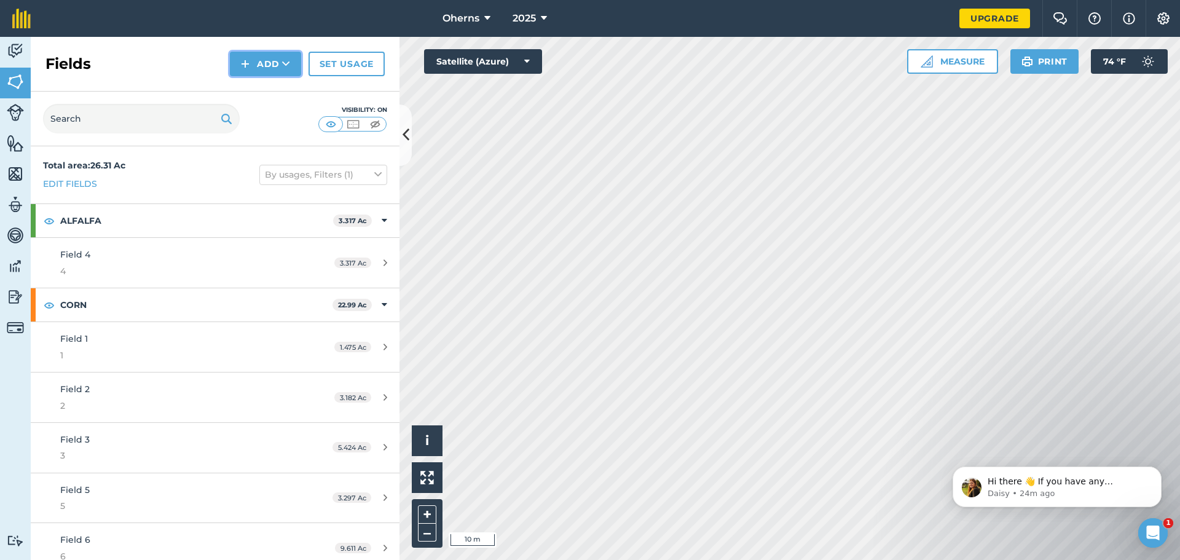
click at [262, 66] on button "Add" at bounding box center [265, 64] width 71 height 25
click at [266, 85] on link "Draw" at bounding box center [266, 91] width 68 height 27
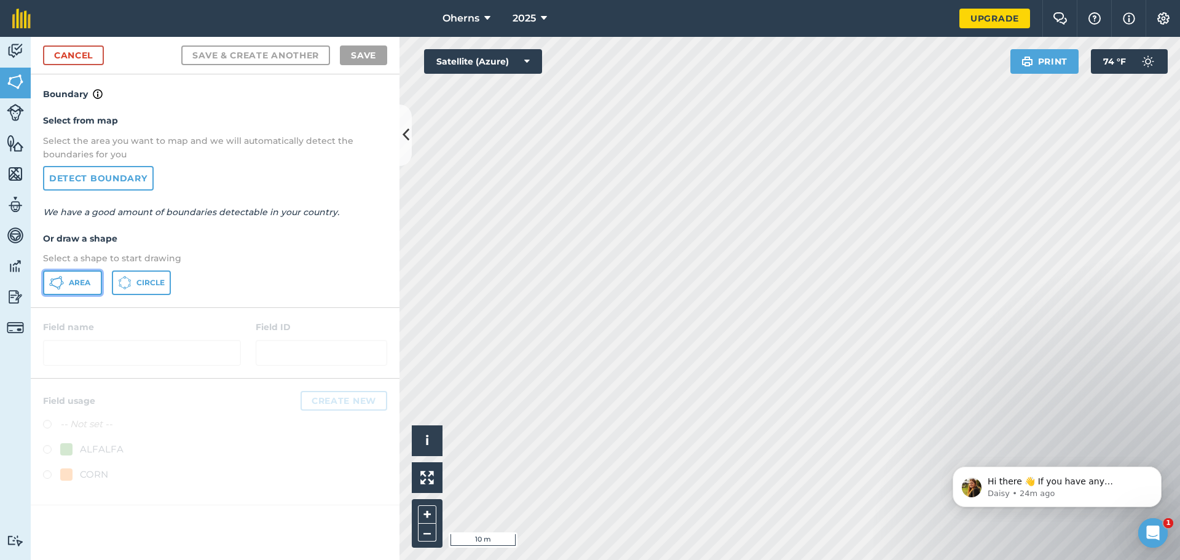
click at [92, 280] on button "Area" at bounding box center [72, 282] width 59 height 25
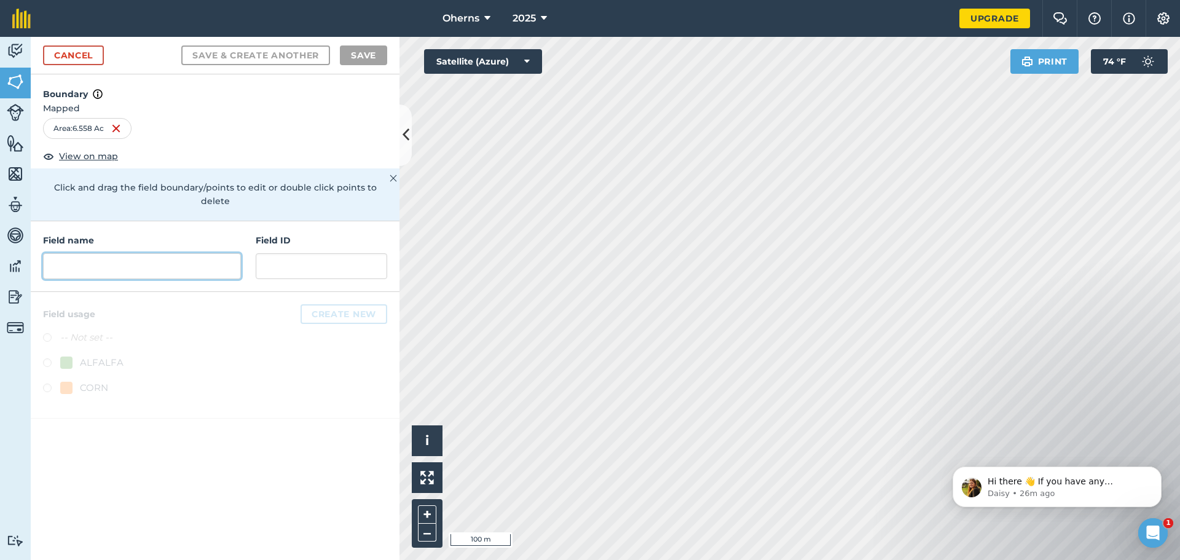
click at [219, 258] on input "text" at bounding box center [142, 266] width 198 height 26
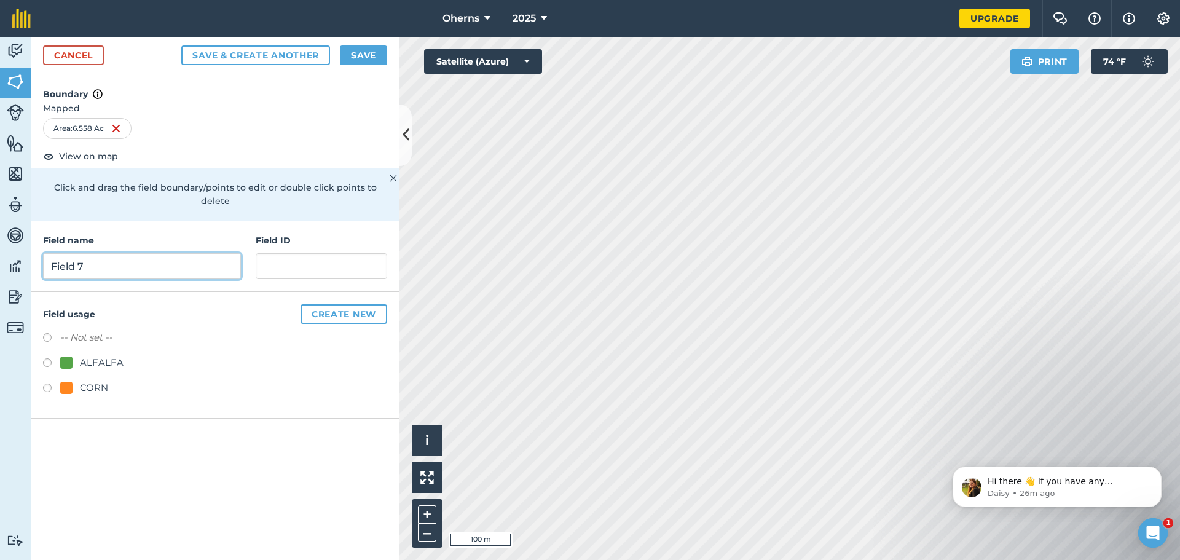
type input "Field 7"
click at [296, 265] on div "Field name Field 7 Field ID" at bounding box center [215, 256] width 369 height 71
click at [297, 258] on input "text" at bounding box center [322, 266] width 132 height 26
type input "7"
click at [43, 383] on label at bounding box center [51, 389] width 17 height 12
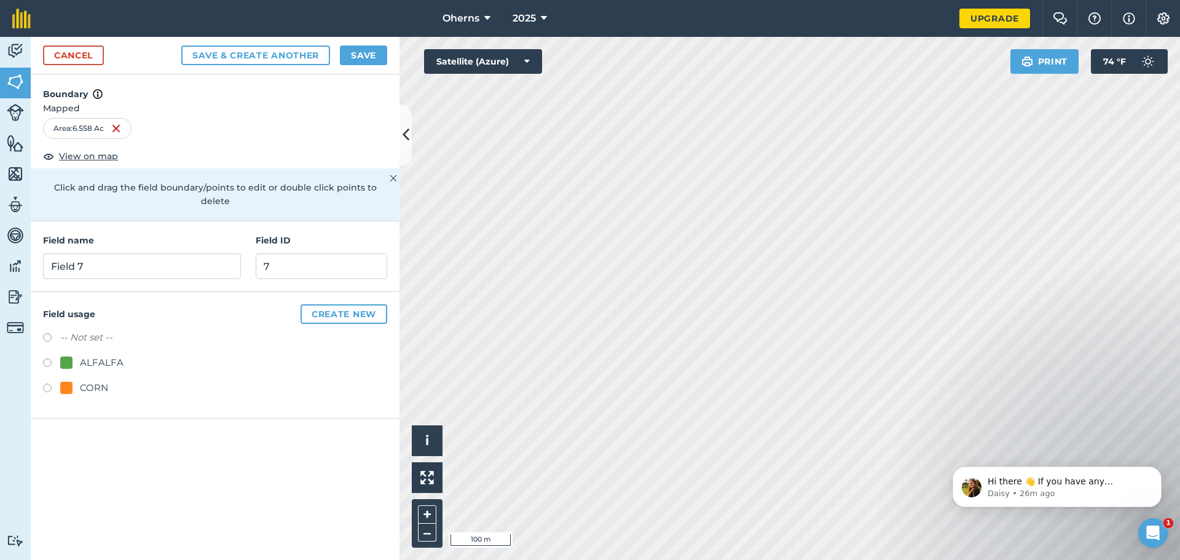
radio input "true"
click at [358, 55] on button "Save" at bounding box center [363, 55] width 47 height 20
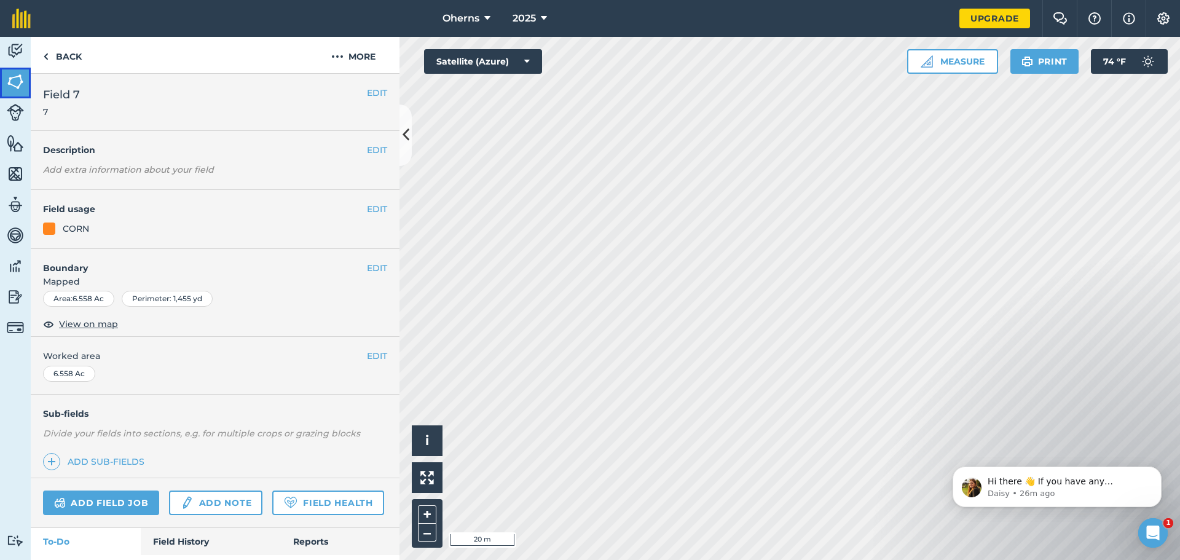
click at [1, 90] on link "Fields" at bounding box center [15, 83] width 31 height 31
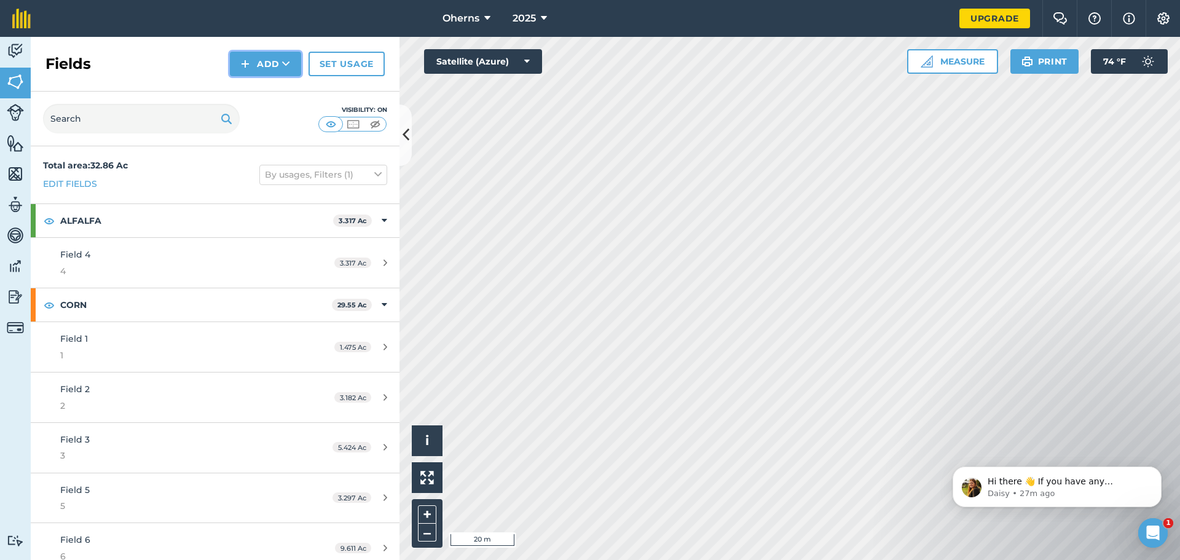
click at [265, 61] on button "Add" at bounding box center [265, 64] width 71 height 25
click at [257, 92] on link "Draw" at bounding box center [266, 91] width 68 height 27
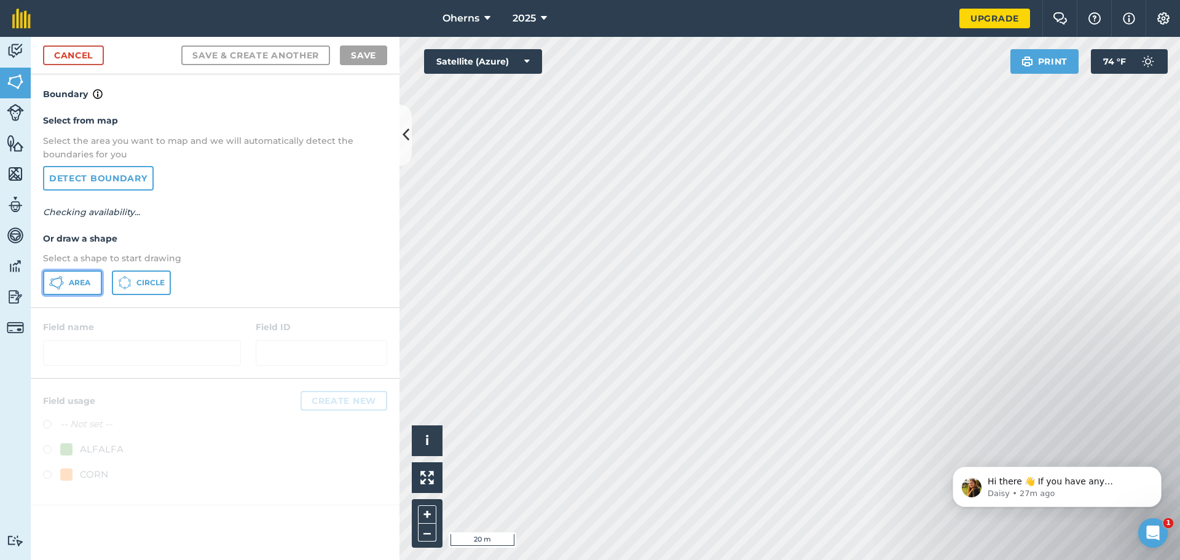
click at [75, 283] on span "Area" at bounding box center [80, 283] width 22 height 10
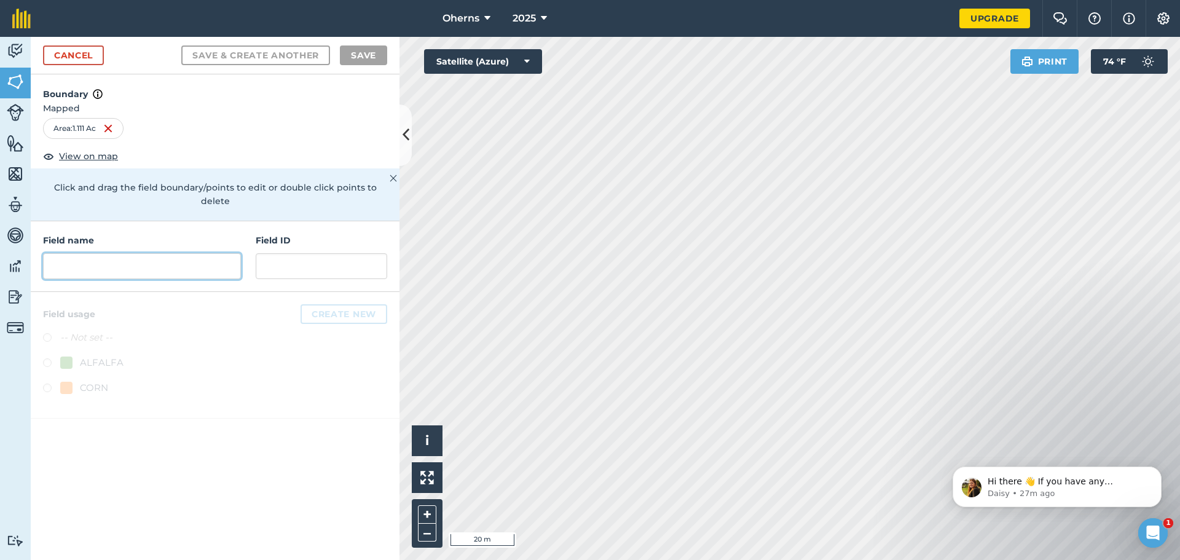
click at [158, 253] on input "text" at bounding box center [142, 266] width 198 height 26
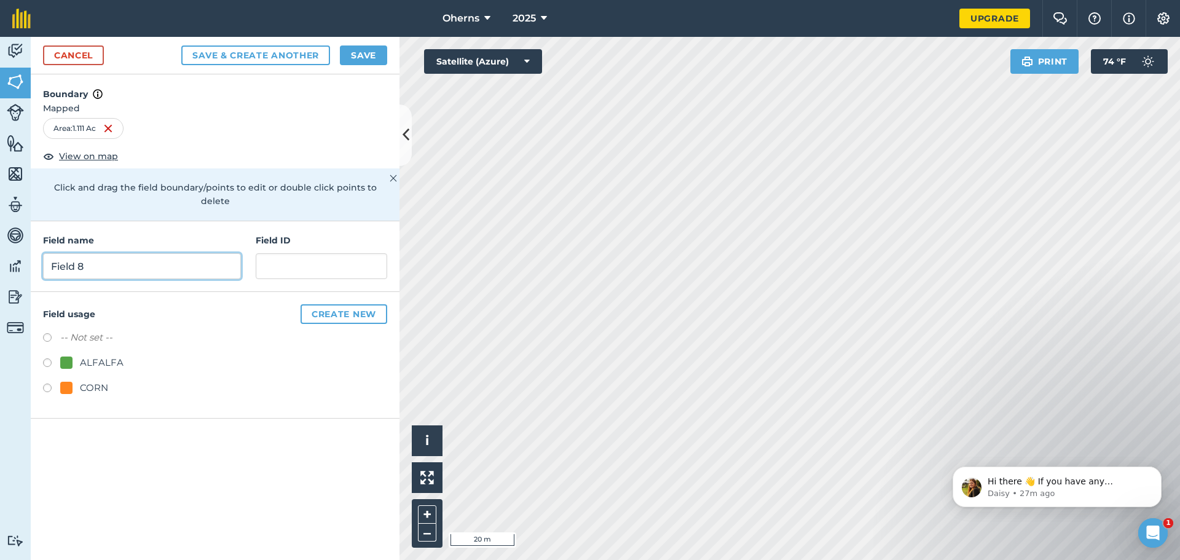
type input "Field 8"
click at [286, 258] on input "text" at bounding box center [322, 266] width 132 height 26
type input "8"
click at [50, 383] on label at bounding box center [51, 389] width 17 height 12
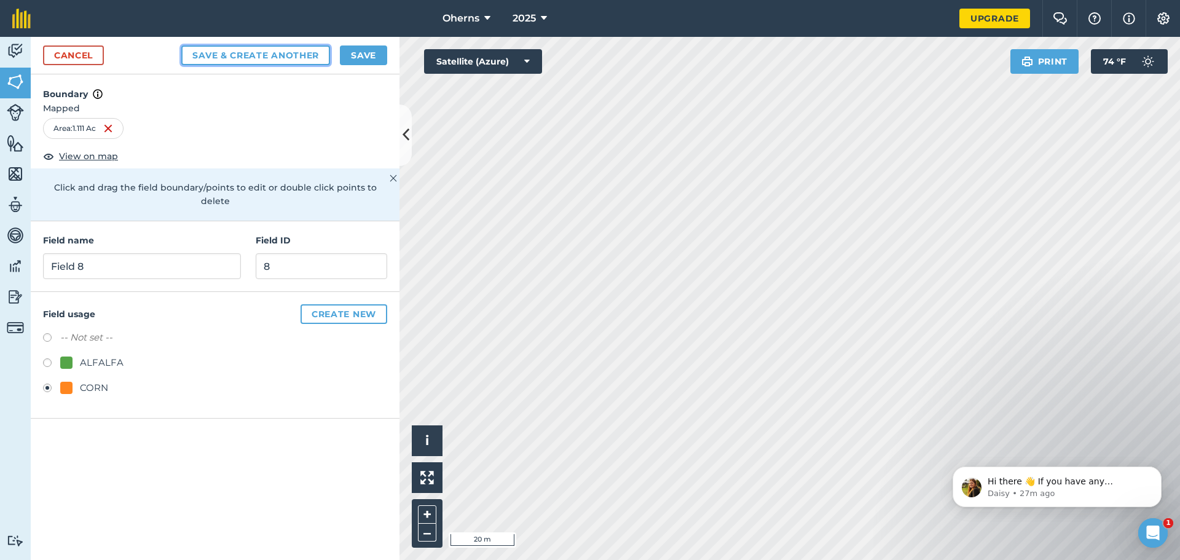
click at [256, 65] on button "Save & Create Another" at bounding box center [255, 55] width 149 height 20
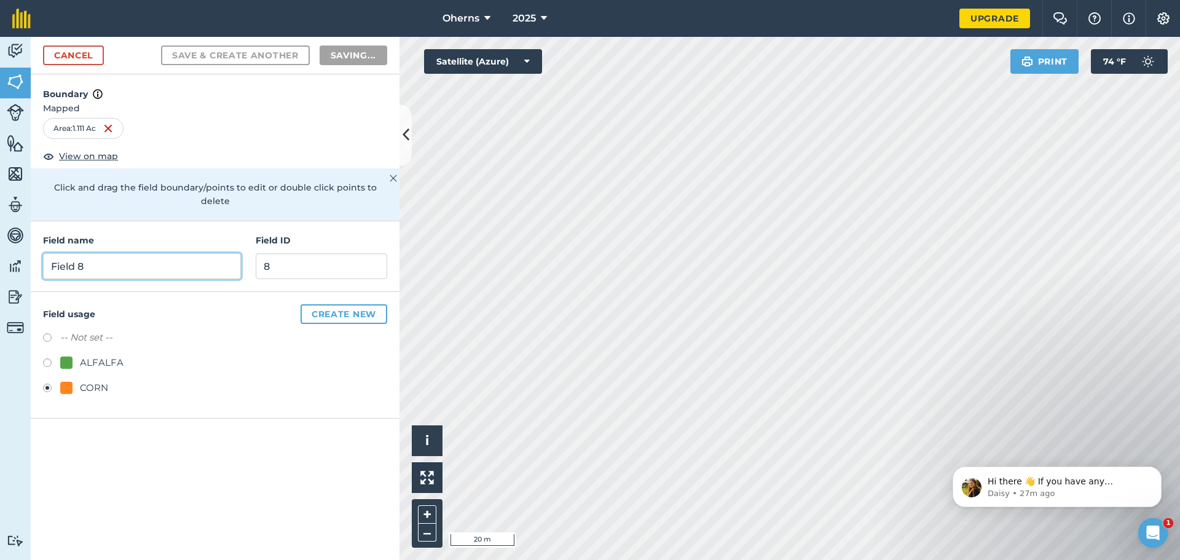
radio input "false"
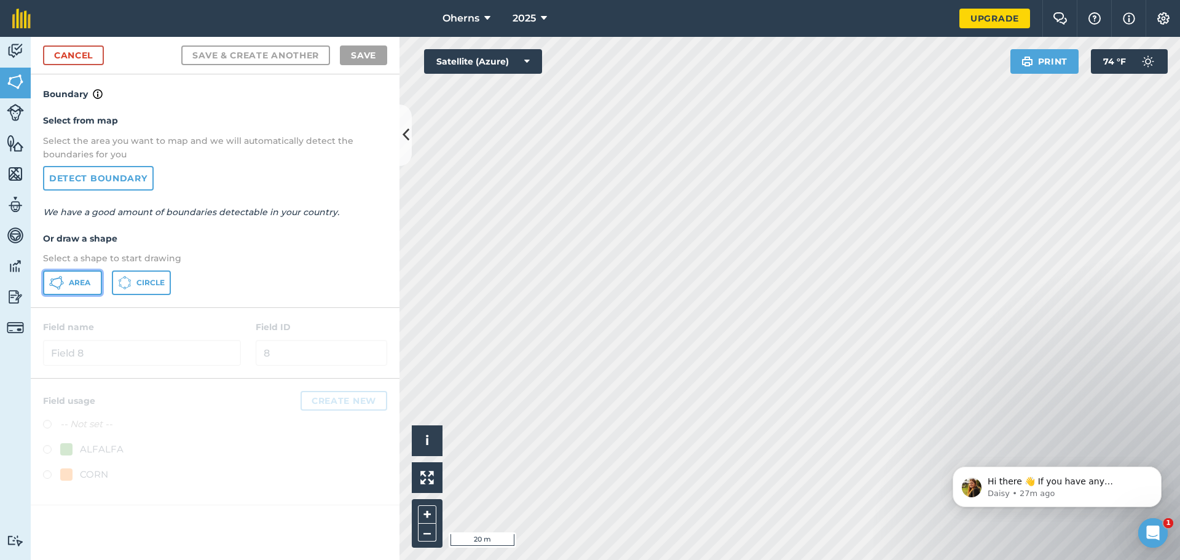
click at [78, 286] on span "Area" at bounding box center [80, 283] width 22 height 10
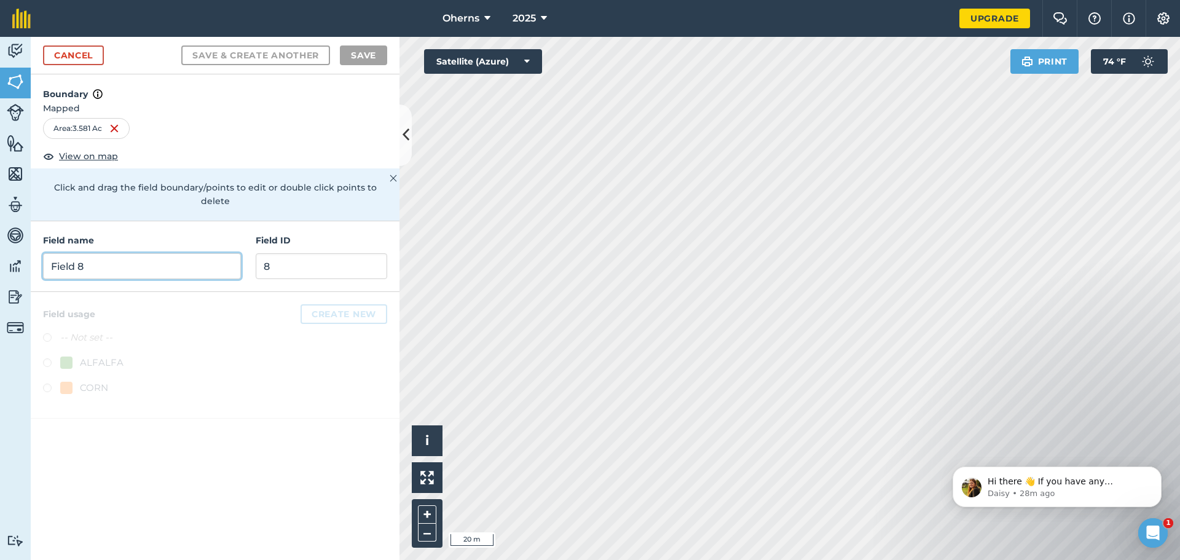
click at [175, 263] on input "Field 8" at bounding box center [142, 266] width 198 height 26
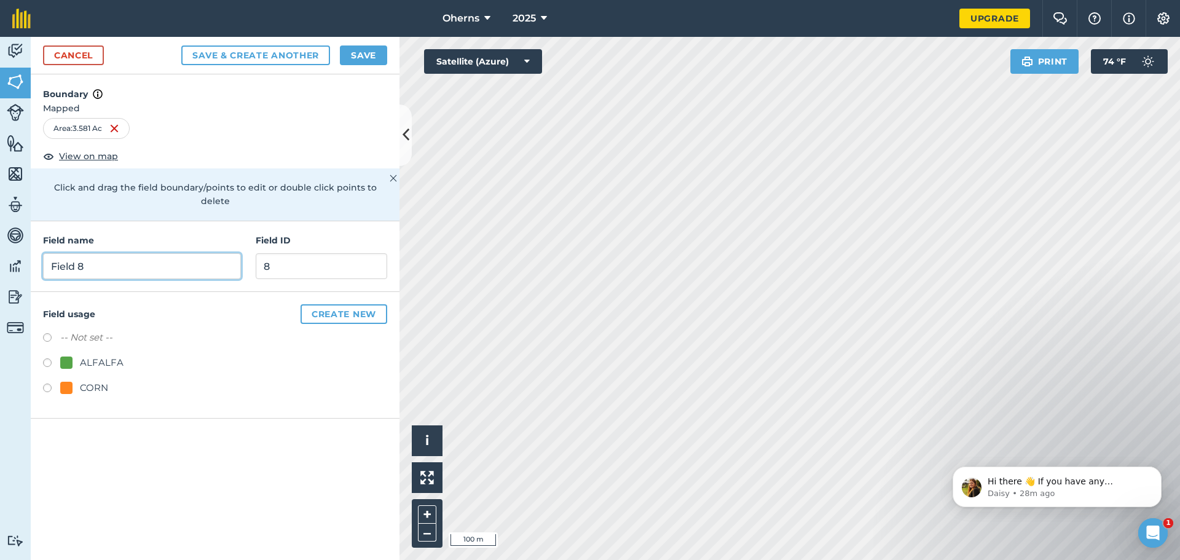
type input "Field 8"
click at [276, 254] on input "8" at bounding box center [322, 266] width 132 height 26
type input "8"
click at [47, 358] on label at bounding box center [51, 364] width 17 height 12
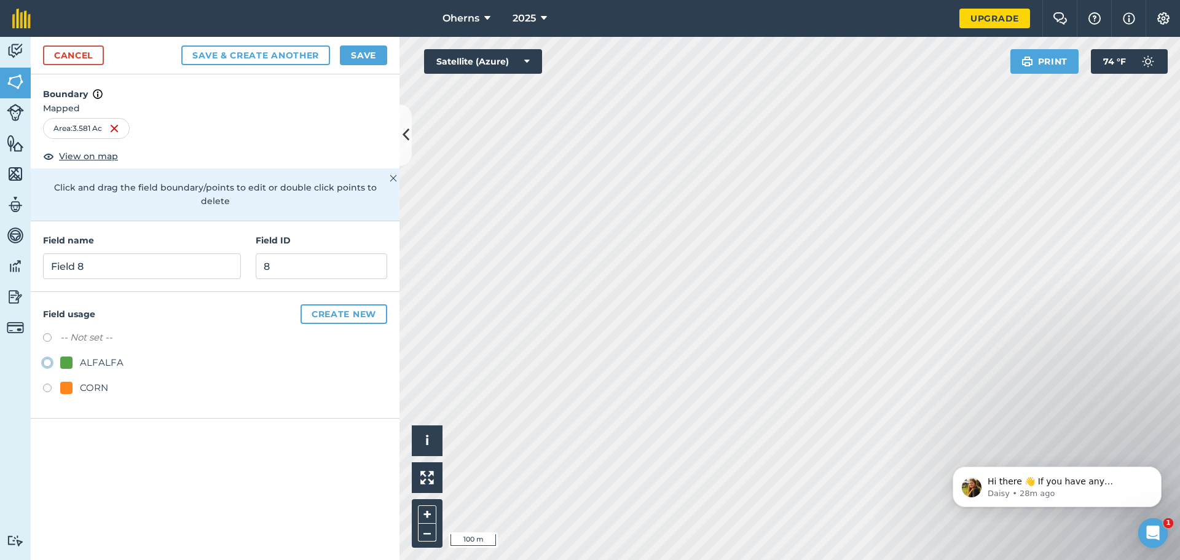
radio input "true"
click at [352, 53] on button "Save" at bounding box center [363, 55] width 47 height 20
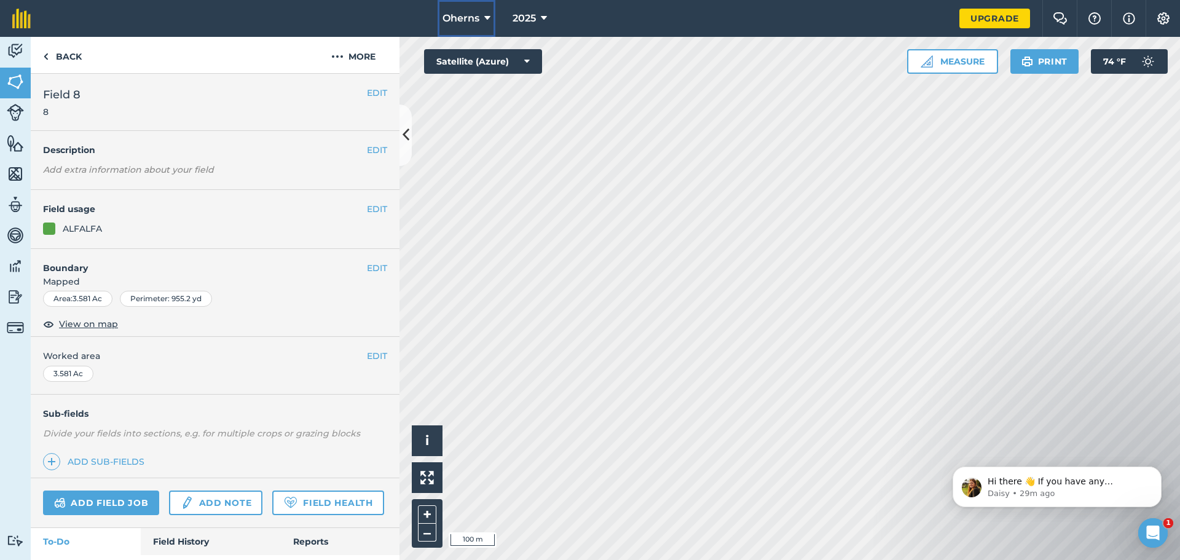
click at [484, 7] on button "Oherns" at bounding box center [467, 18] width 58 height 37
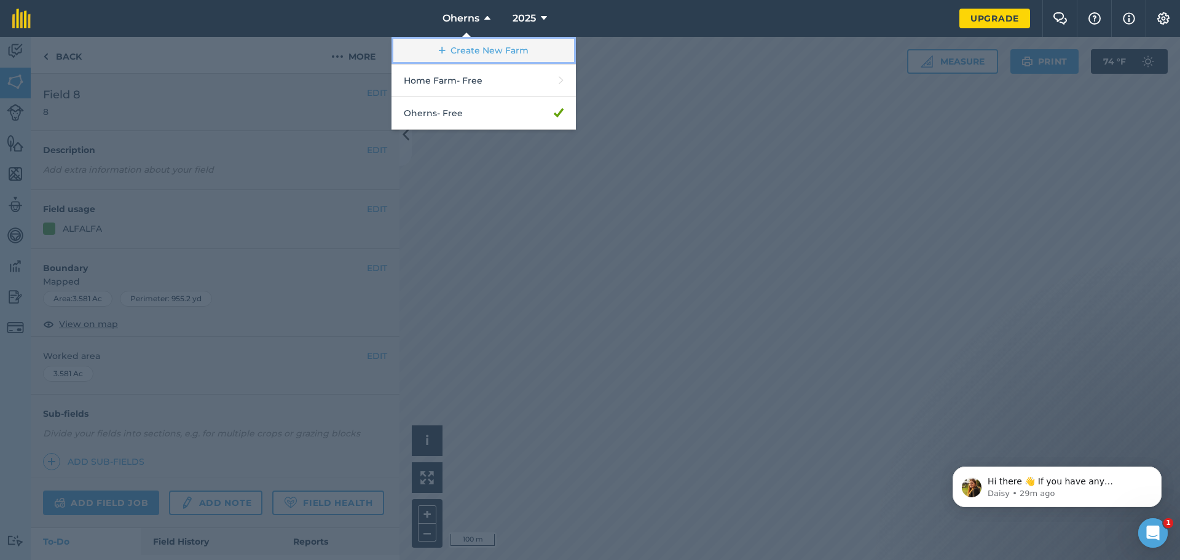
click at [489, 55] on link "Create New Farm" at bounding box center [483, 51] width 184 height 28
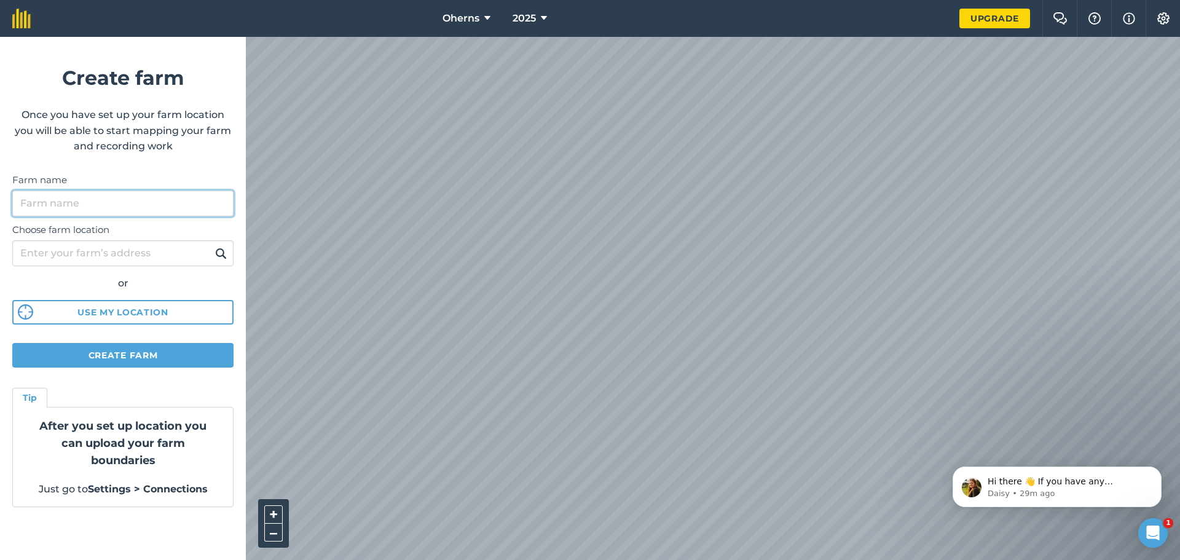
click at [74, 205] on input "Farm name" at bounding box center [122, 204] width 221 height 26
type input "[PERSON_NAME]'s"
click at [100, 281] on div "or" at bounding box center [122, 283] width 221 height 16
click at [192, 356] on button "Create farm" at bounding box center [122, 355] width 221 height 25
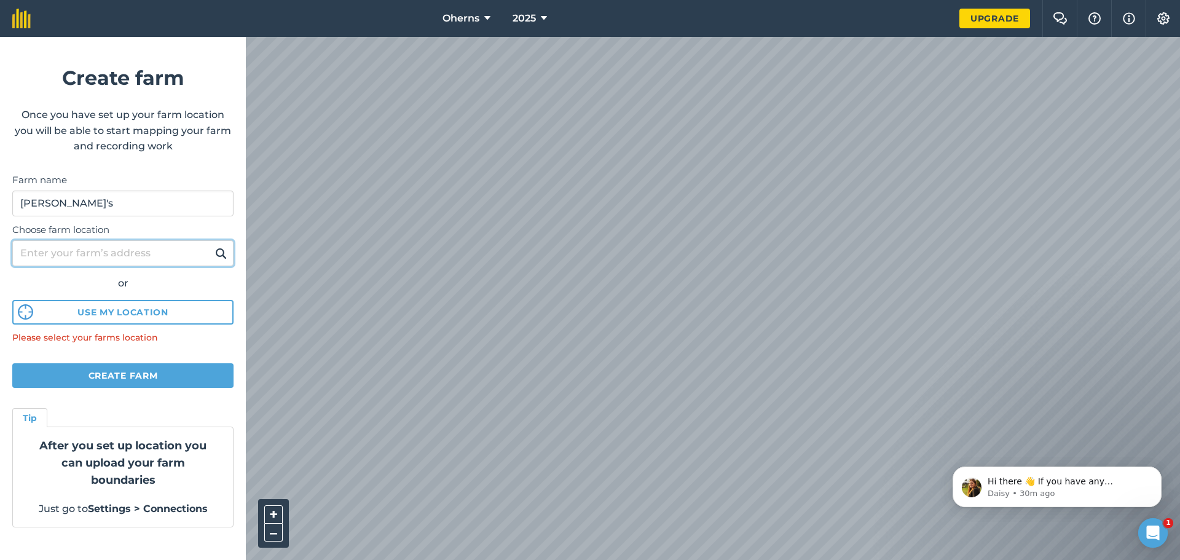
click at [118, 249] on input "Choose farm location" at bounding box center [122, 253] width 221 height 26
type input "[STREET_ADDRESS]"
click at [211, 245] on button at bounding box center [220, 253] width 19 height 16
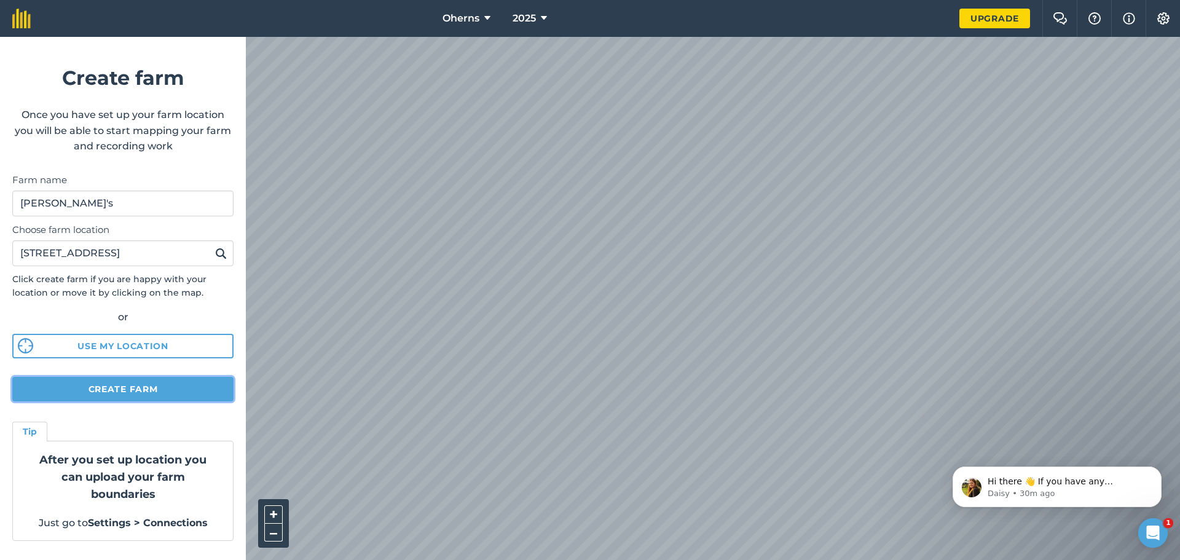
click at [138, 392] on button "Create farm" at bounding box center [122, 389] width 221 height 25
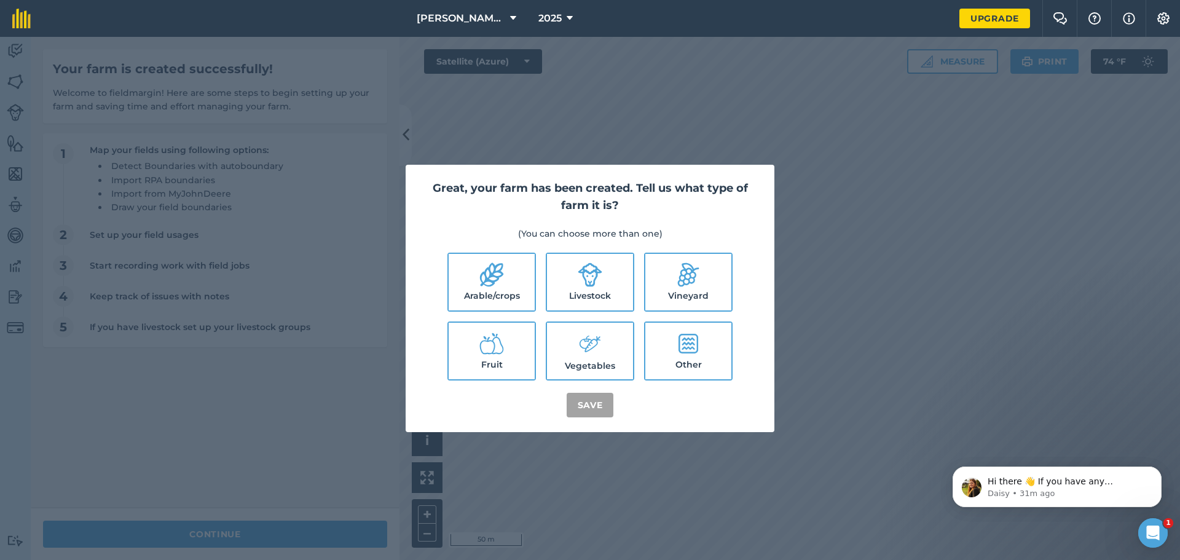
click at [495, 267] on icon at bounding box center [491, 275] width 23 height 24
checkbox input "true"
click at [582, 397] on button "Save" at bounding box center [590, 405] width 47 height 25
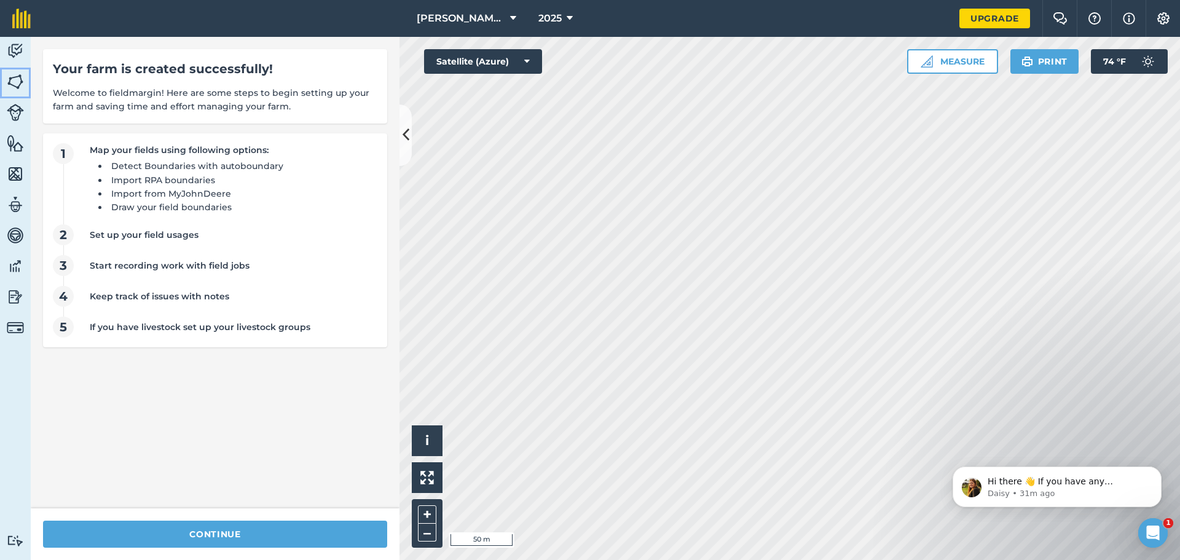
click at [17, 83] on img at bounding box center [15, 82] width 17 height 18
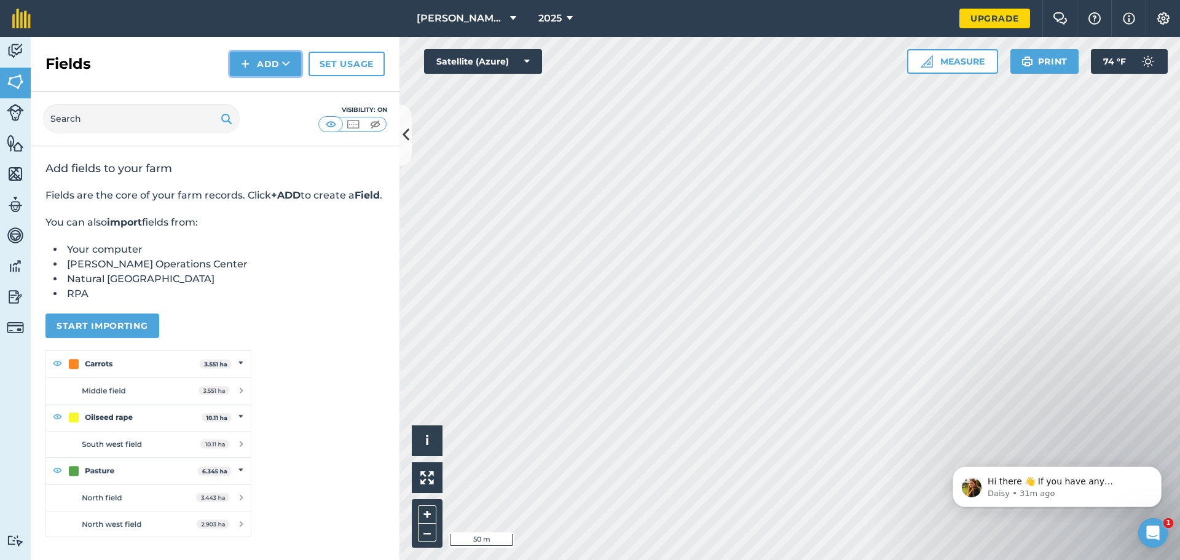
click at [250, 68] on img at bounding box center [245, 64] width 9 height 15
click at [267, 92] on link "Draw" at bounding box center [266, 91] width 68 height 27
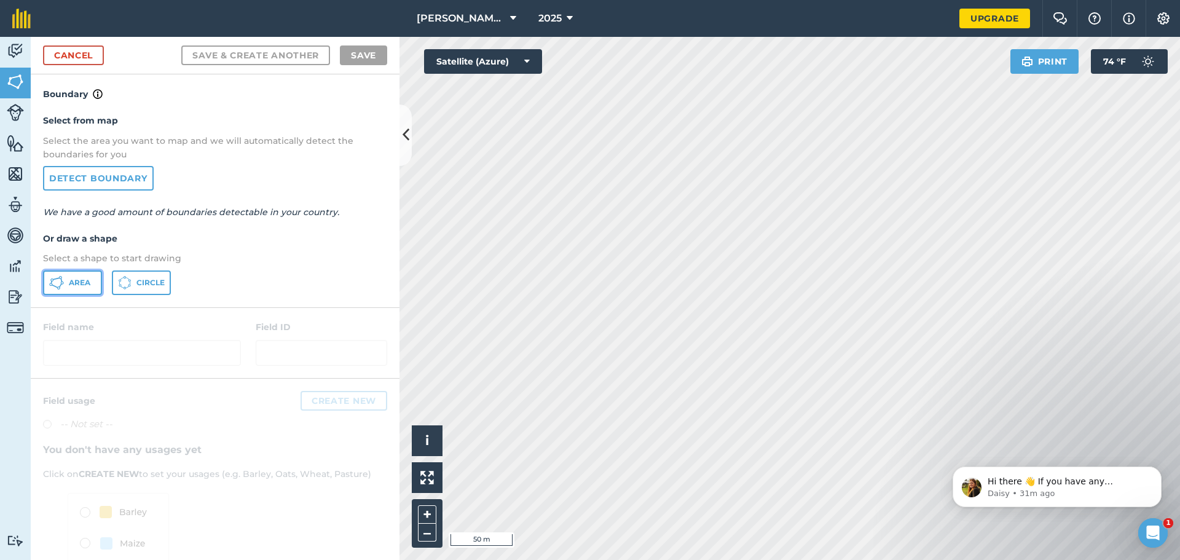
click at [65, 285] on button "Area" at bounding box center [72, 282] width 59 height 25
click at [49, 55] on link "Cancel" at bounding box center [73, 55] width 61 height 20
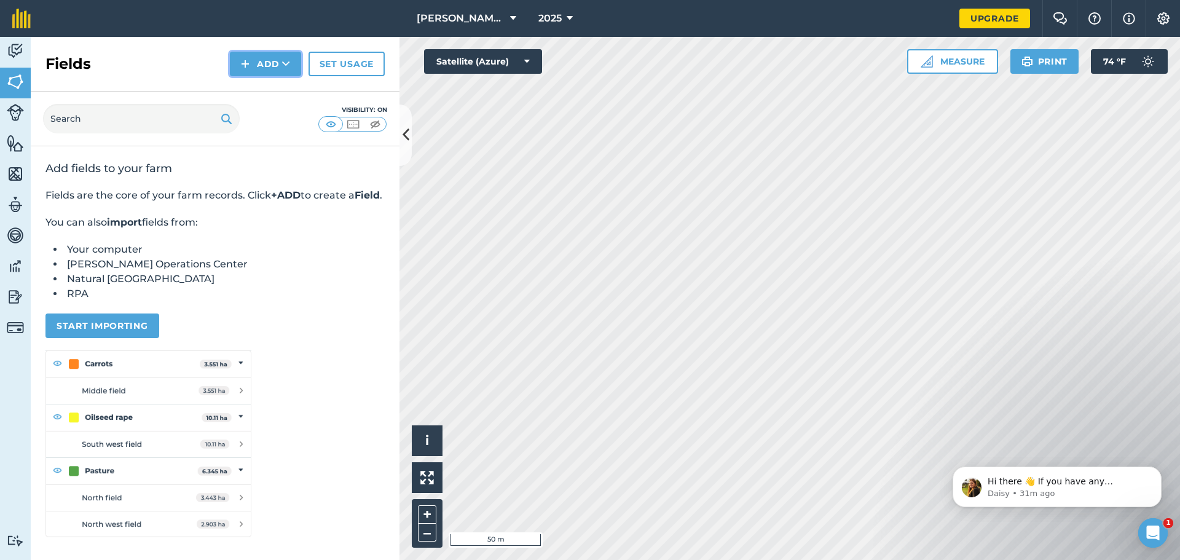
click at [251, 60] on button "Add" at bounding box center [265, 64] width 71 height 25
click at [265, 87] on link "Draw" at bounding box center [266, 91] width 68 height 27
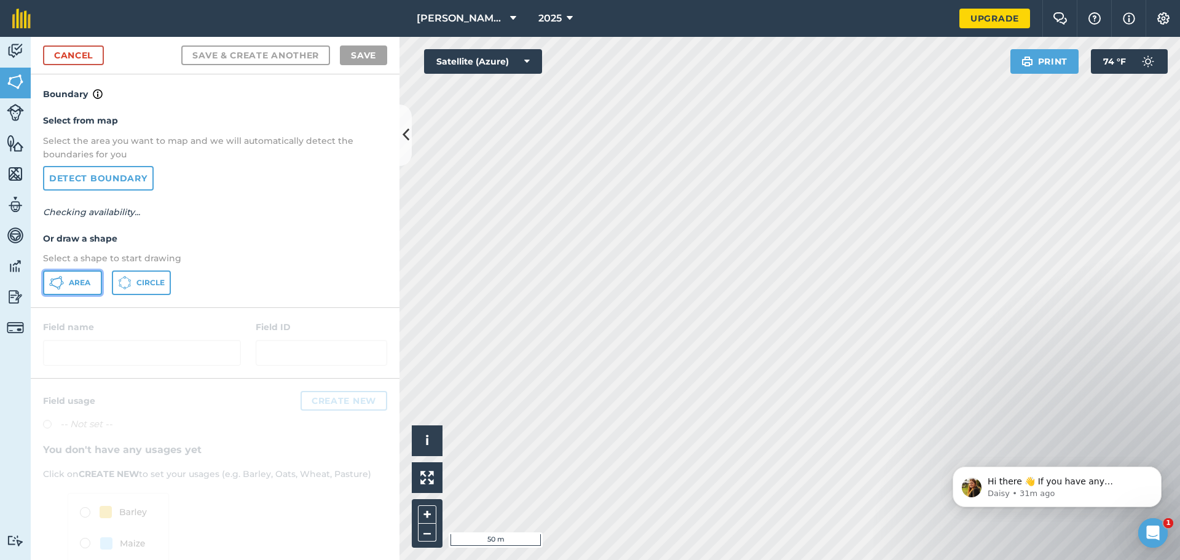
click at [56, 281] on icon at bounding box center [56, 282] width 15 height 15
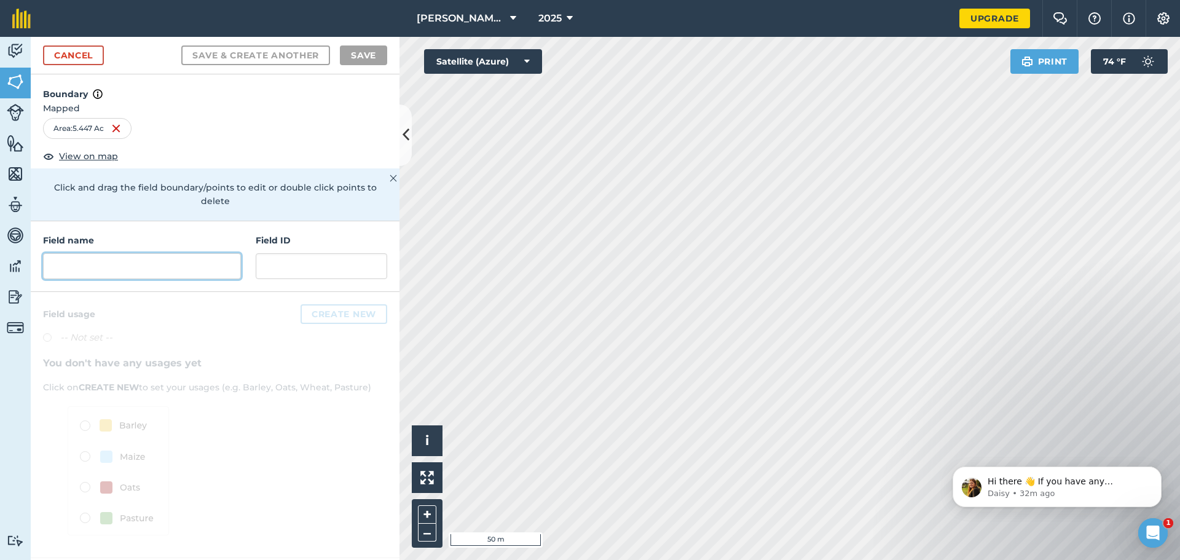
click at [161, 259] on input "text" at bounding box center [142, 266] width 198 height 26
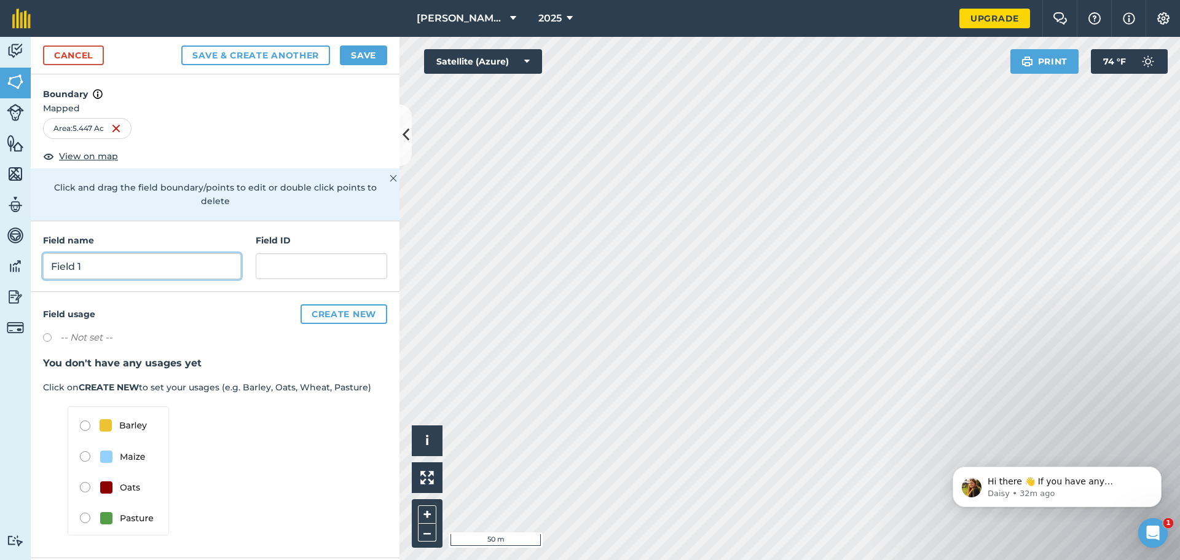
type input "Field 1"
click at [296, 256] on input "text" at bounding box center [322, 266] width 132 height 26
type input "1"
click at [276, 355] on h3 "You don't have any usages yet" at bounding box center [215, 363] width 344 height 16
click at [347, 304] on button "Create new" at bounding box center [344, 314] width 87 height 20
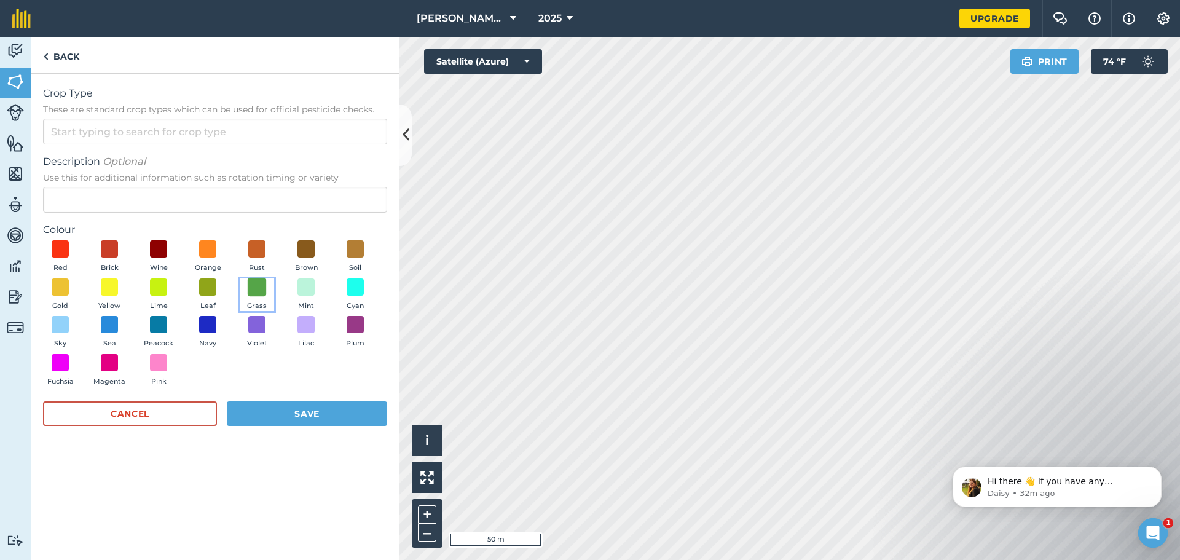
drag, startPoint x: 248, startPoint y: 300, endPoint x: 253, endPoint y: 295, distance: 7.4
click at [250, 297] on button "Grass" at bounding box center [257, 294] width 34 height 33
click at [165, 135] on input "Crop Type These are standard crop types which can be used for official pesticid…" at bounding box center [215, 132] width 344 height 26
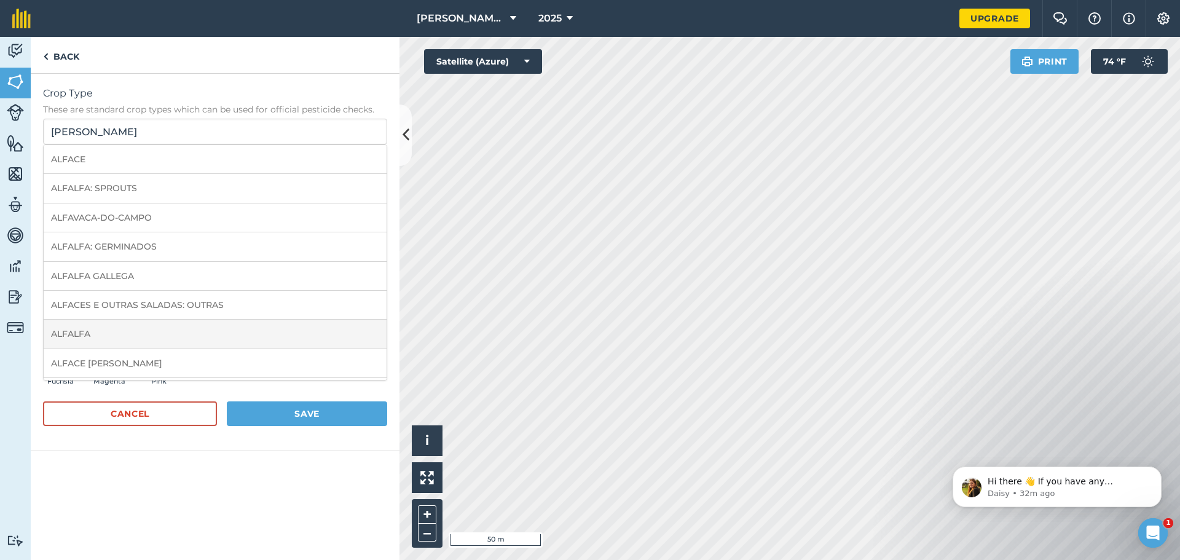
click at [178, 326] on li "ALFALFA" at bounding box center [215, 334] width 343 height 29
type input "ALFALFA"
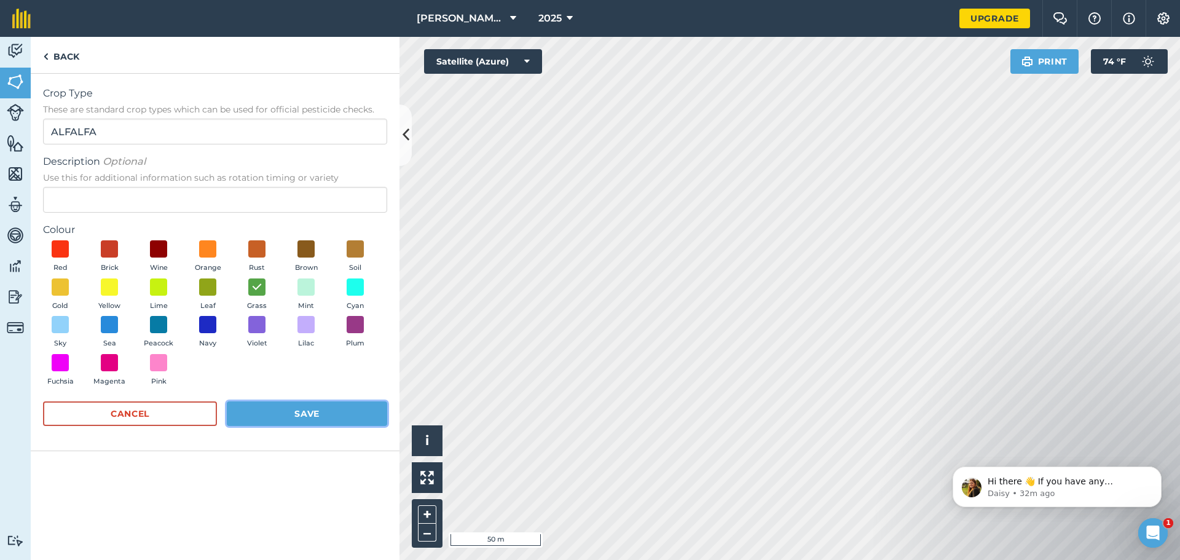
click at [269, 411] on button "Save" at bounding box center [307, 413] width 160 height 25
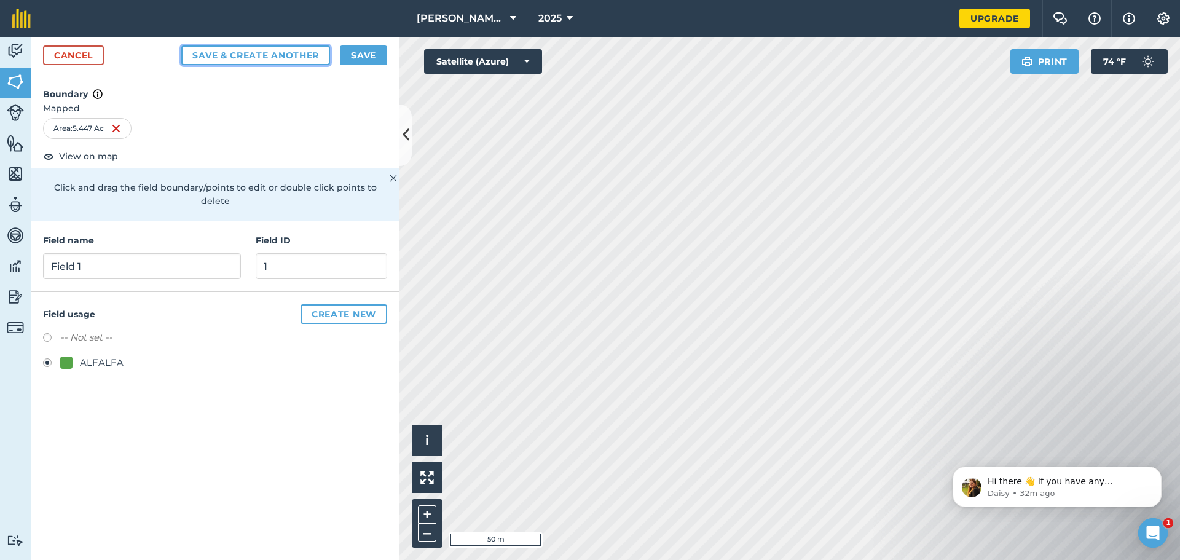
click at [276, 57] on button "Save & Create Another" at bounding box center [255, 55] width 149 height 20
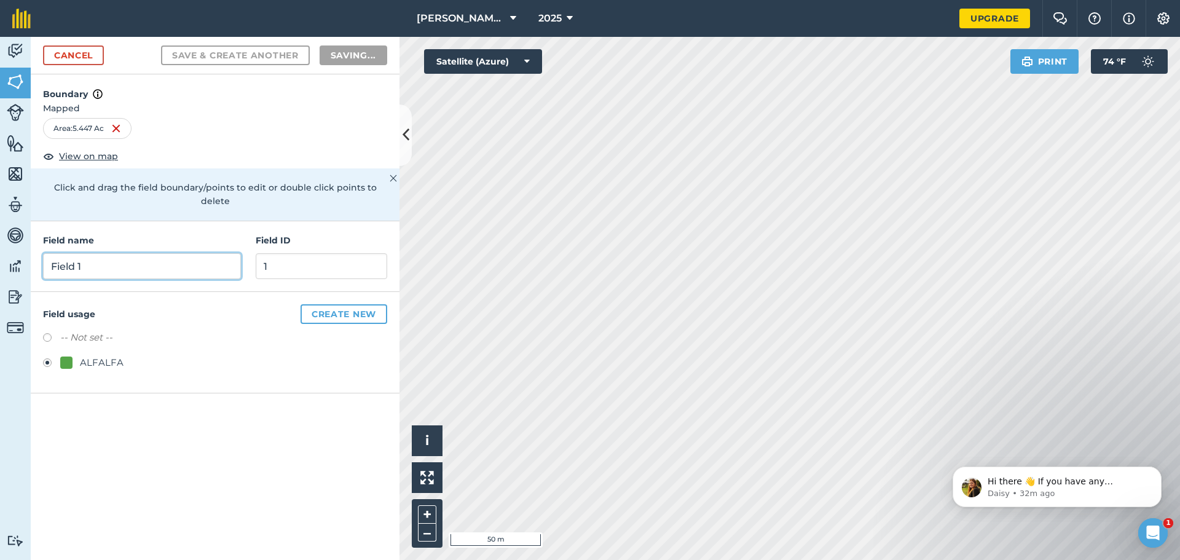
radio input "false"
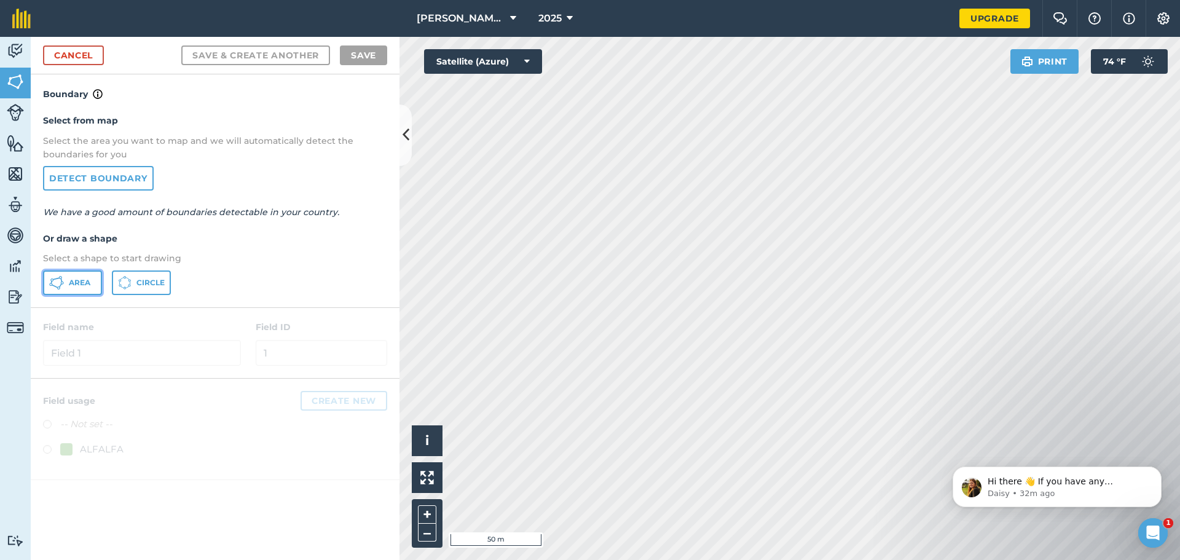
click at [74, 282] on span "Area" at bounding box center [80, 283] width 22 height 10
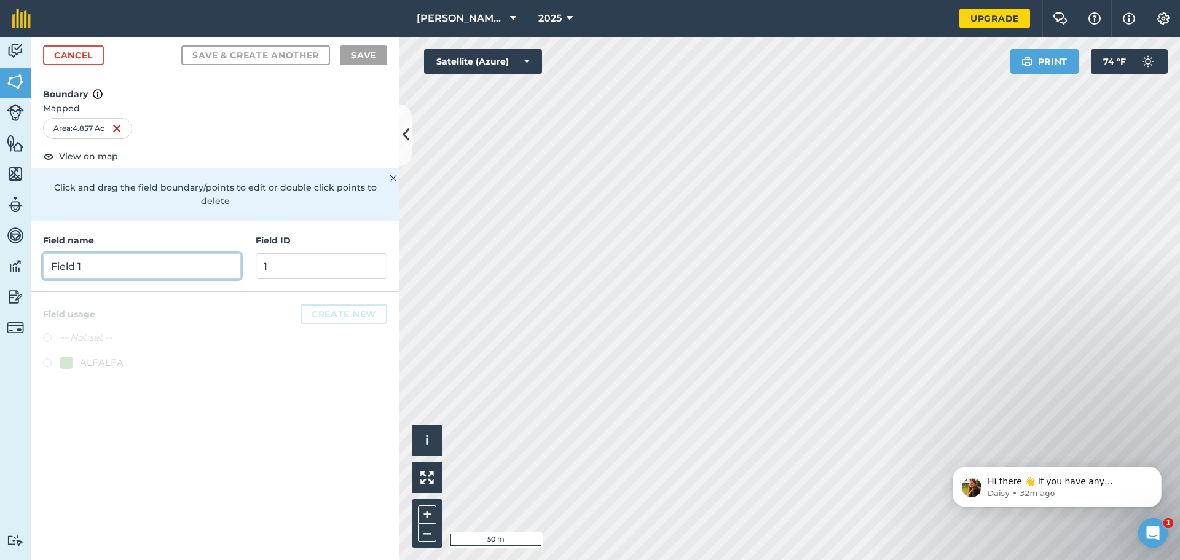
click at [141, 253] on input "Field 1" at bounding box center [142, 266] width 198 height 26
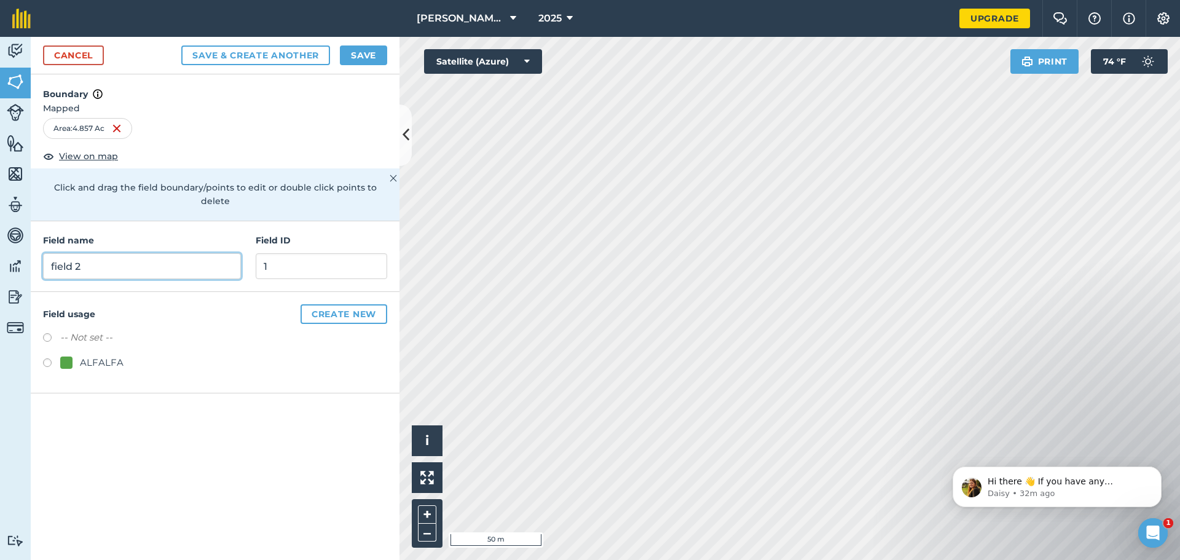
click at [58, 253] on input "field 2" at bounding box center [142, 266] width 198 height 26
click at [49, 253] on input "field 2" at bounding box center [142, 266] width 198 height 26
click at [52, 253] on input "field 2" at bounding box center [142, 266] width 198 height 26
click at [53, 253] on input "field 2" at bounding box center [142, 266] width 198 height 26
type input "Field 2"
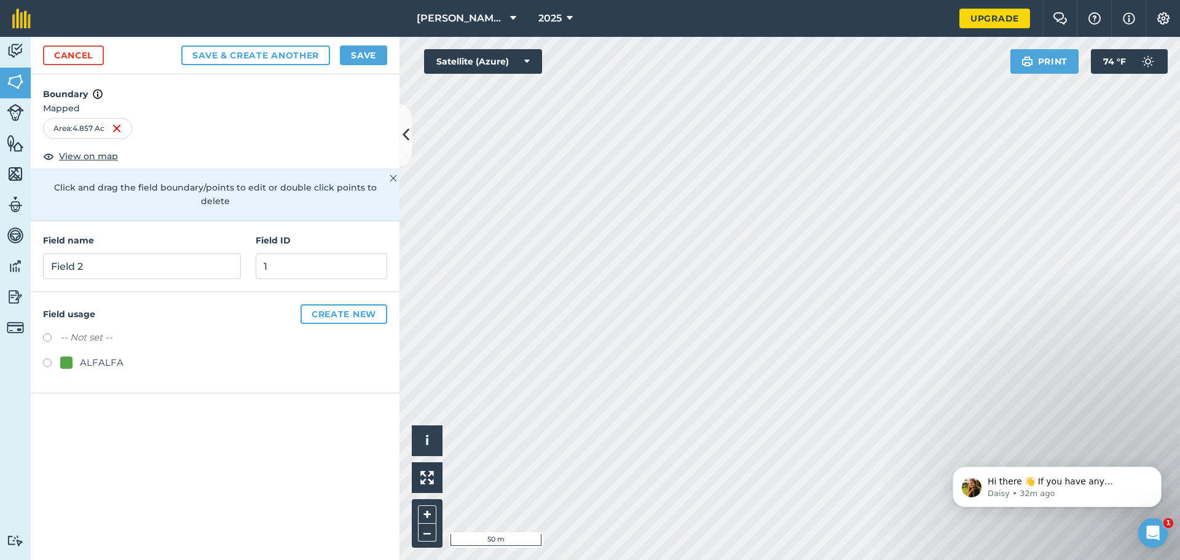
click at [57, 358] on label at bounding box center [51, 364] width 17 height 12
click at [262, 50] on button "Save & Create Another" at bounding box center [255, 55] width 149 height 20
radio input "false"
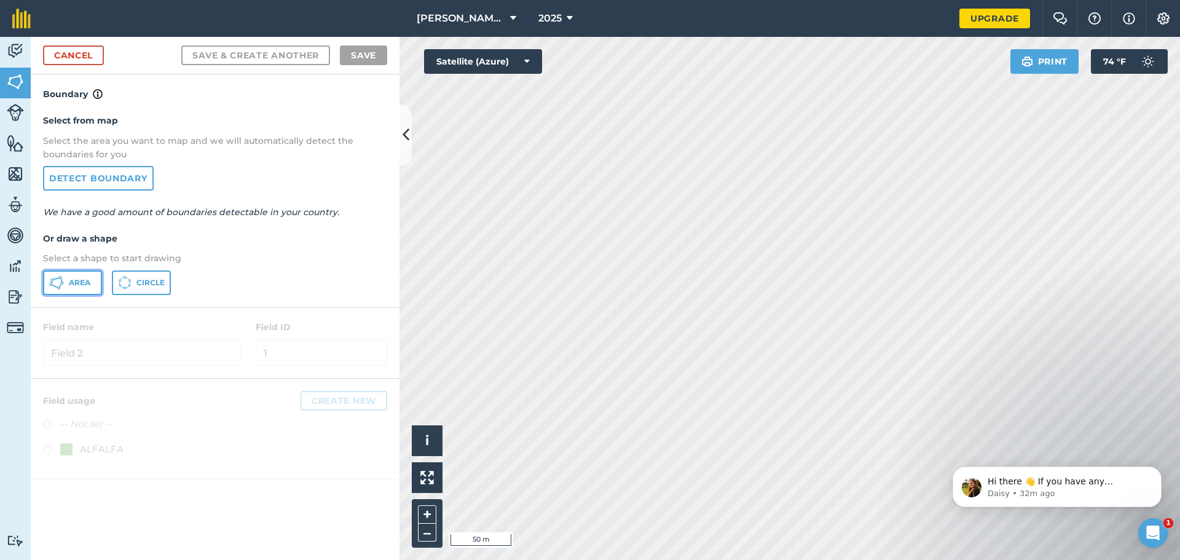
click at [86, 278] on span "Area" at bounding box center [80, 283] width 22 height 10
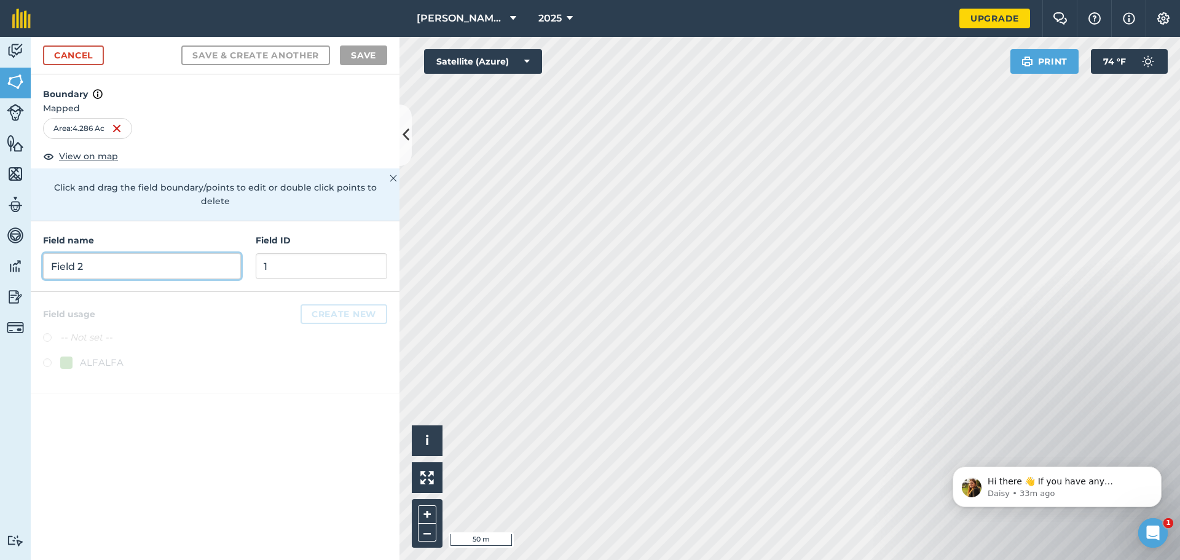
click at [163, 261] on input "Field 2" at bounding box center [142, 266] width 198 height 26
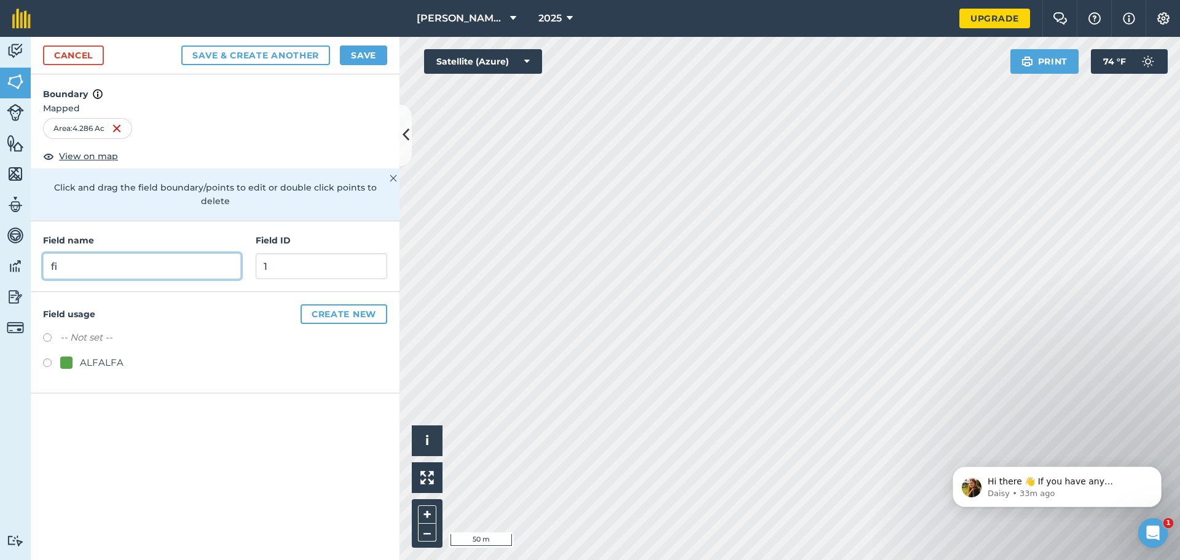
type input "f"
type input "Field 3"
click at [281, 263] on input "1" at bounding box center [322, 266] width 132 height 26
type input "3"
click at [47, 358] on label at bounding box center [51, 364] width 17 height 12
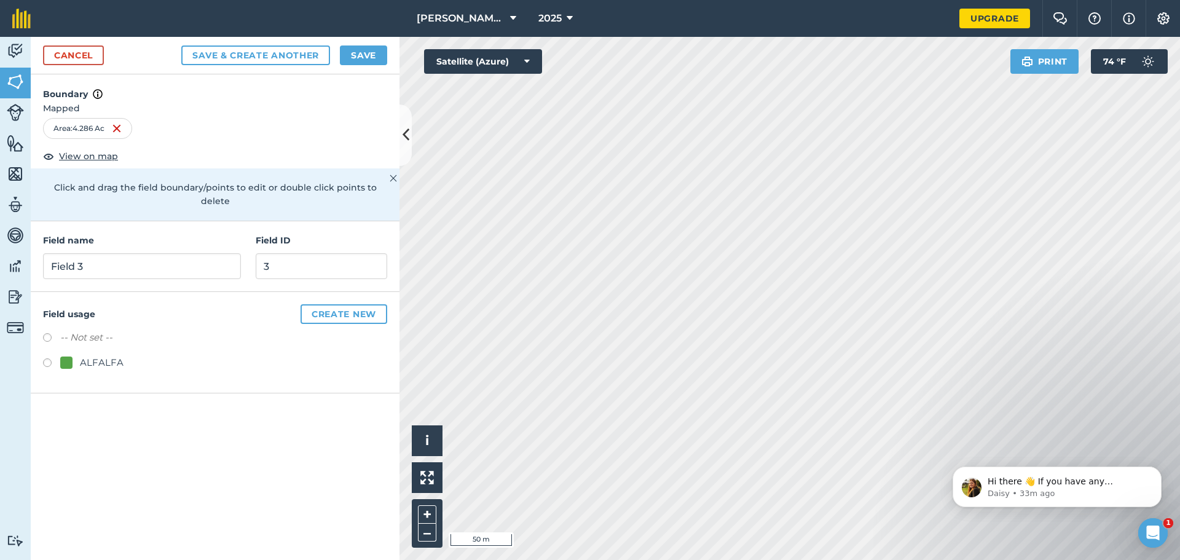
click at [278, 65] on button "Save & Create Another" at bounding box center [255, 55] width 149 height 20
radio input "false"
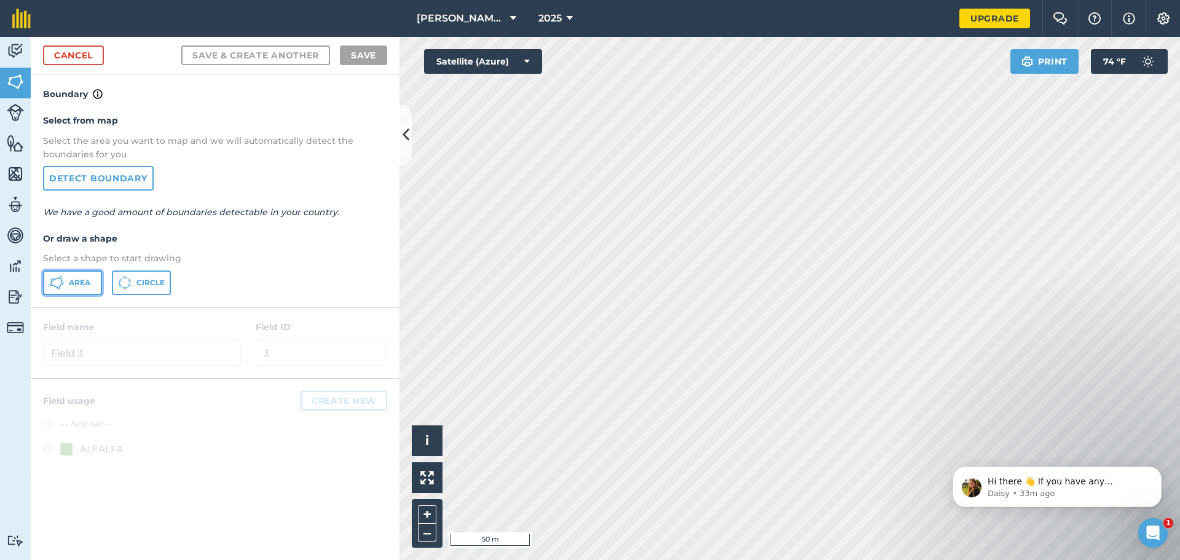
click at [63, 274] on button "Area" at bounding box center [72, 282] width 59 height 25
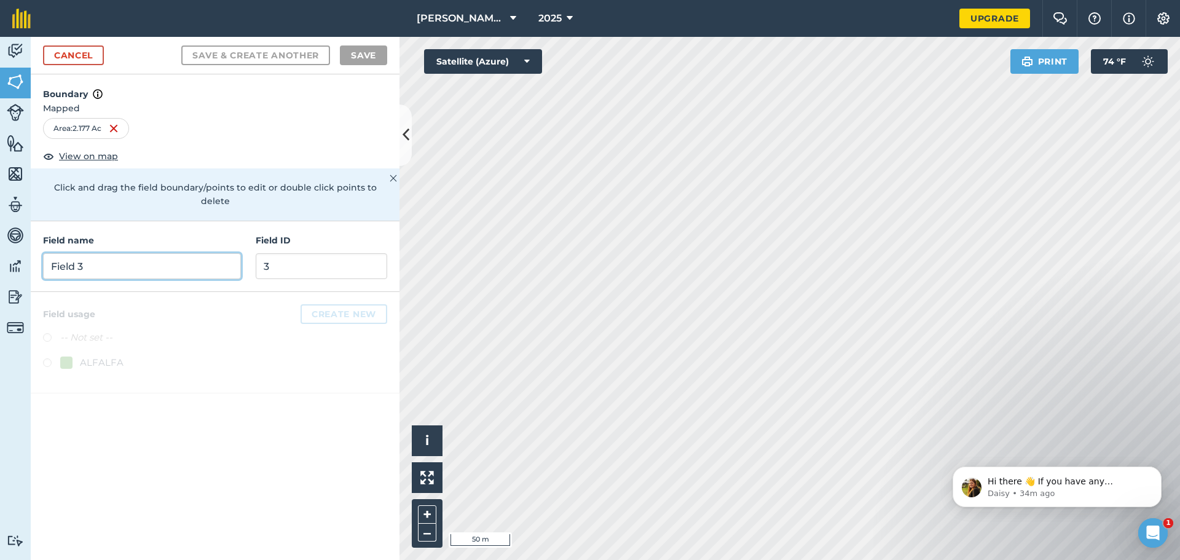
click at [149, 253] on input "Field 3" at bounding box center [142, 266] width 198 height 26
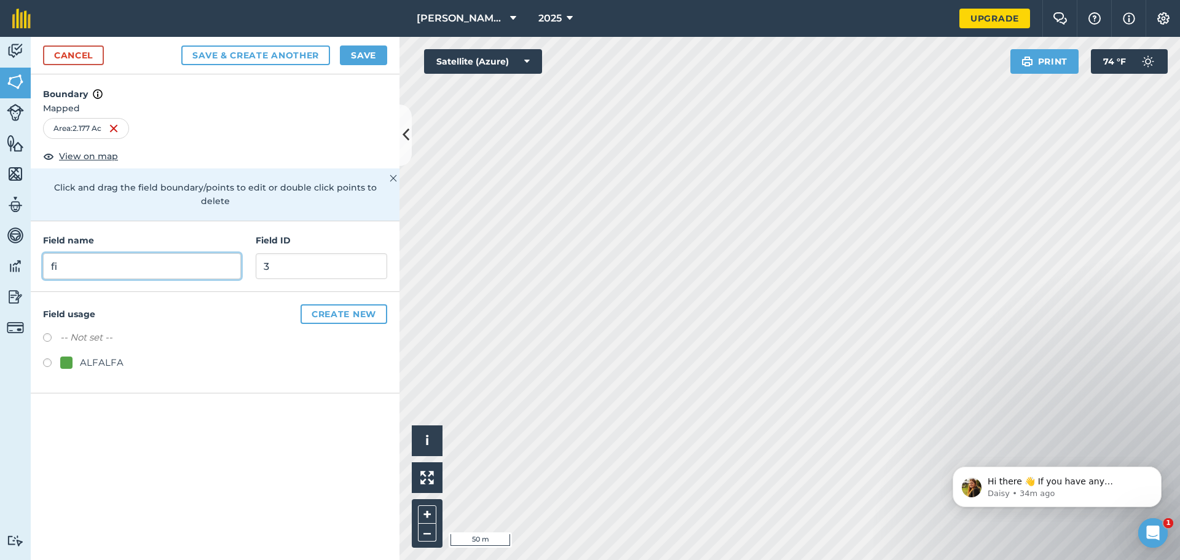
type input "f"
type input "Field 5"
click at [324, 259] on input "3" at bounding box center [322, 266] width 132 height 26
type input "5"
click at [323, 406] on div "Boundary Mapped Area : 2.177 Ac View on map Click and drag the field boundary/p…" at bounding box center [215, 317] width 369 height 486
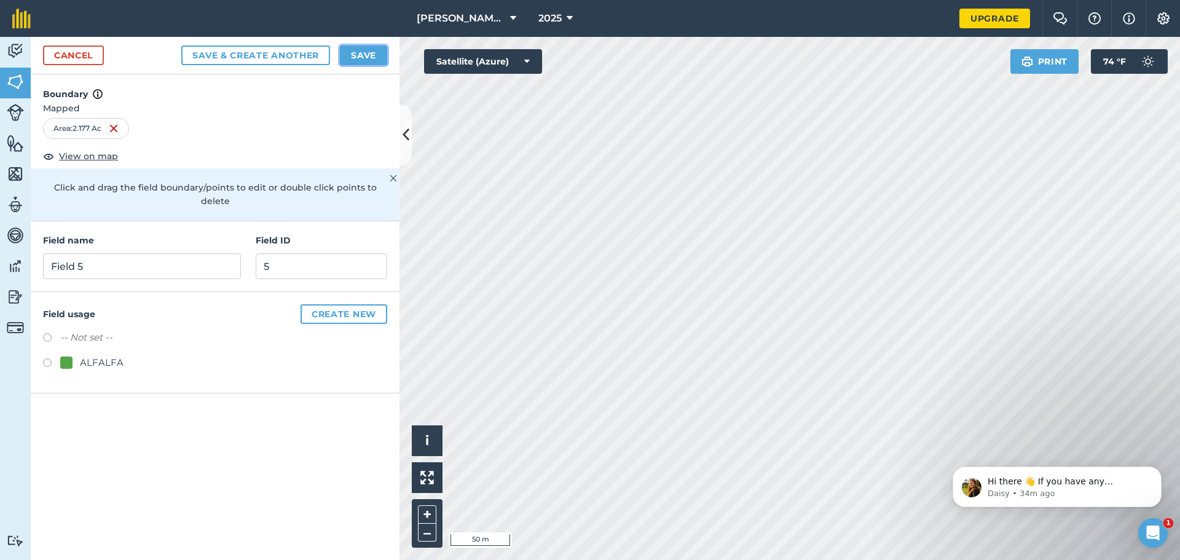
click at [356, 52] on button "Save" at bounding box center [363, 55] width 47 height 20
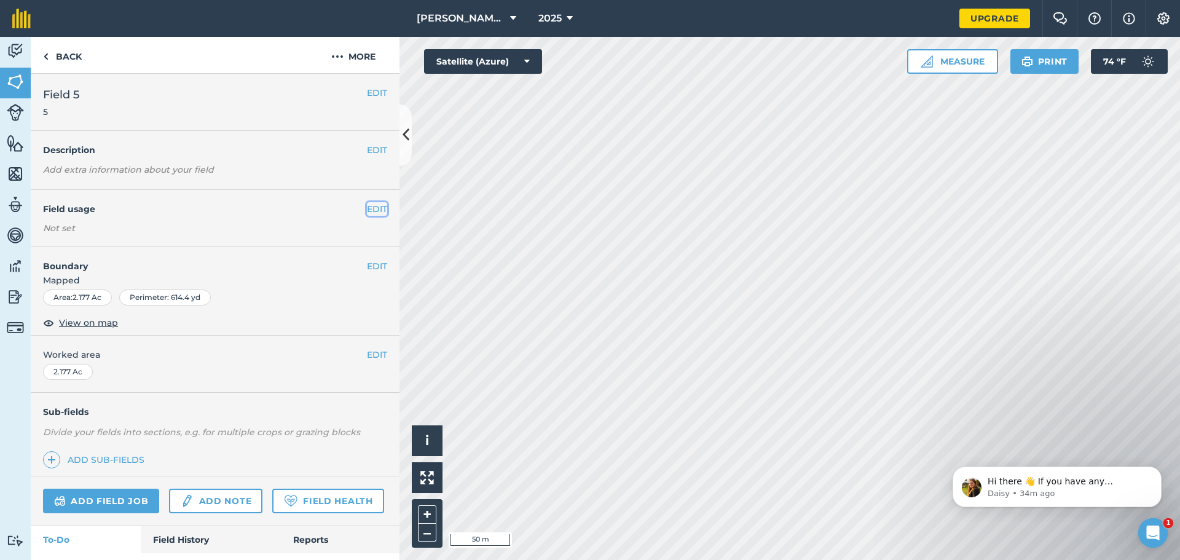
click at [367, 211] on button "EDIT" at bounding box center [377, 209] width 20 height 14
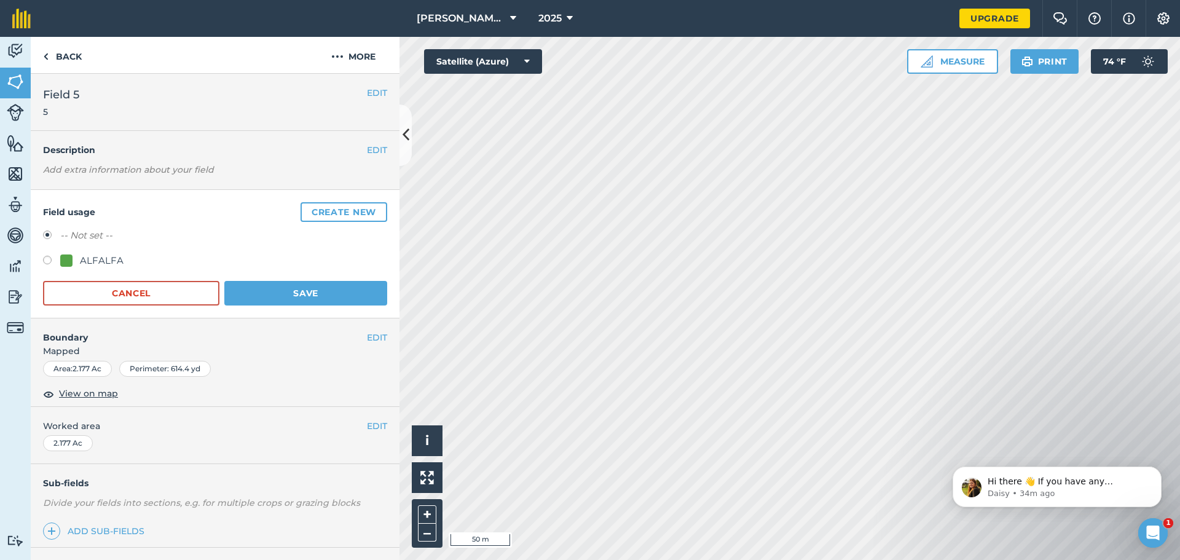
click at [49, 256] on label at bounding box center [51, 262] width 17 height 12
radio input "true"
radio input "false"
click at [254, 288] on button "Save" at bounding box center [305, 293] width 163 height 25
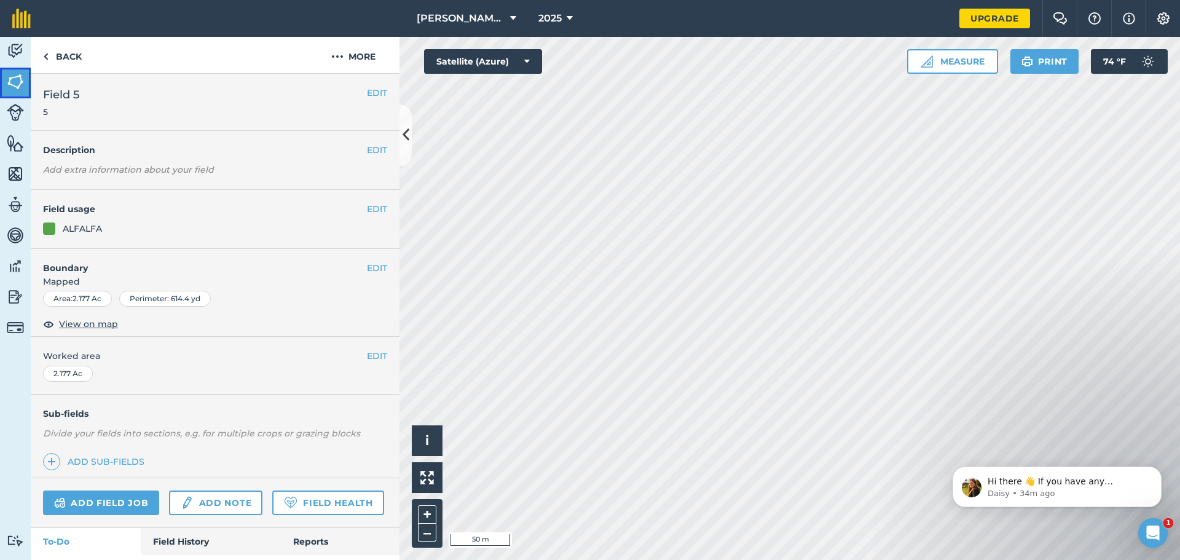
click at [19, 77] on img at bounding box center [15, 82] width 17 height 18
click at [76, 114] on span "5" at bounding box center [61, 112] width 36 height 12
click at [369, 87] on button "EDIT" at bounding box center [377, 93] width 20 height 14
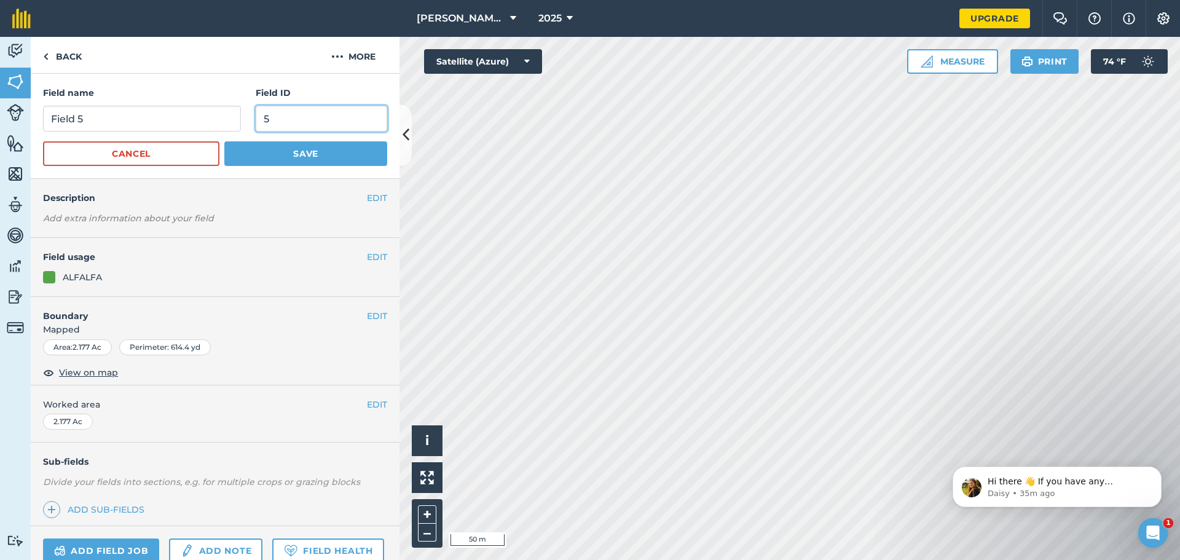
click at [283, 125] on input "5" at bounding box center [322, 119] width 132 height 26
type input "4"
click at [108, 112] on input "Field 5" at bounding box center [142, 119] width 198 height 26
type input "Field 4"
click at [270, 159] on button "Save" at bounding box center [305, 153] width 163 height 25
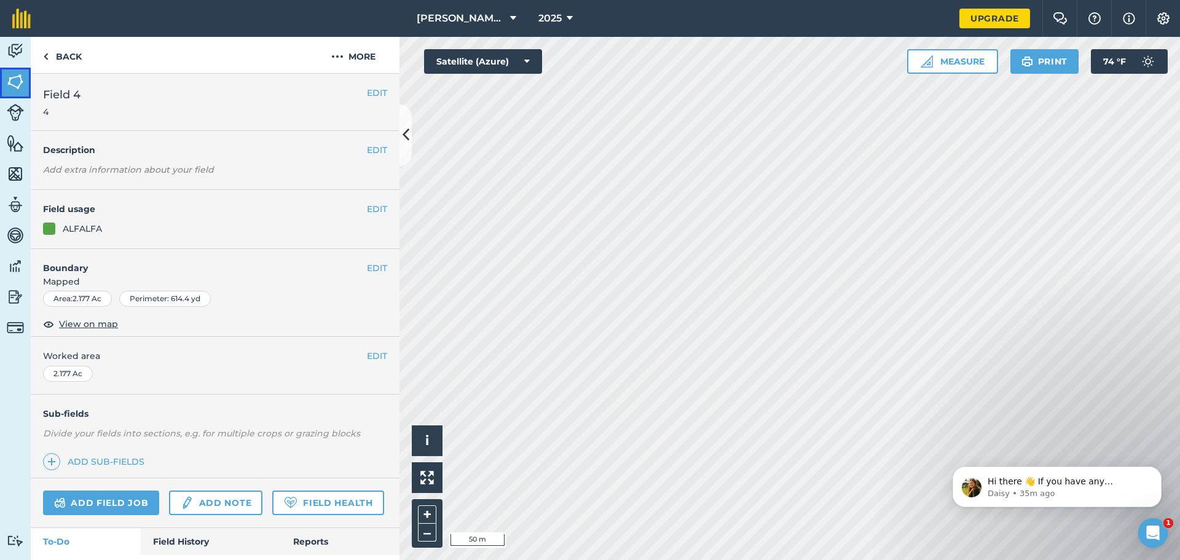
drag, startPoint x: 13, startPoint y: 76, endPoint x: 23, endPoint y: 79, distance: 10.7
click at [12, 74] on img at bounding box center [15, 82] width 17 height 18
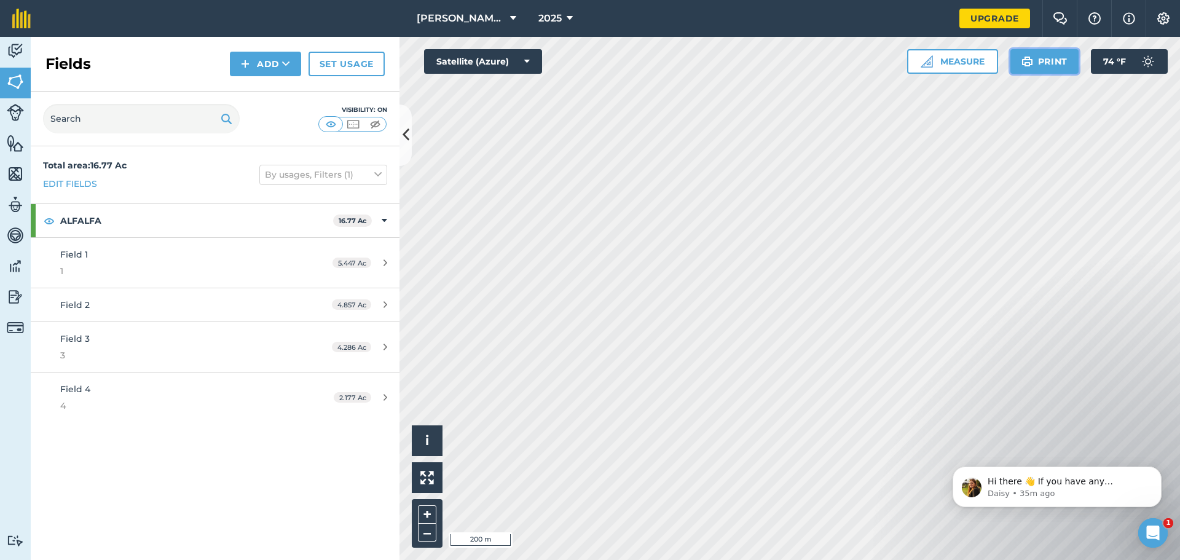
click at [1036, 61] on button "Print" at bounding box center [1044, 61] width 69 height 25
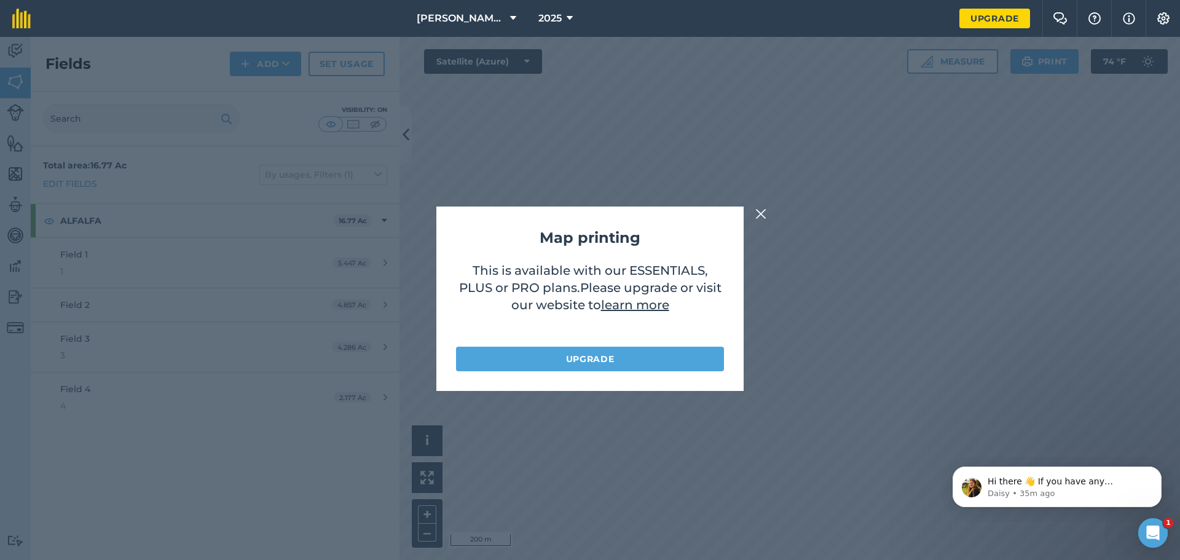
click at [762, 209] on img at bounding box center [760, 213] width 11 height 15
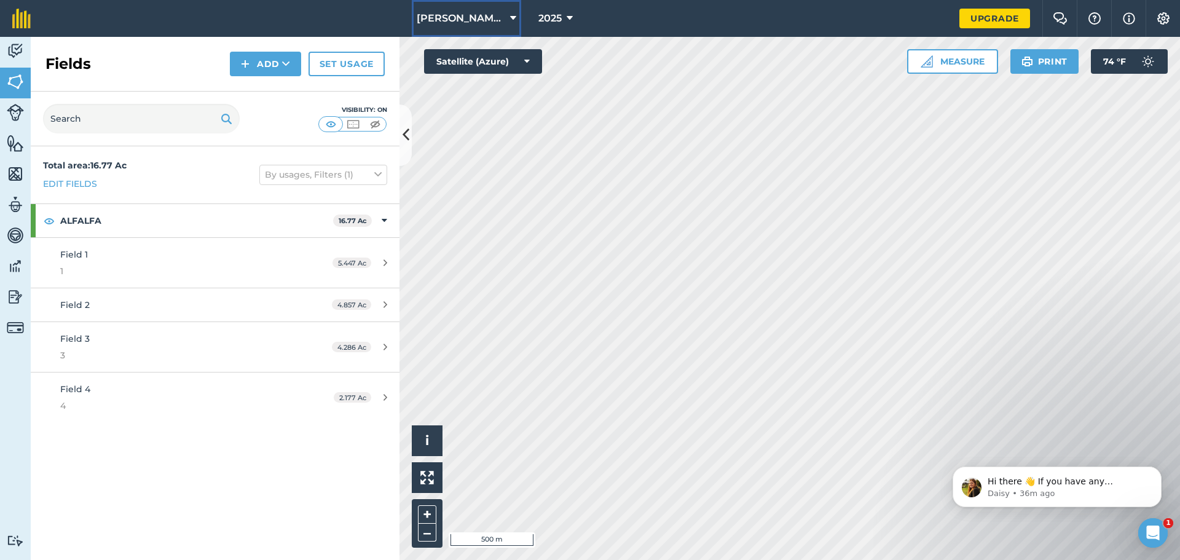
click at [472, 20] on span "[PERSON_NAME]'s" at bounding box center [461, 18] width 88 height 15
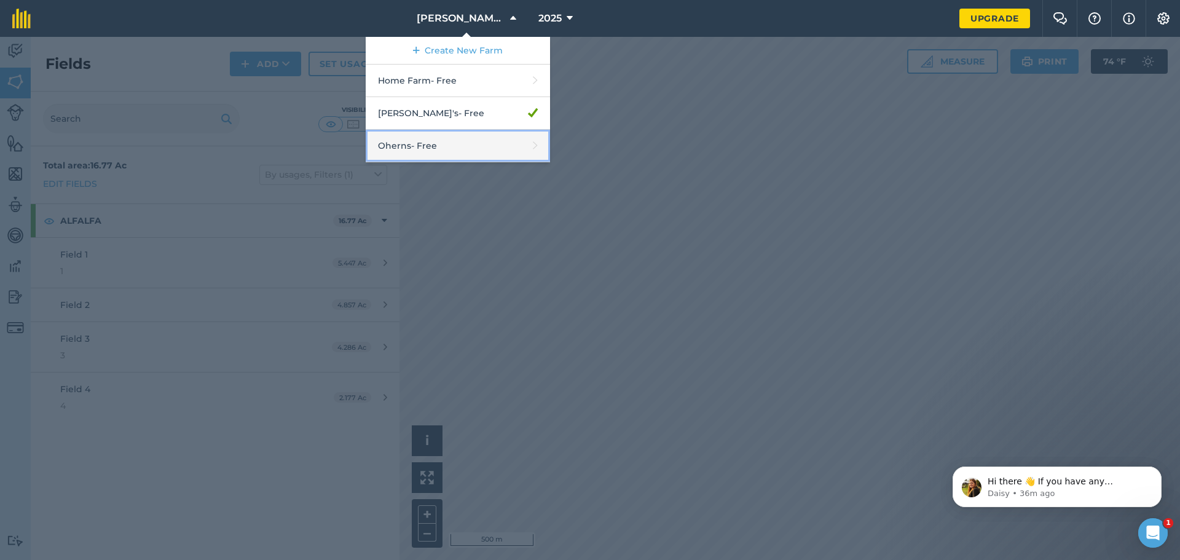
click at [449, 138] on link "Oherns - Free" at bounding box center [458, 146] width 184 height 33
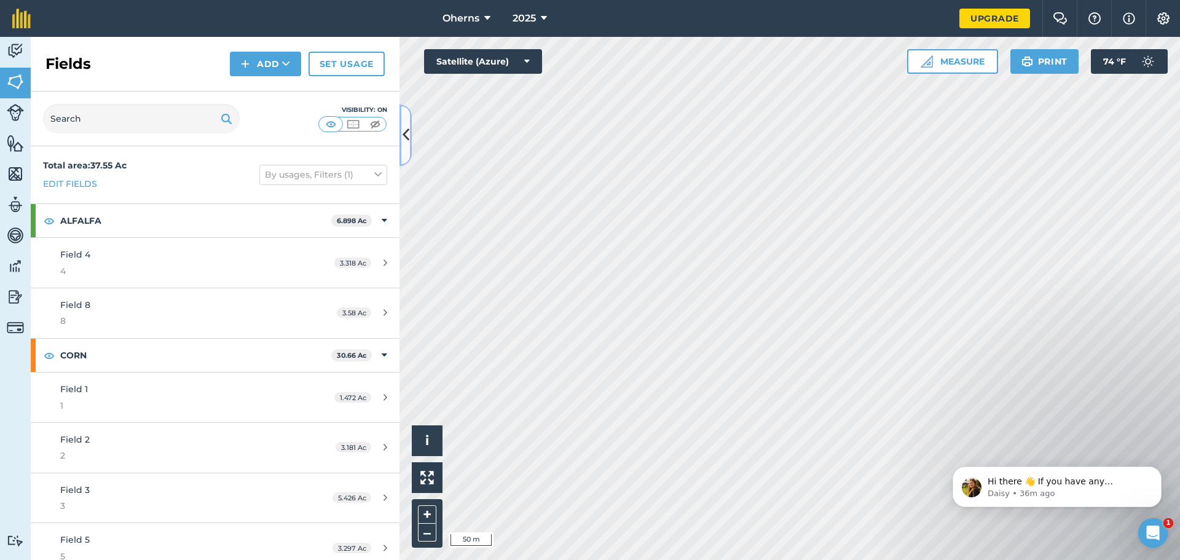
click at [406, 136] on icon at bounding box center [406, 135] width 7 height 22
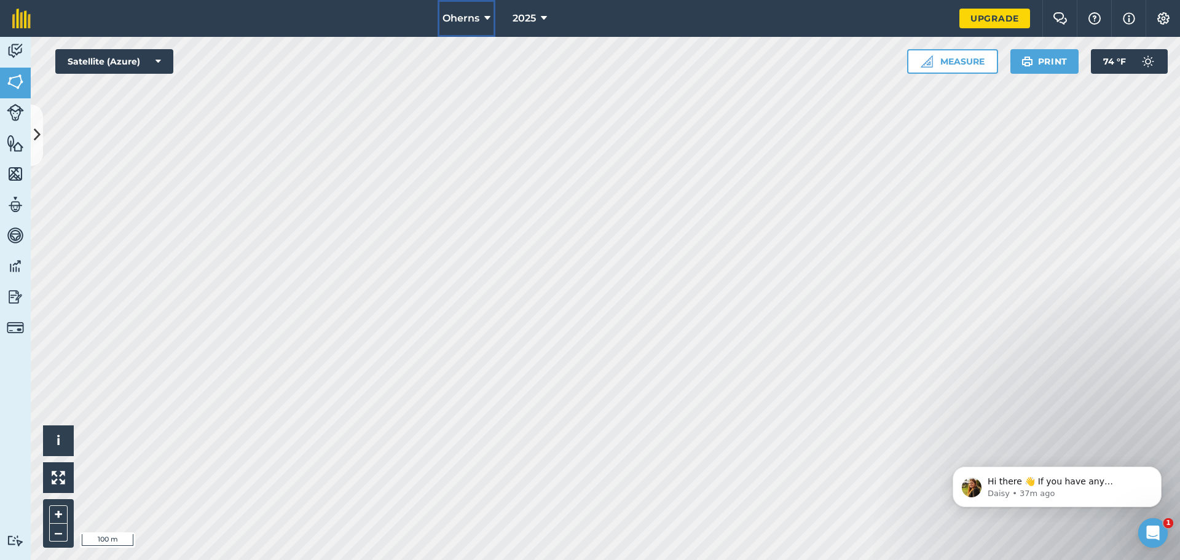
click at [450, 16] on span "Oherns" at bounding box center [460, 18] width 37 height 15
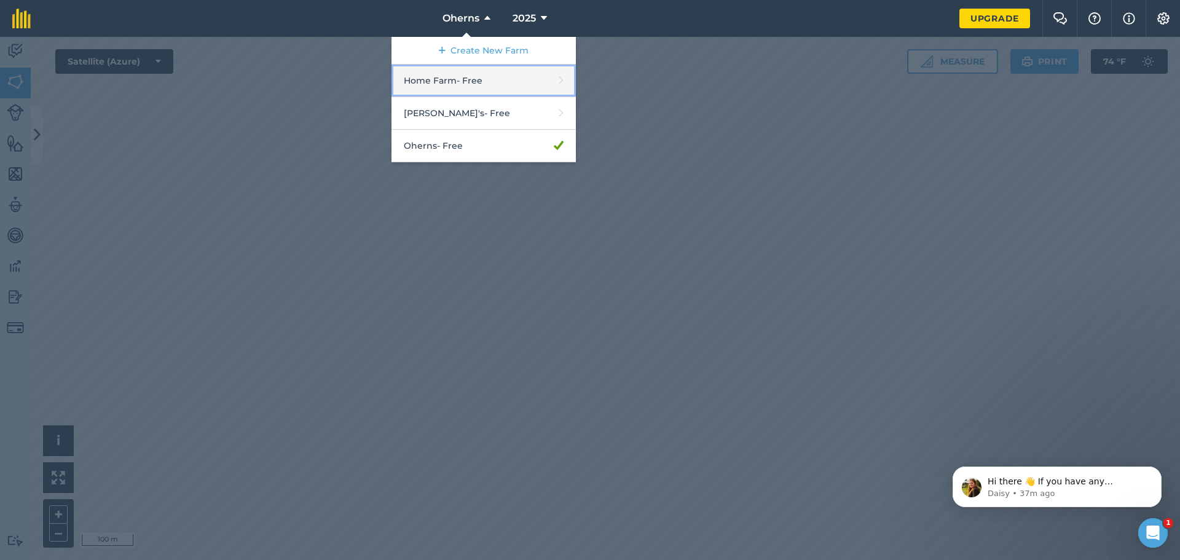
click at [466, 74] on link "Home Farm - Free" at bounding box center [483, 81] width 184 height 33
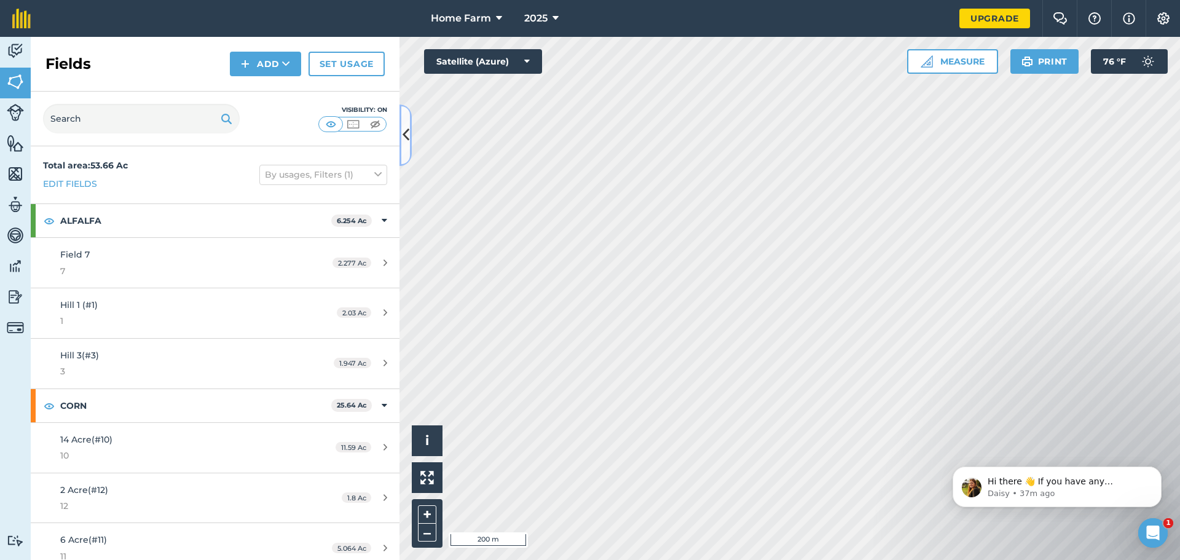
click at [408, 141] on icon at bounding box center [406, 135] width 7 height 22
